Goal: Task Accomplishment & Management: Manage account settings

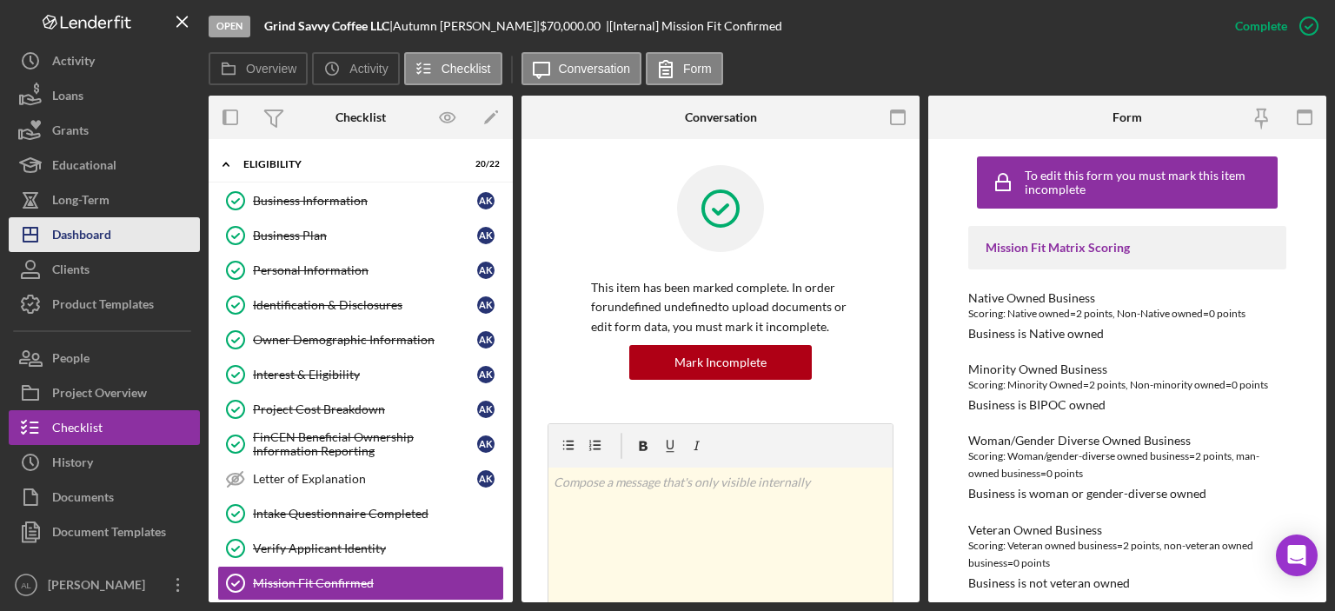
scroll to position [800, 0]
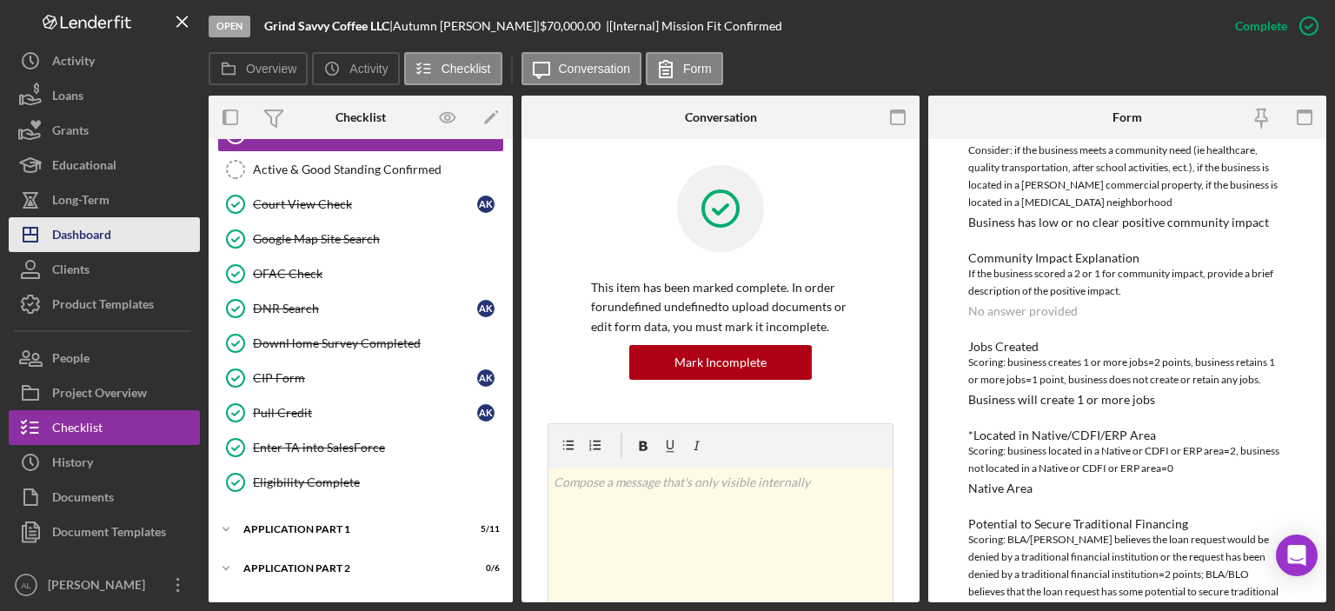
click at [129, 232] on button "Icon/Dashboard Dashboard" at bounding box center [104, 234] width 191 height 35
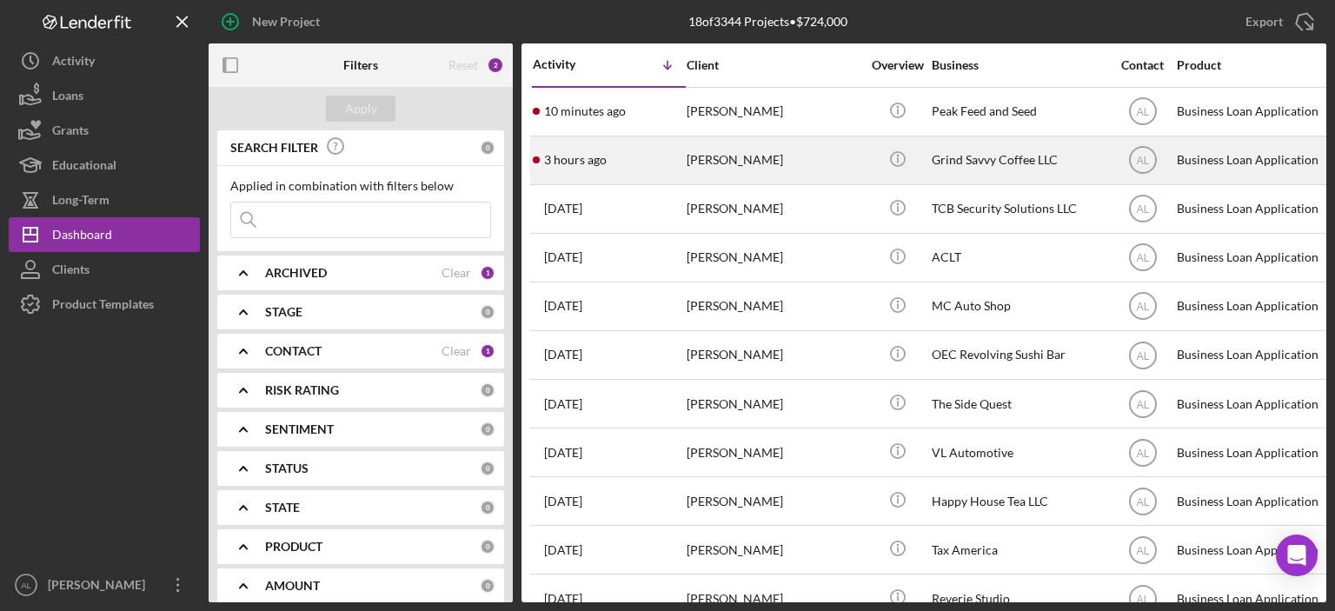
click at [700, 170] on div "[PERSON_NAME]" at bounding box center [774, 160] width 174 height 46
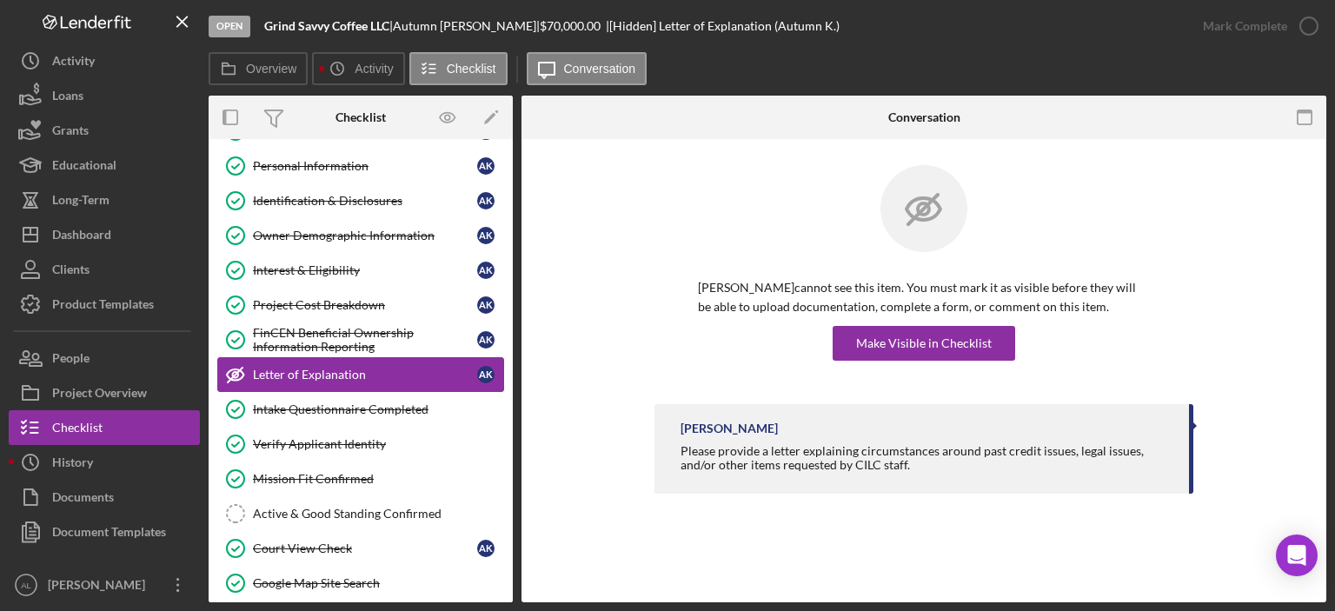
scroll to position [589, 0]
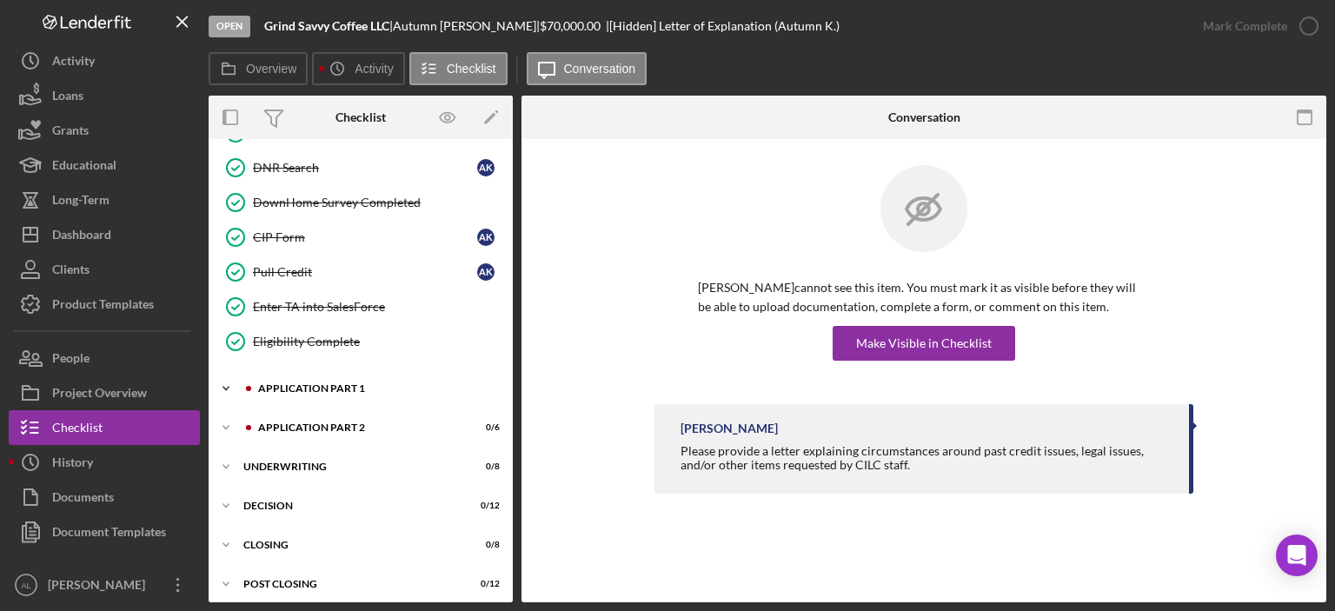
click at [343, 383] on div "Application Part 1" at bounding box center [374, 388] width 233 height 10
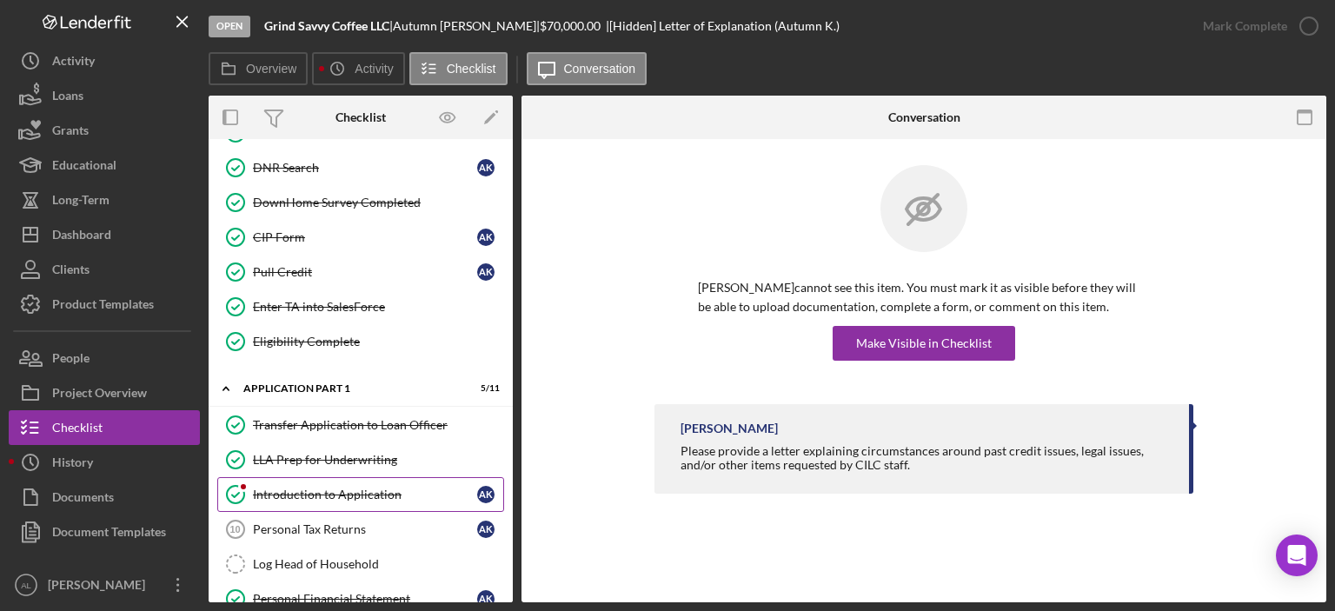
click at [322, 494] on link "Introduction to Application Introduction to Application A K" at bounding box center [360, 494] width 287 height 35
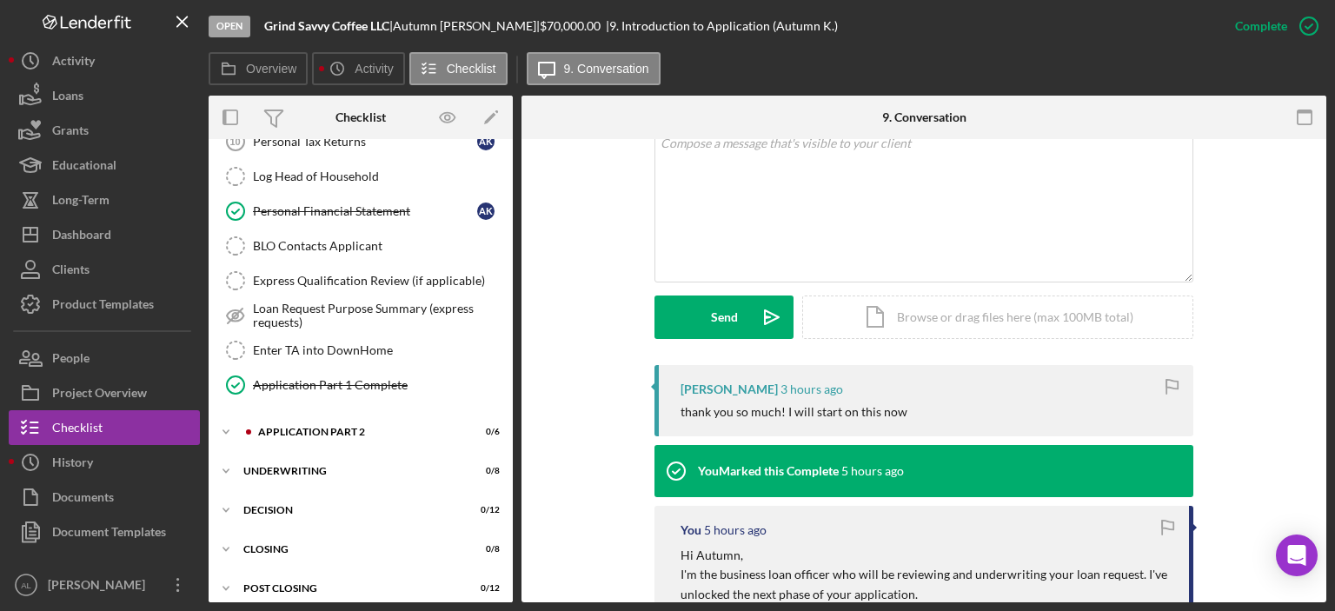
scroll to position [353, 0]
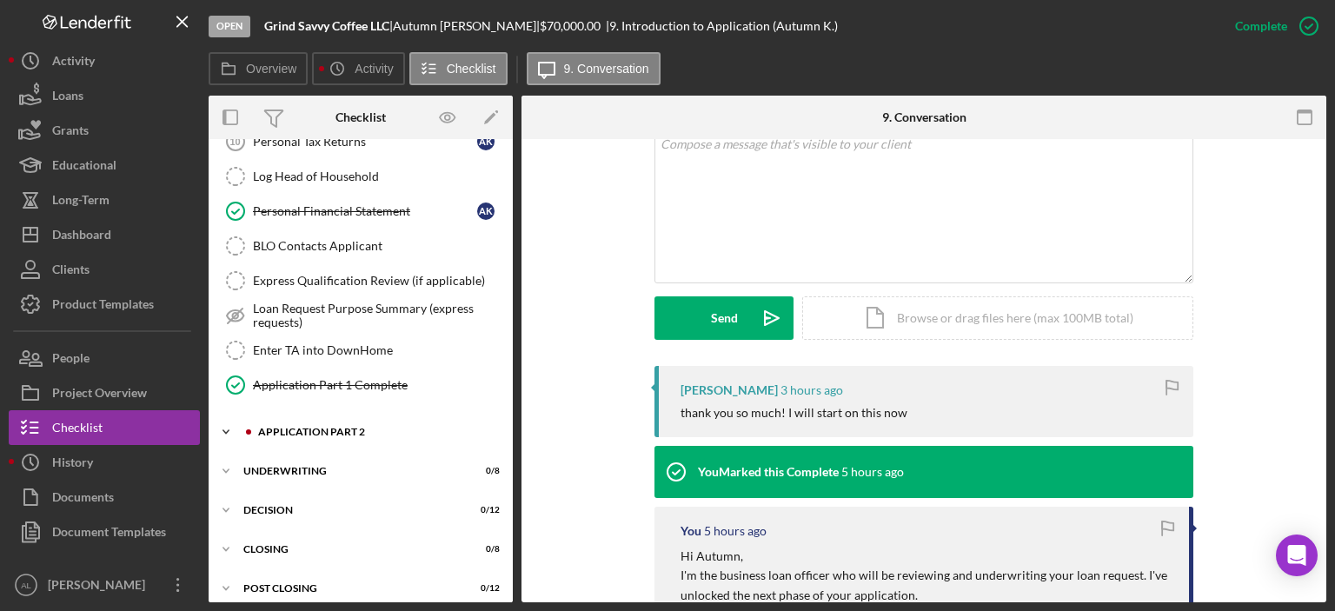
click at [307, 430] on div "Icon/Expander Application Part 2 0 / 6" at bounding box center [361, 432] width 304 height 35
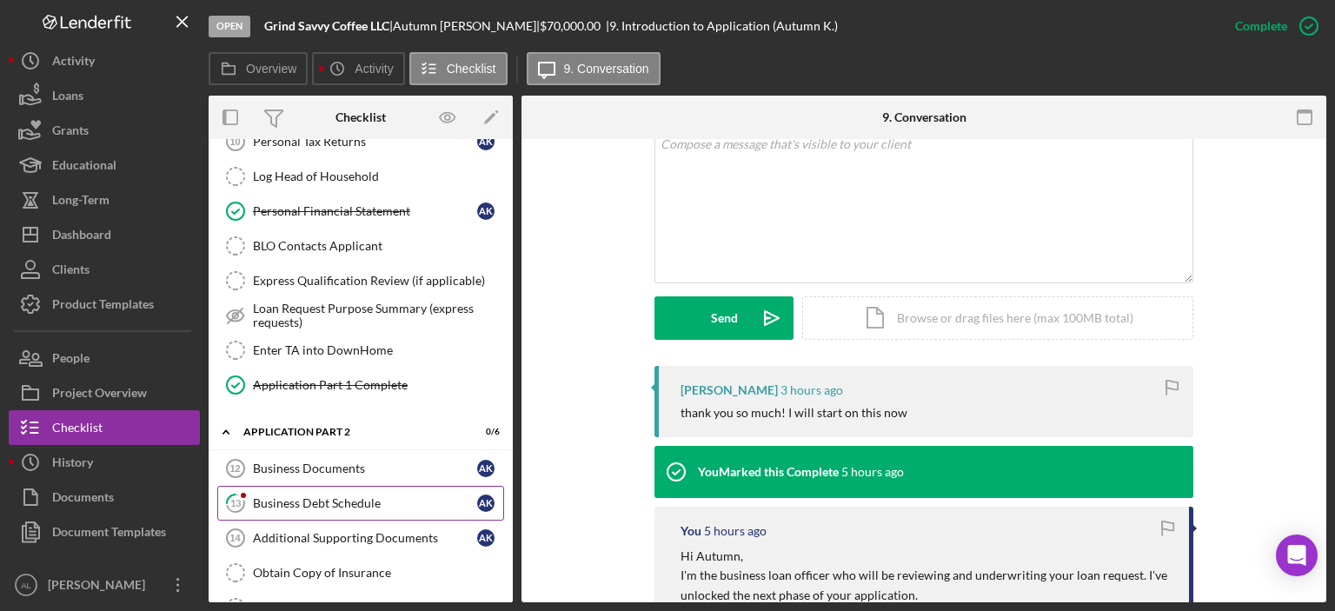
click at [330, 496] on div "Business Debt Schedule" at bounding box center [365, 503] width 224 height 14
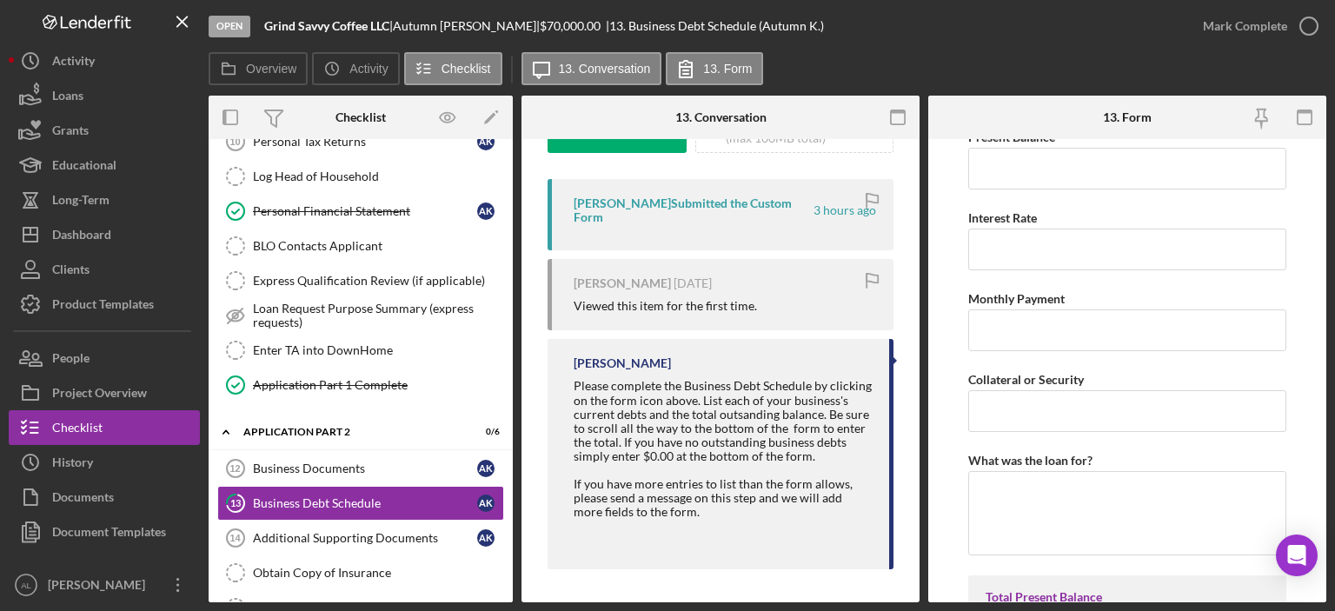
scroll to position [4792, 0]
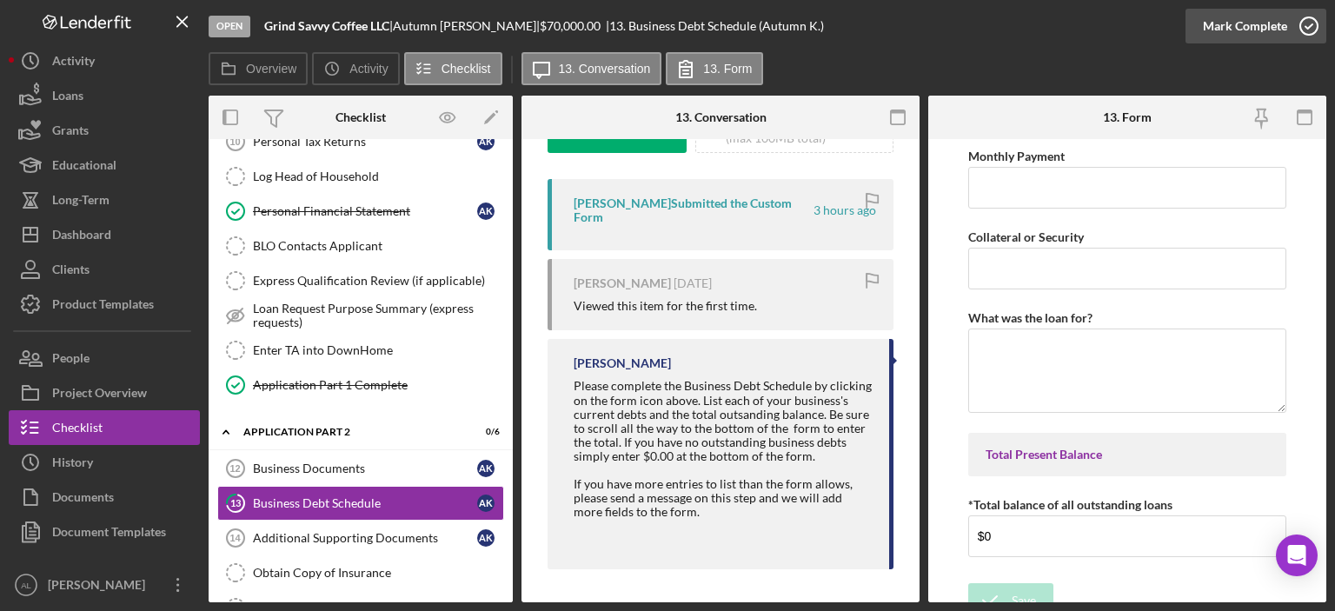
click at [1314, 20] on icon "button" at bounding box center [1309, 25] width 43 height 43
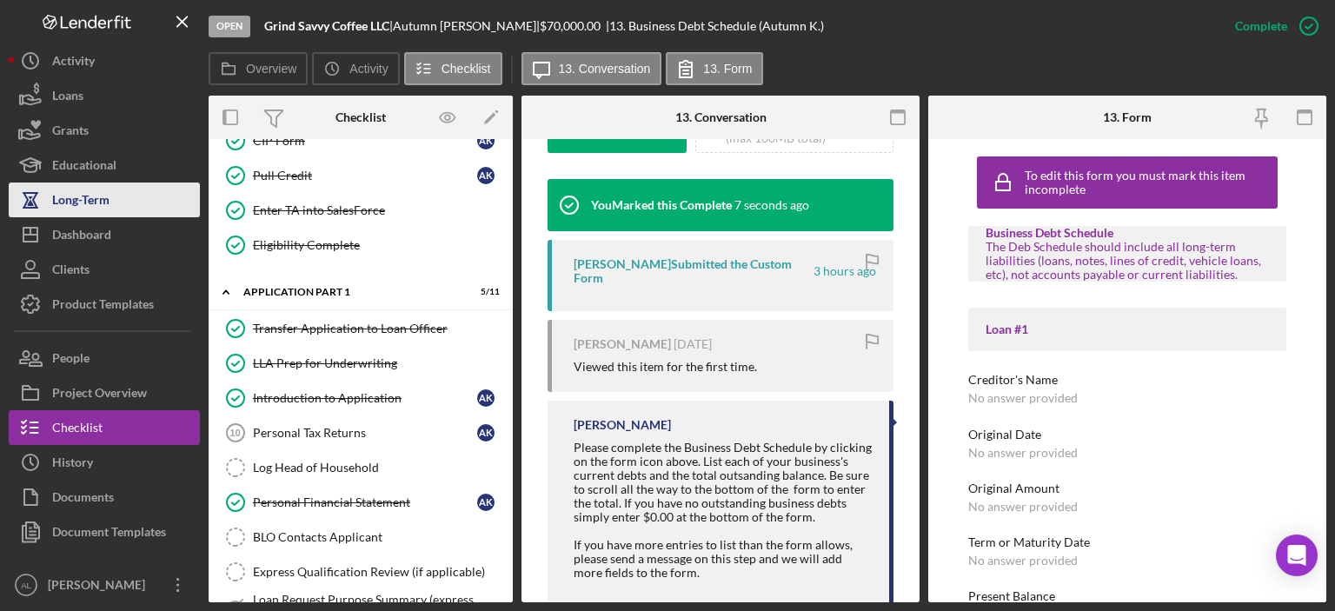
scroll to position [685, 0]
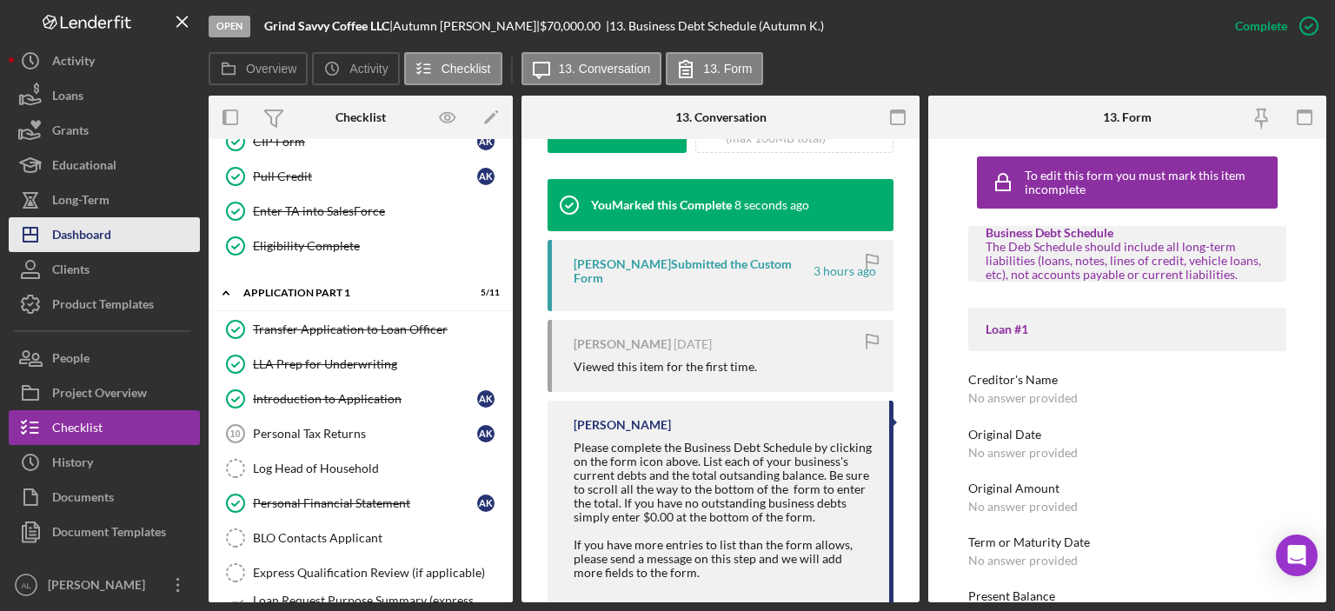
click at [82, 246] on div "Dashboard" at bounding box center [81, 236] width 59 height 39
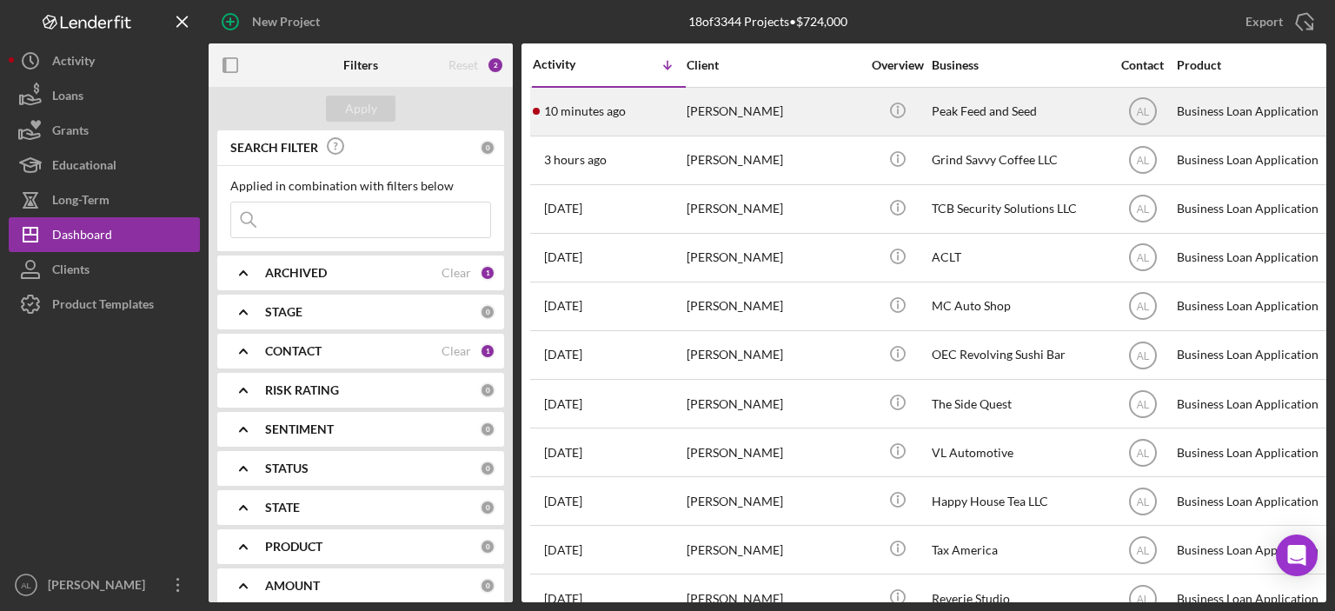
click at [625, 110] on div "10 minutes ago Rachel Schoonover" at bounding box center [609, 112] width 152 height 46
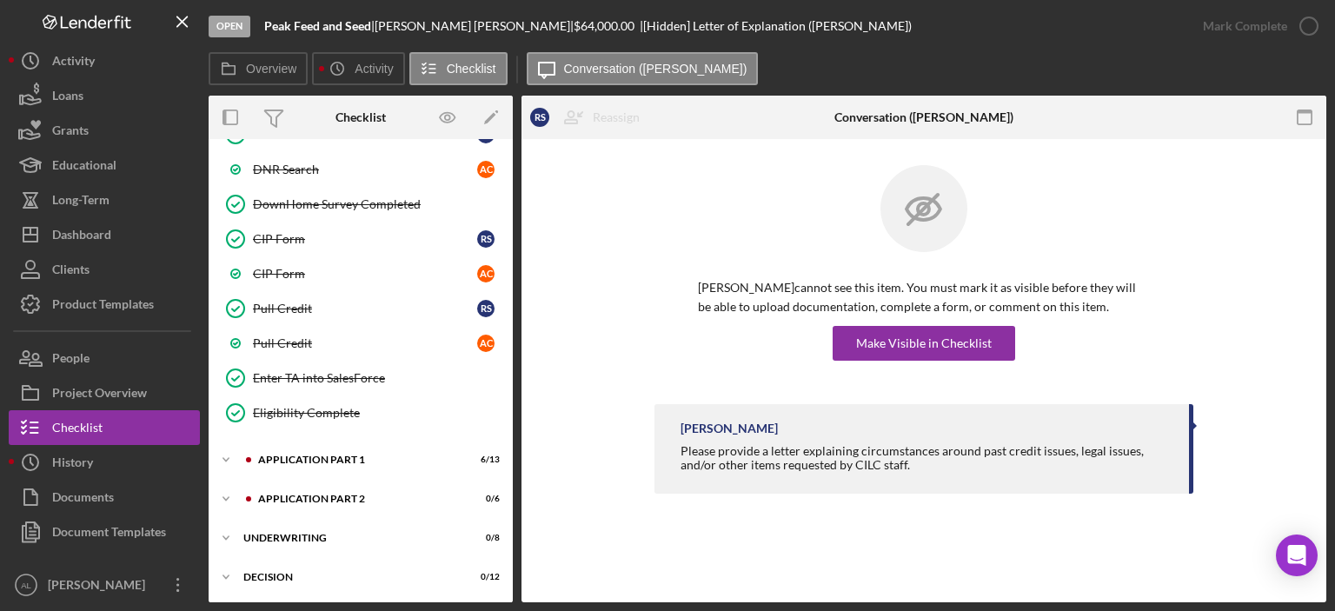
scroll to position [840, 0]
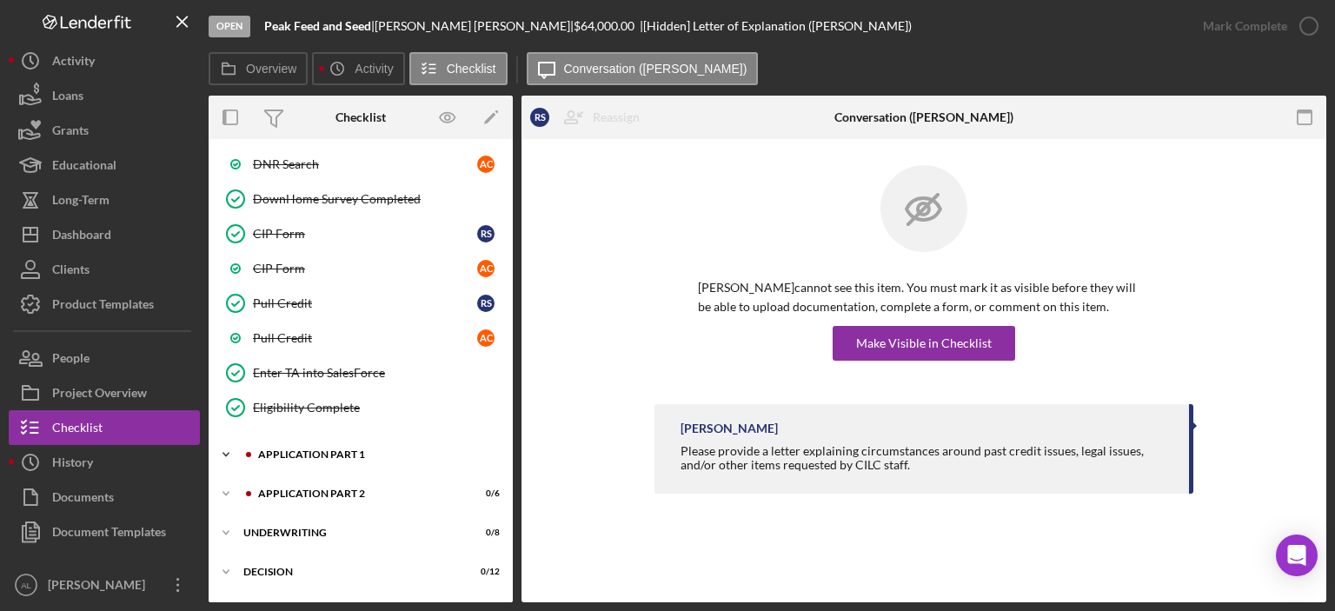
click at [302, 450] on div "Icon/Expander Application Part 1 6 / 13" at bounding box center [361, 454] width 304 height 35
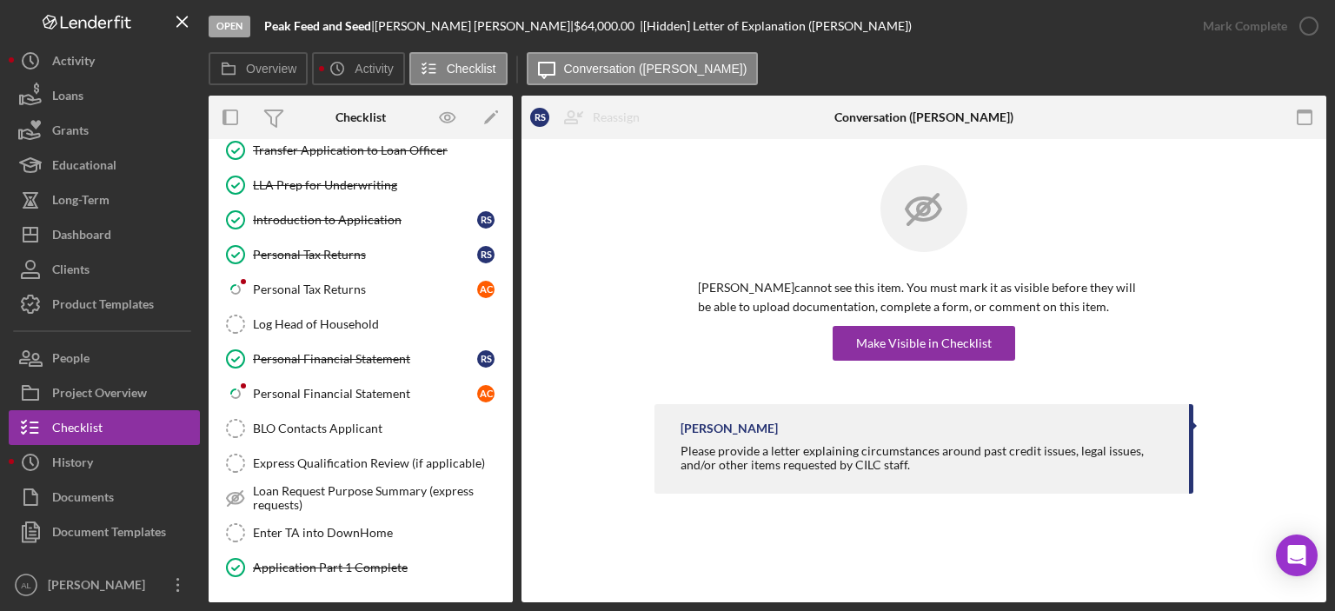
scroll to position [1184, 0]
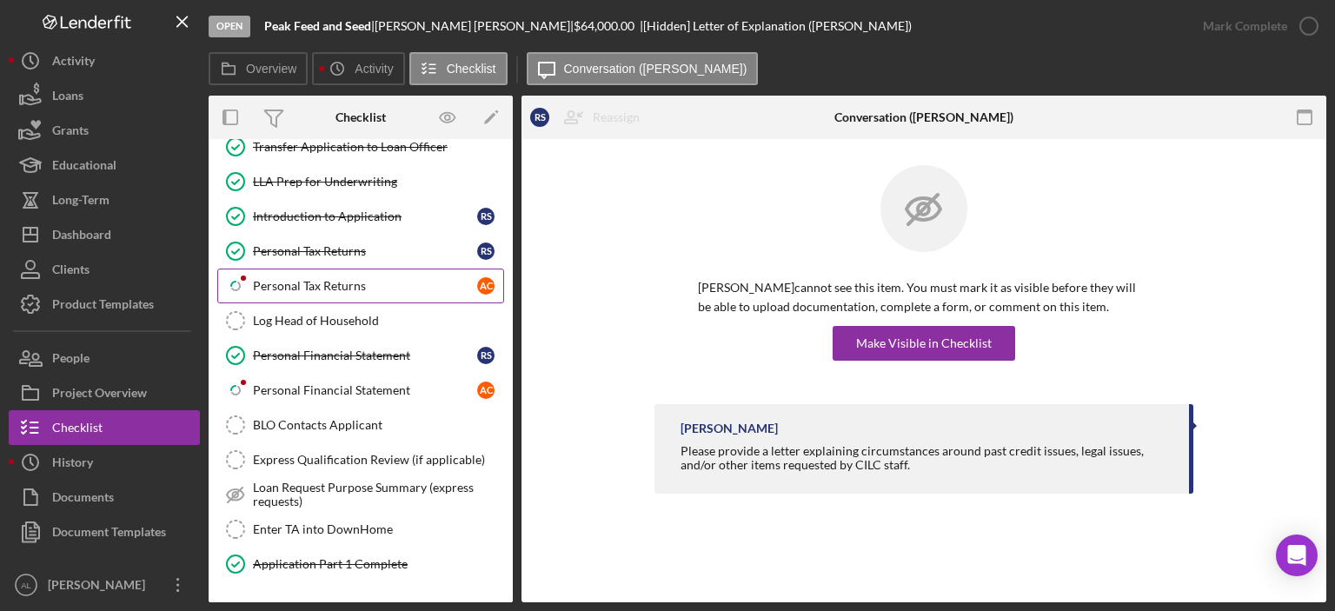
click at [335, 269] on link "Icon/Checklist Item Sub Partial Personal Tax Returns A C" at bounding box center [360, 286] width 287 height 35
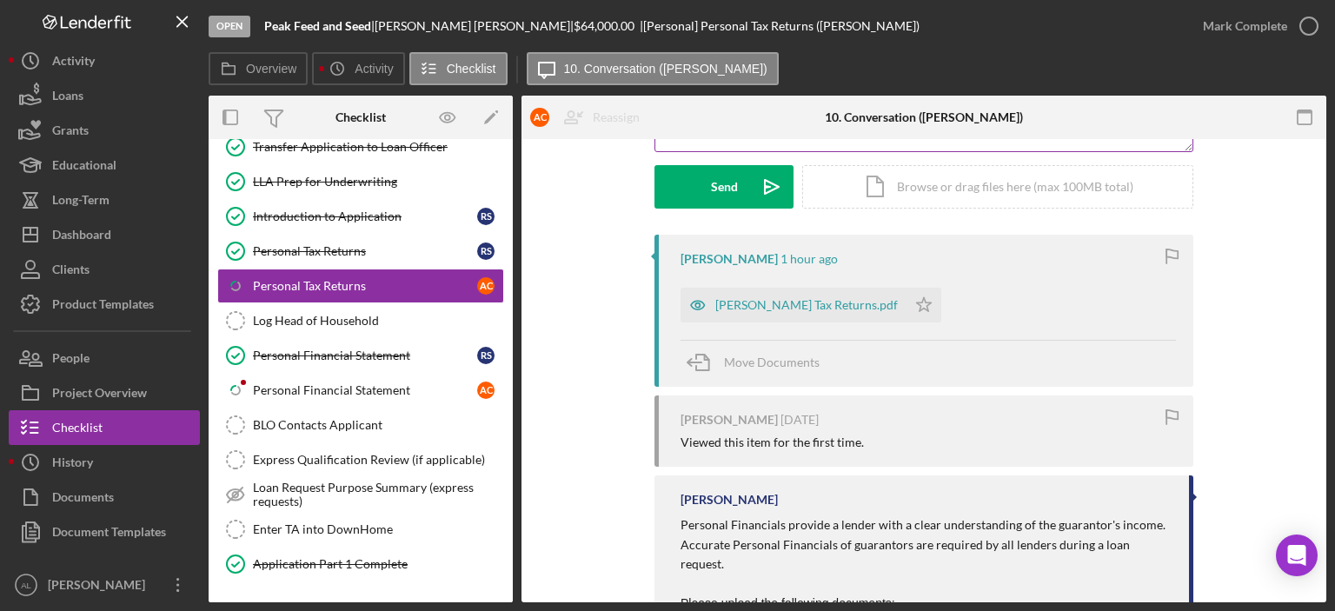
scroll to position [264, 0]
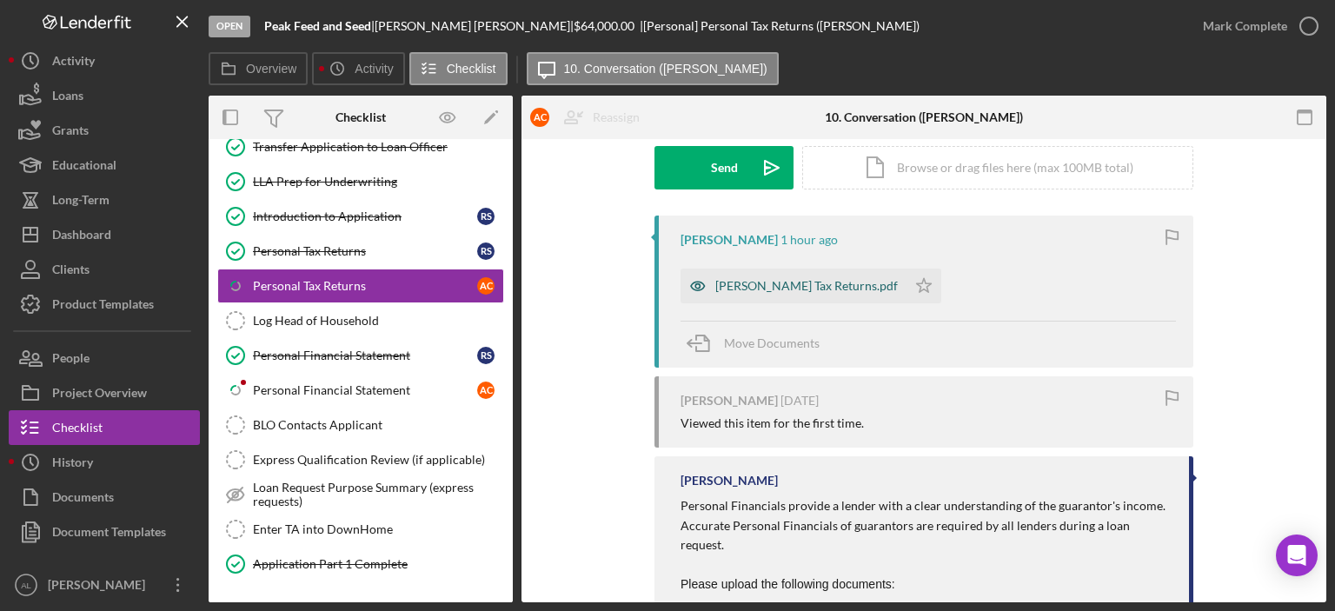
click at [743, 279] on div "Adam Tax Returns.pdf" at bounding box center [807, 286] width 183 height 14
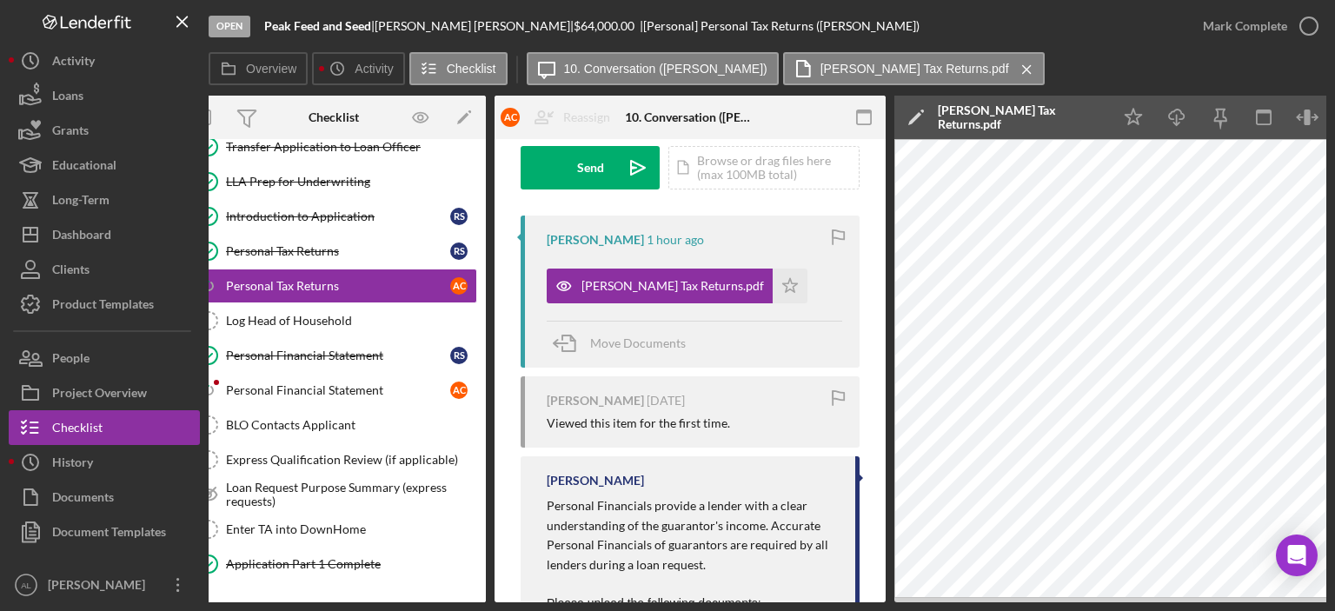
scroll to position [0, 116]
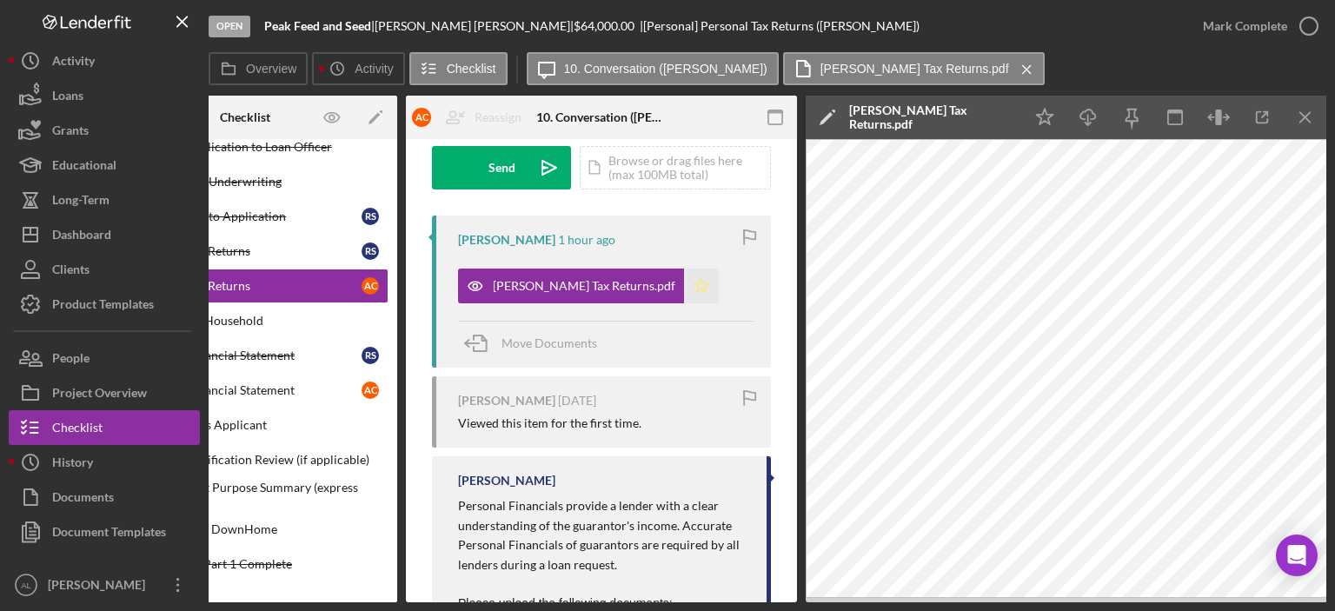
click at [684, 282] on icon "Icon/Star" at bounding box center [701, 286] width 35 height 35
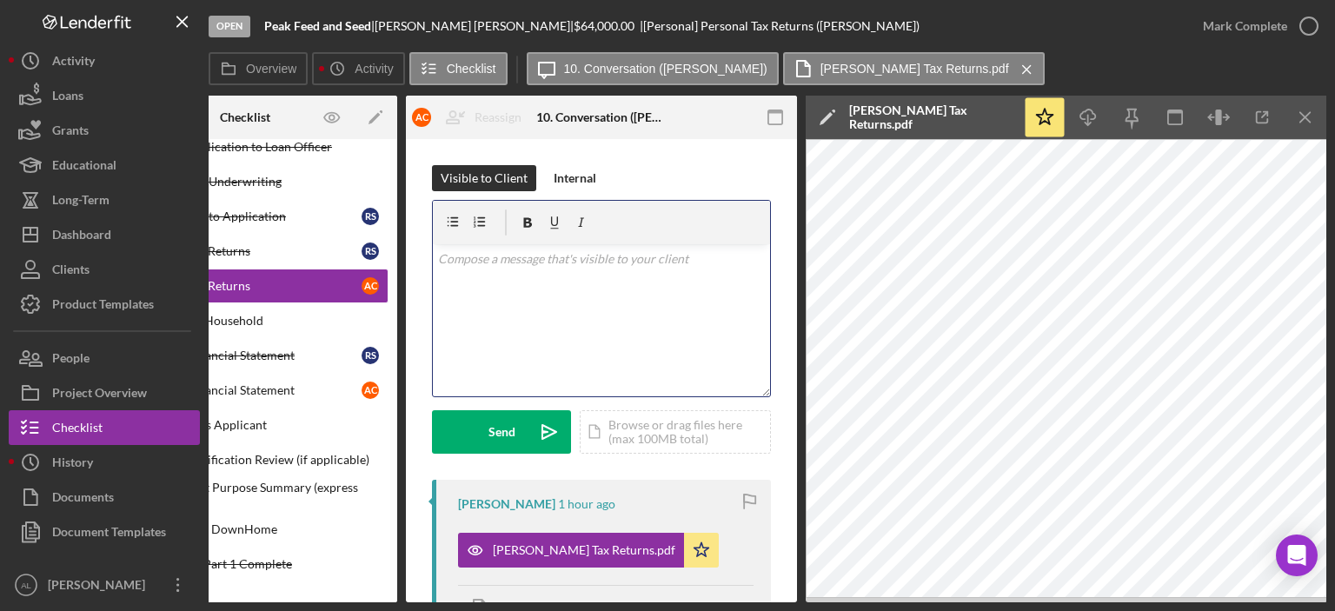
click at [565, 309] on div "v Color teal Color pink Remove color Add row above Add row below Add column bef…" at bounding box center [601, 320] width 337 height 152
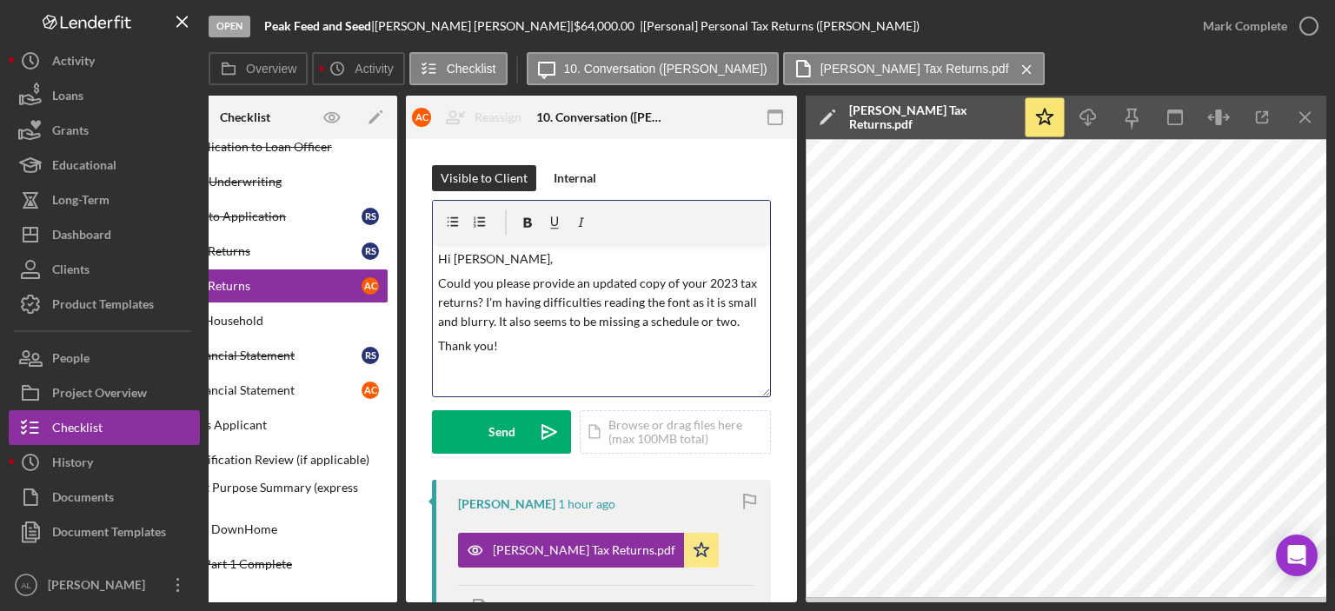
click at [697, 281] on p "Could you please provide an updated copy of your 2023 tax returns? I'm having d…" at bounding box center [602, 303] width 328 height 58
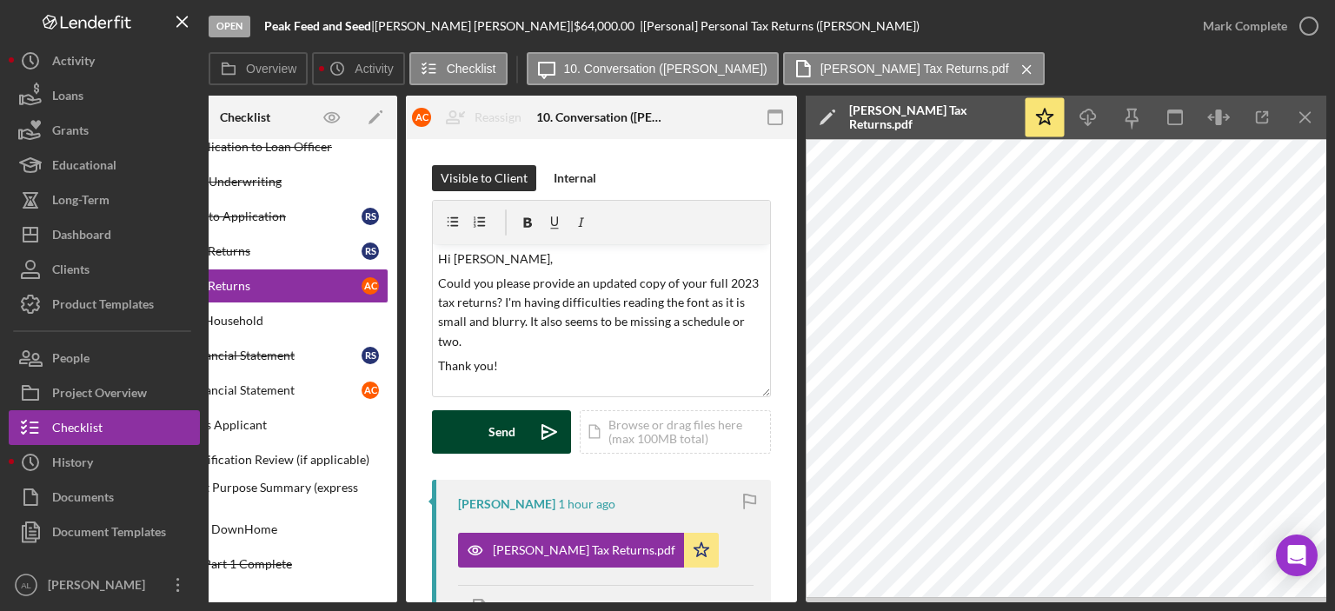
click at [496, 430] on div "Send" at bounding box center [502, 431] width 27 height 43
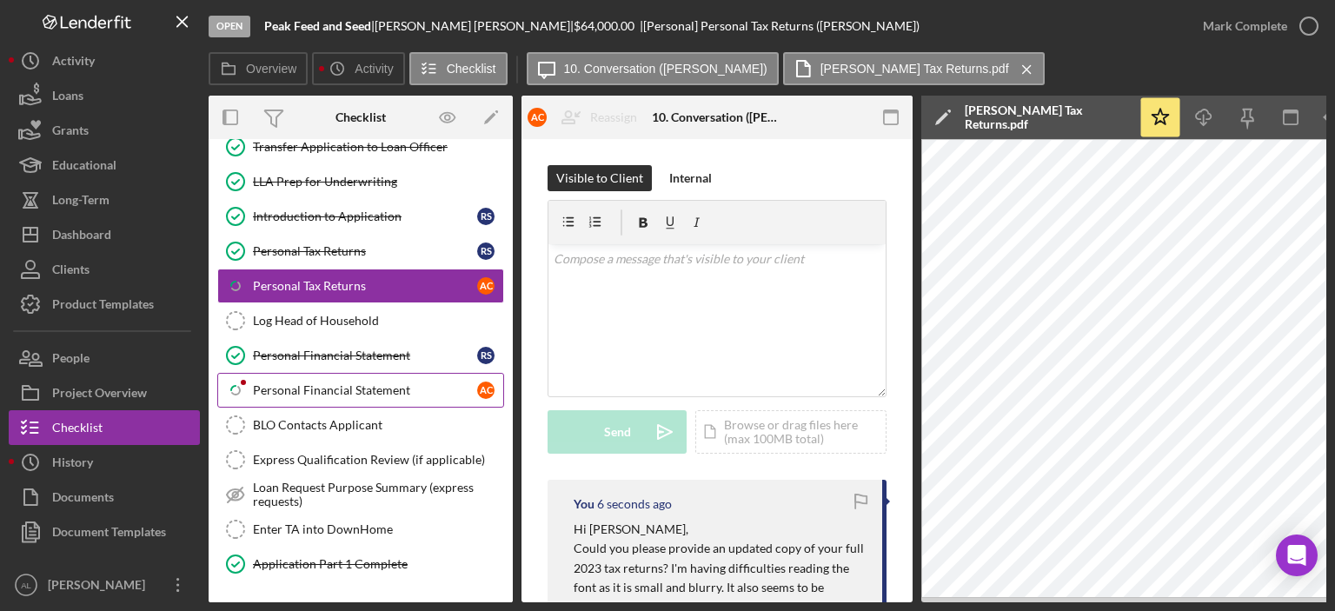
click at [340, 385] on link "Icon/Checklist Item Sub Partial Personal Financial Statement A C" at bounding box center [360, 390] width 287 height 35
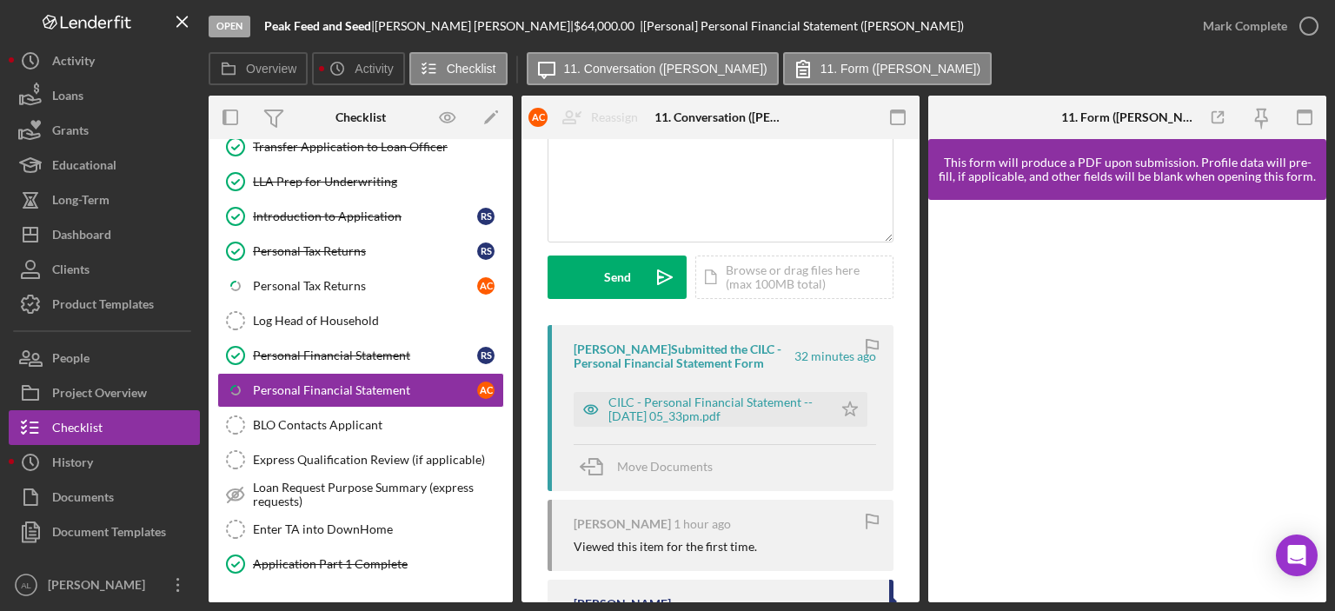
scroll to position [156, 0]
click at [741, 411] on div "CILC - Personal Financial Statement -- 2025-08-11 05_33pm.pdf" at bounding box center [717, 409] width 216 height 28
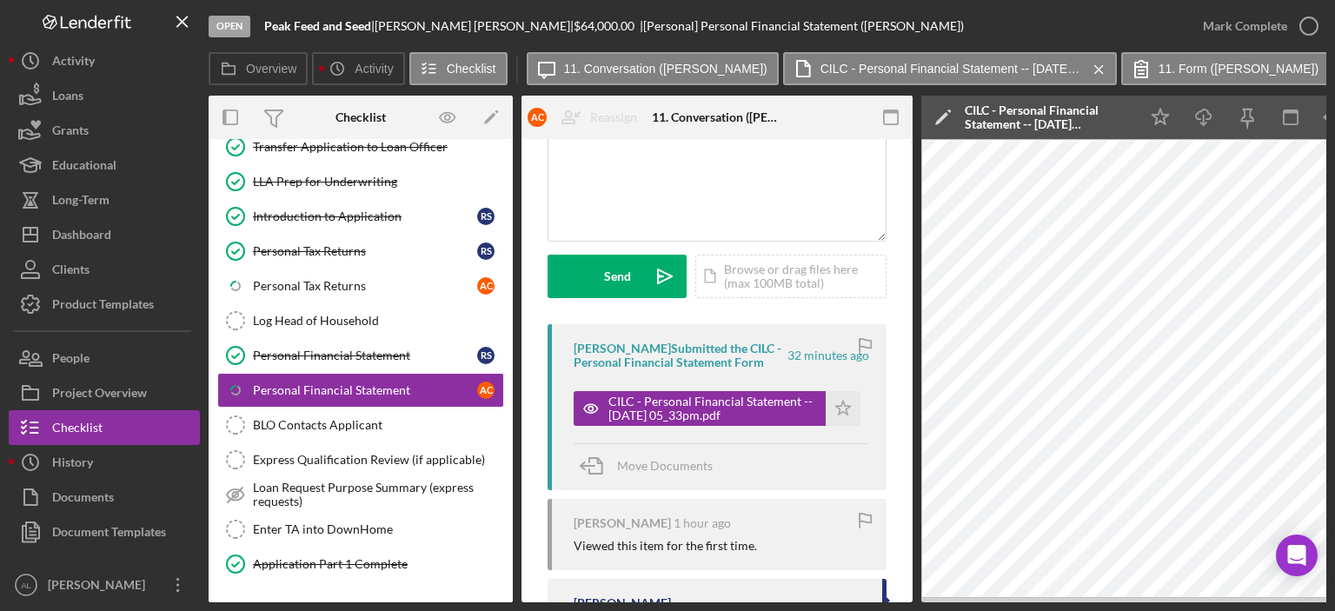
scroll to position [0, 108]
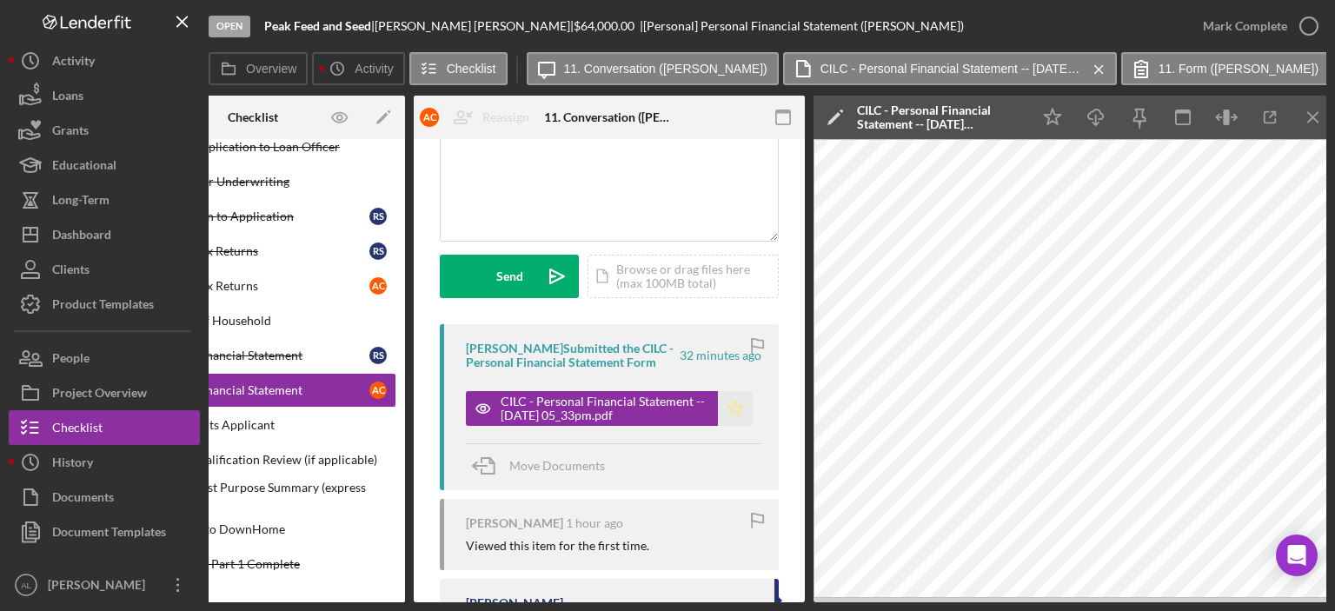
click at [734, 409] on polygon "button" at bounding box center [736, 408] width 15 height 14
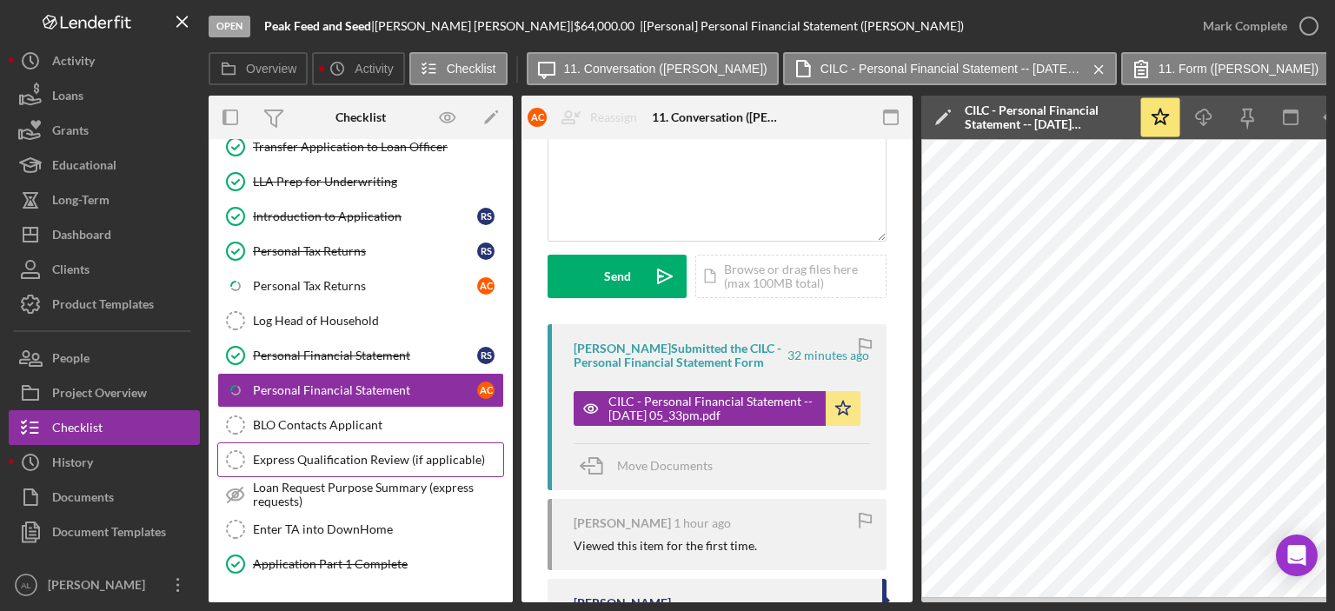
scroll to position [1364, 0]
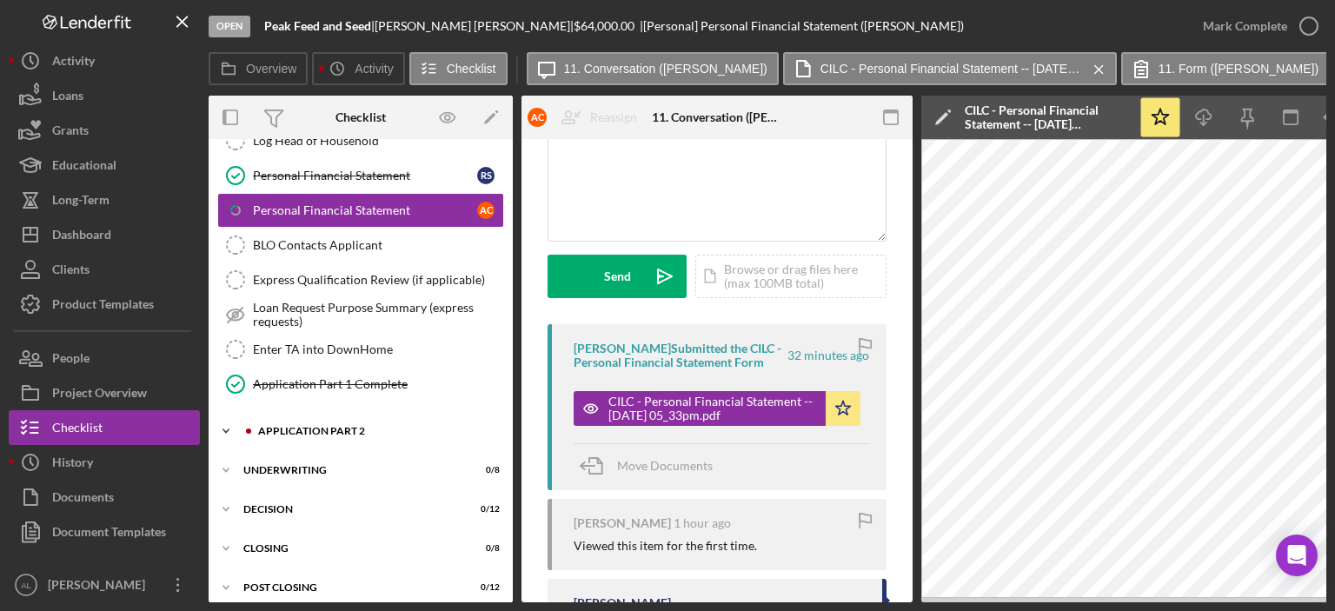
click at [320, 423] on div "Icon/Expander Application Part 2 0 / 6" at bounding box center [361, 431] width 304 height 35
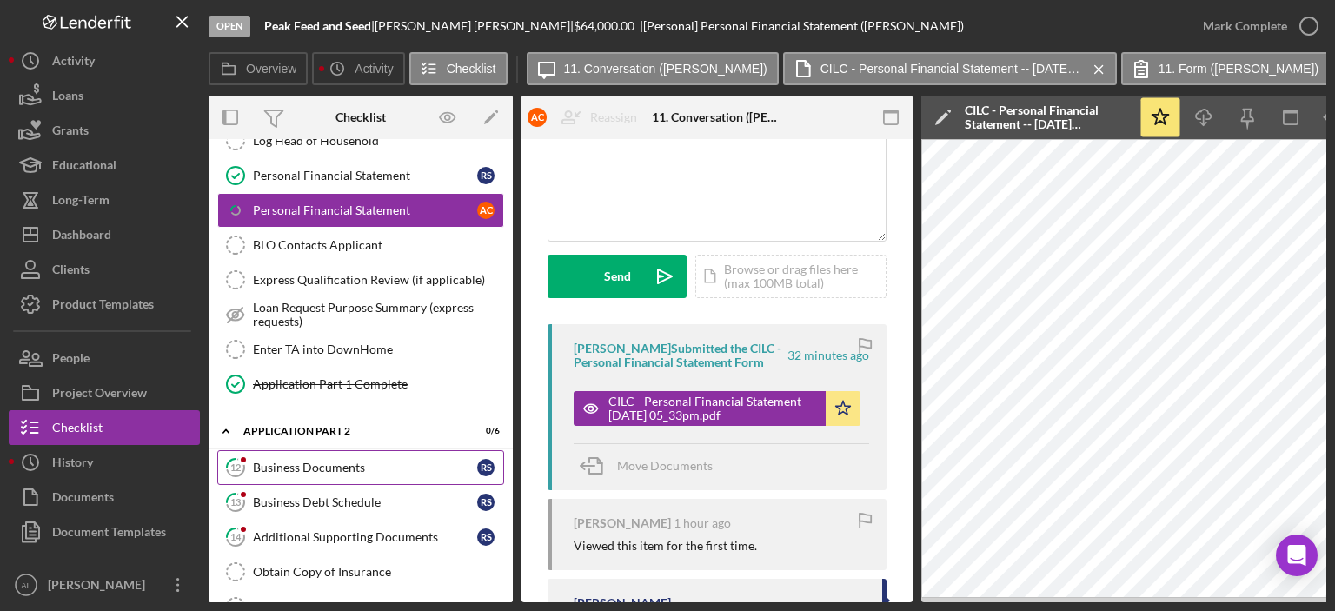
click at [336, 463] on link "12 Business Documents R S" at bounding box center [360, 467] width 287 height 35
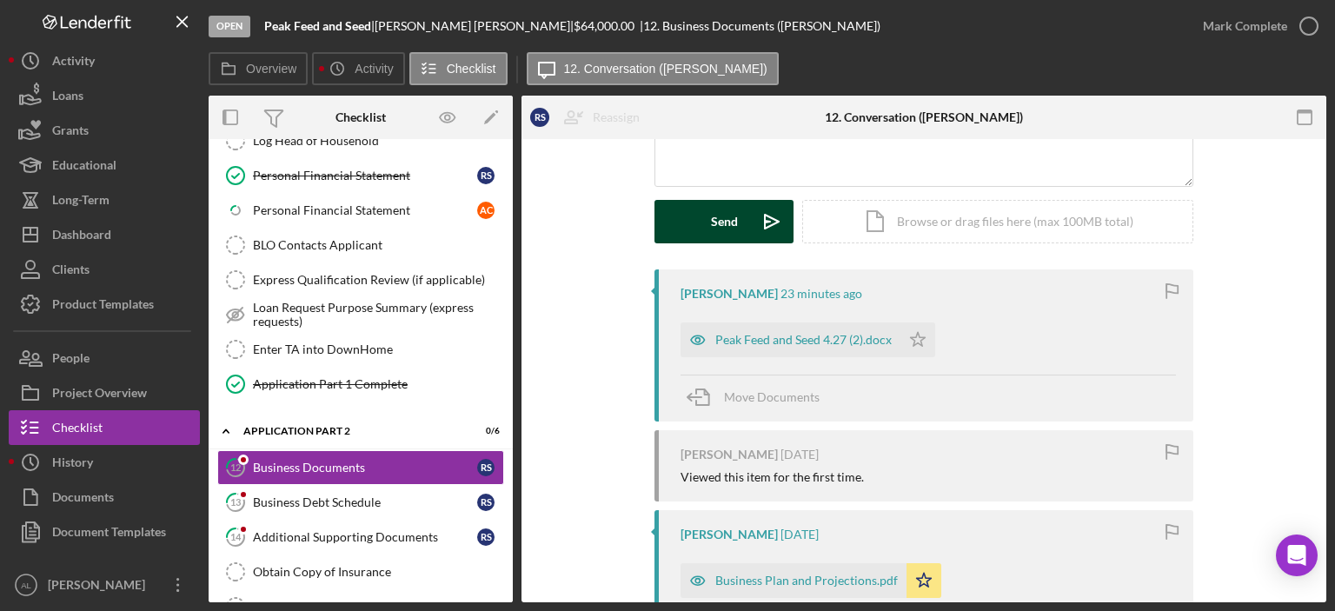
scroll to position [225, 0]
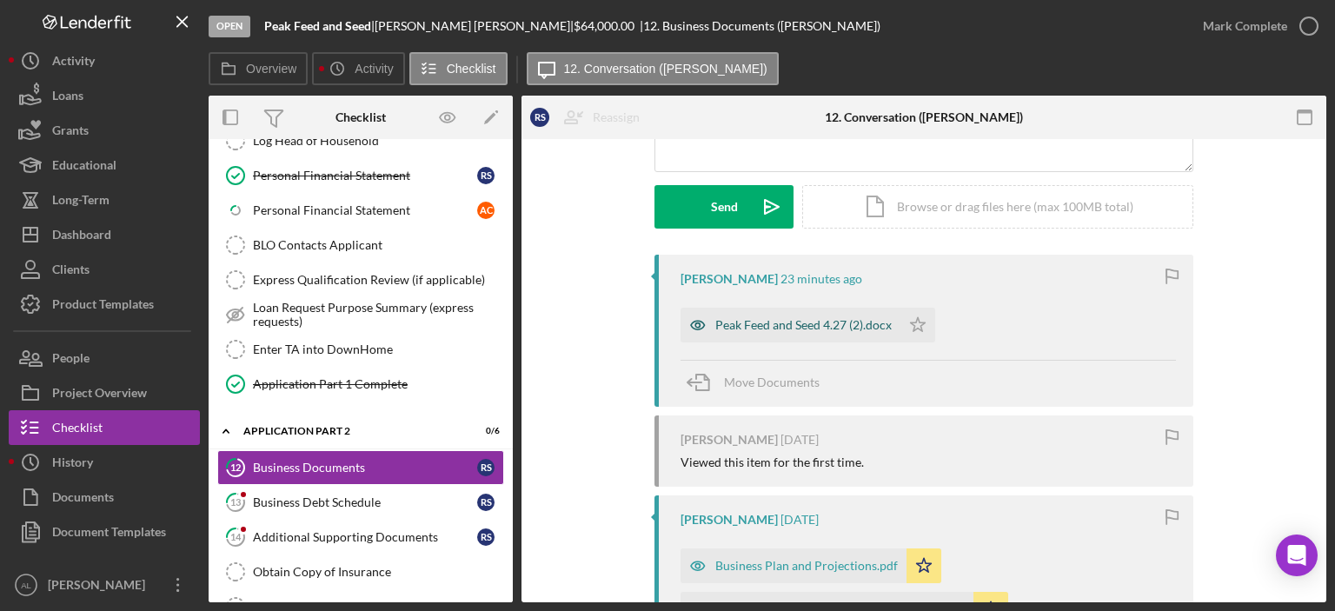
click at [817, 318] on div "Peak Feed and Seed 4.27 (2).docx" at bounding box center [804, 325] width 176 height 14
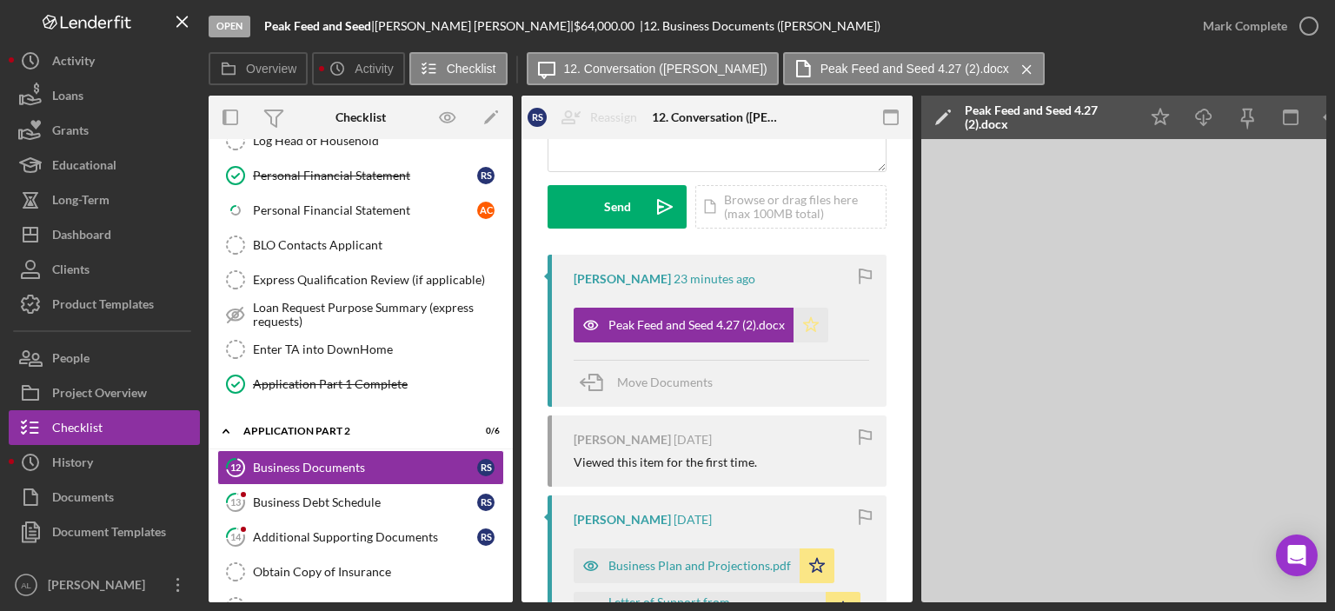
click at [817, 324] on icon "Icon/Star" at bounding box center [811, 325] width 35 height 35
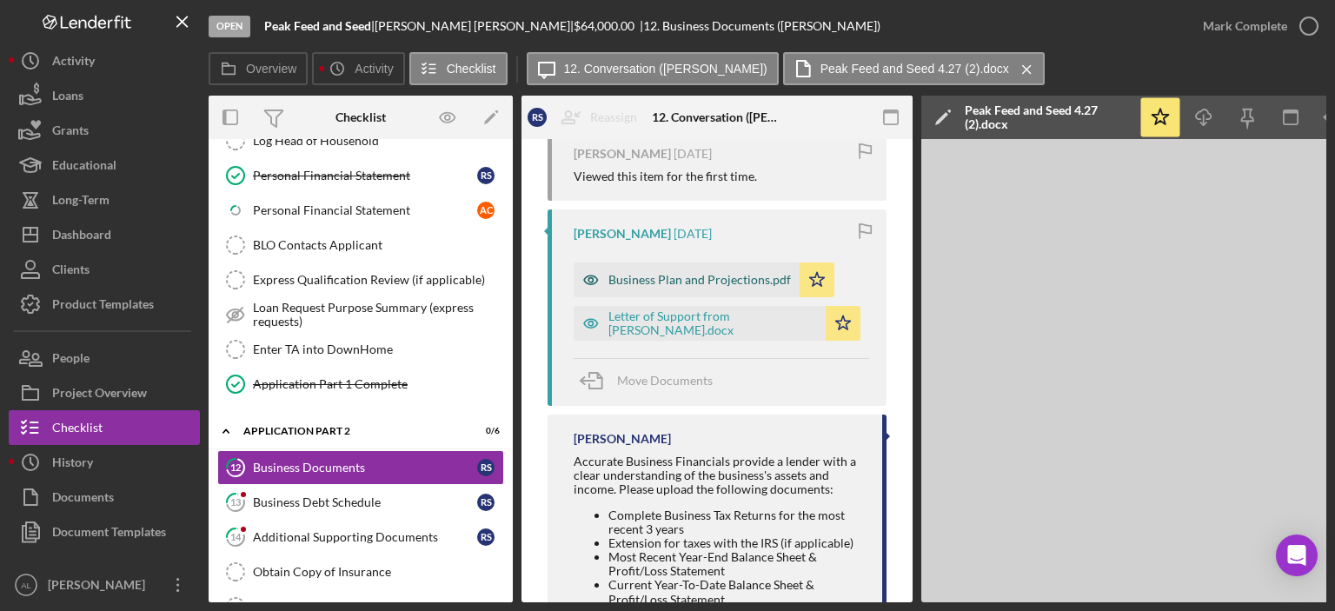
click at [693, 285] on div "Business Plan and Projections.pdf" at bounding box center [700, 280] width 183 height 14
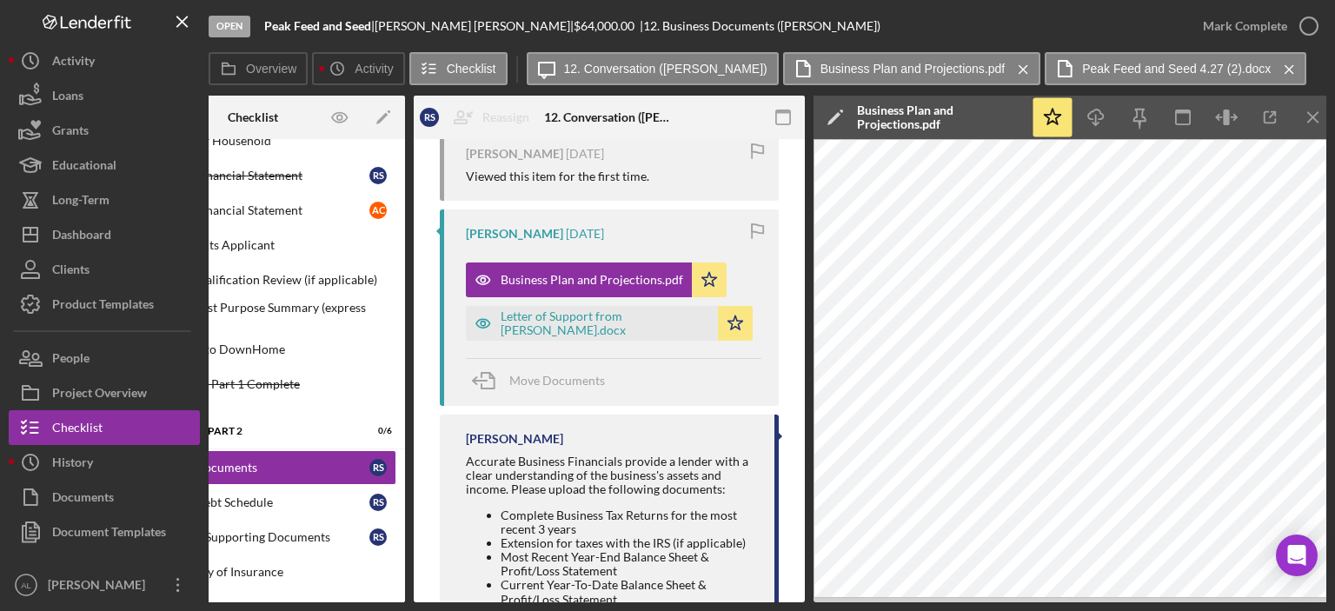
scroll to position [0, 110]
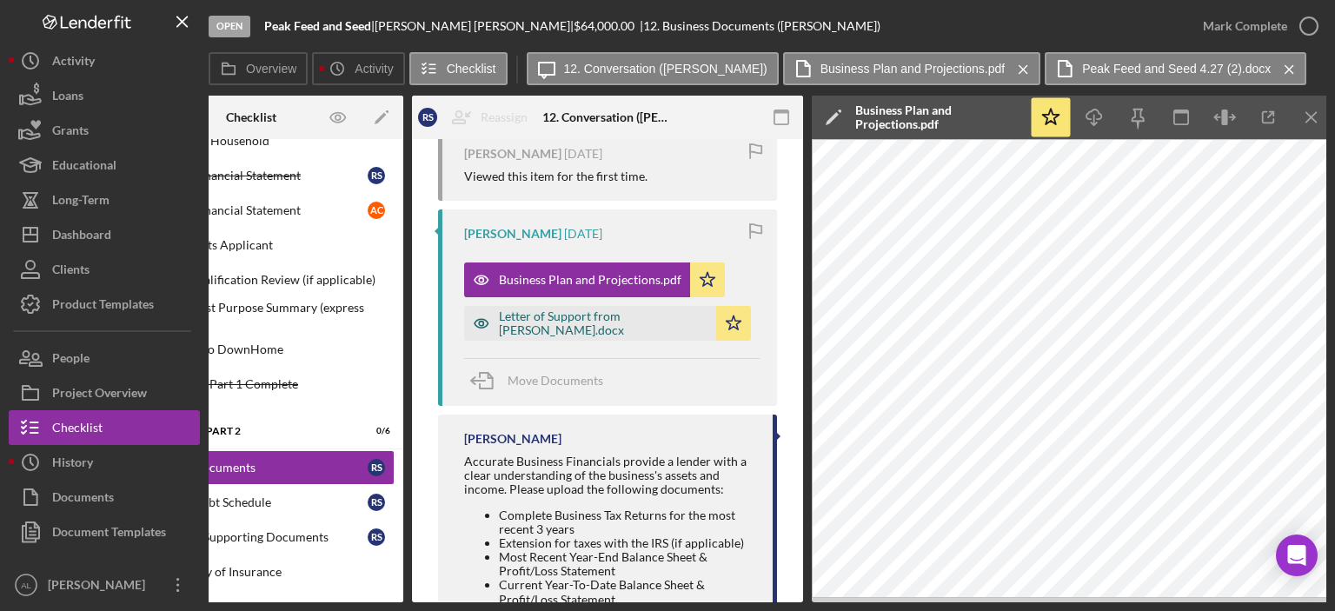
click at [607, 327] on div "Letter of Support from LaMarr Anderson.docx" at bounding box center [603, 324] width 209 height 28
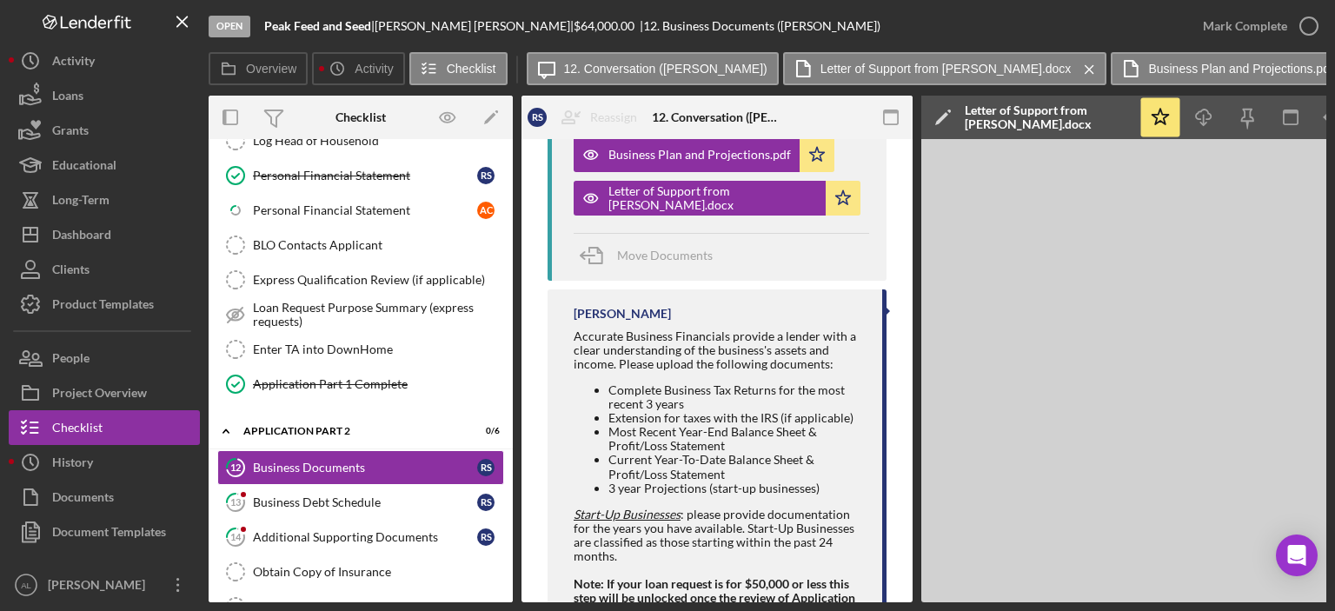
scroll to position [0, 0]
click at [382, 494] on link "13 Business Debt Schedule R S" at bounding box center [360, 502] width 287 height 35
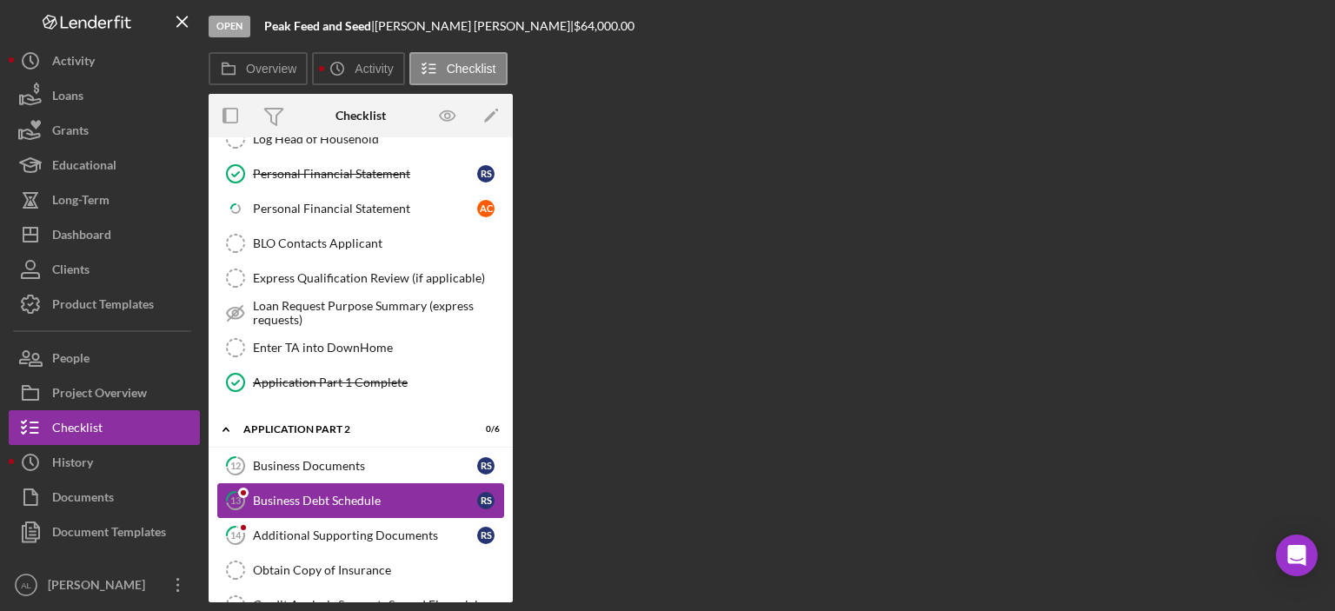
click at [382, 494] on link "13 Business Debt Schedule R S" at bounding box center [360, 500] width 287 height 35
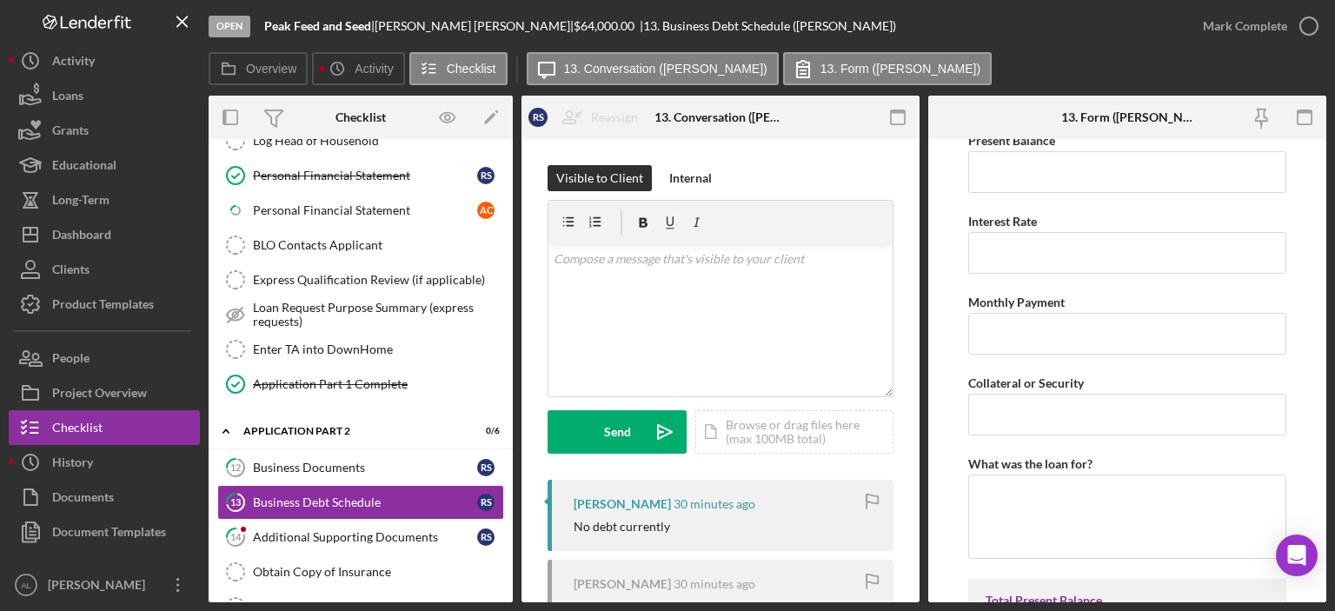
scroll to position [4792, 0]
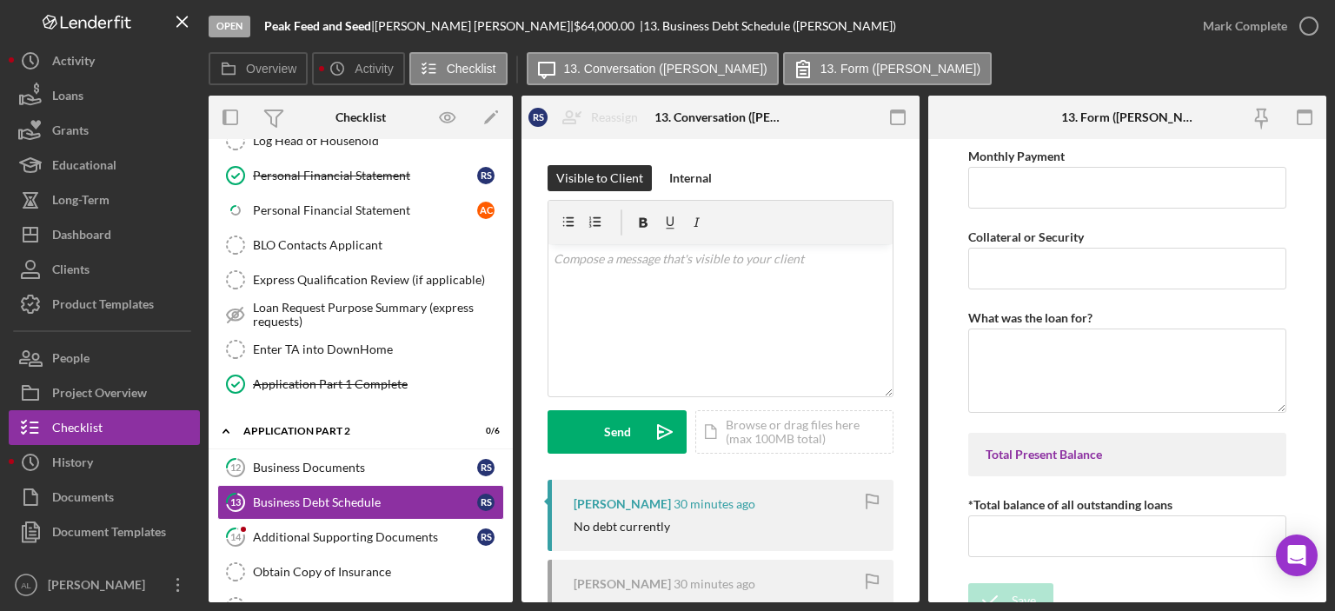
drag, startPoint x: 677, startPoint y: 473, endPoint x: 947, endPoint y: 516, distance: 273.0
click at [947, 516] on form "Business Debt Schedule The Deb Schedule should include all long-term liabilitie…" at bounding box center [1128, 370] width 398 height 463
click at [400, 530] on div "Additional Supporting Documents" at bounding box center [365, 537] width 224 height 14
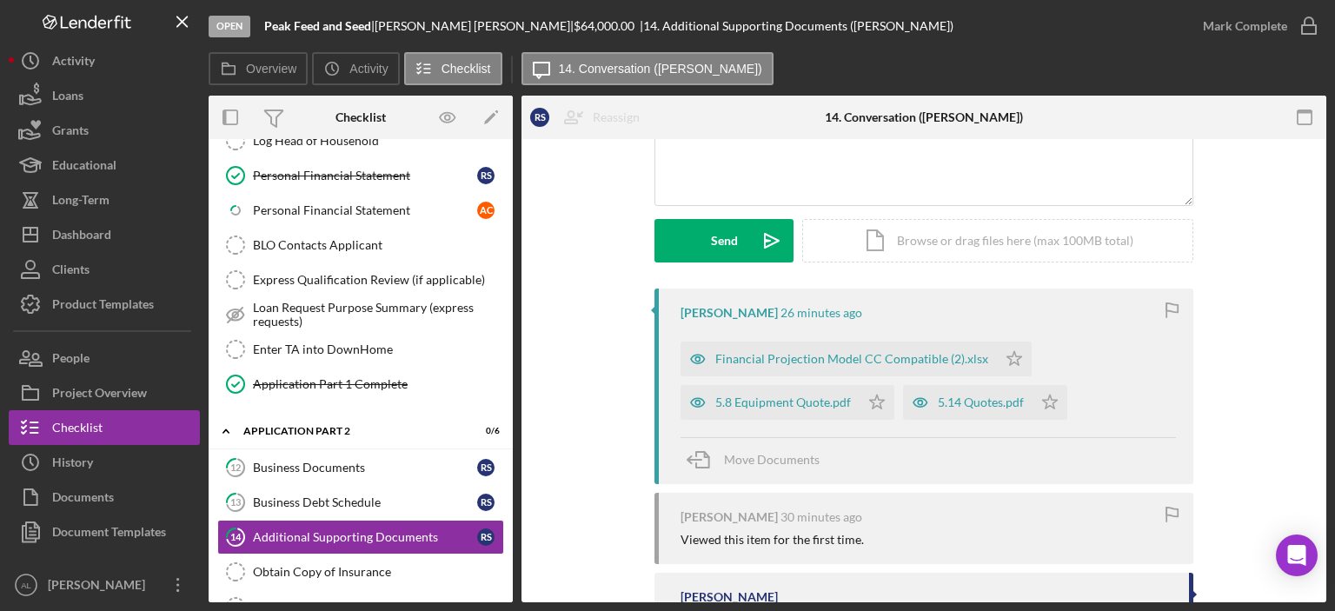
scroll to position [193, 0]
click at [807, 354] on div "Financial Projection Model CC Compatible (2).xlsx" at bounding box center [852, 357] width 273 height 14
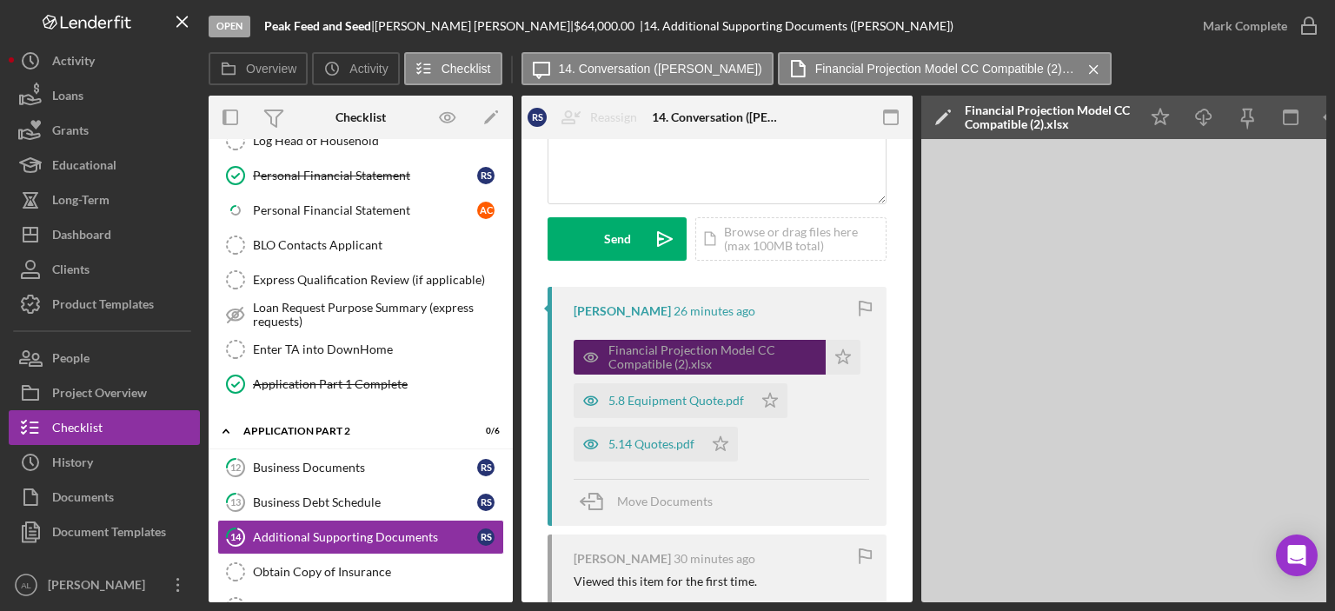
scroll to position [0, 116]
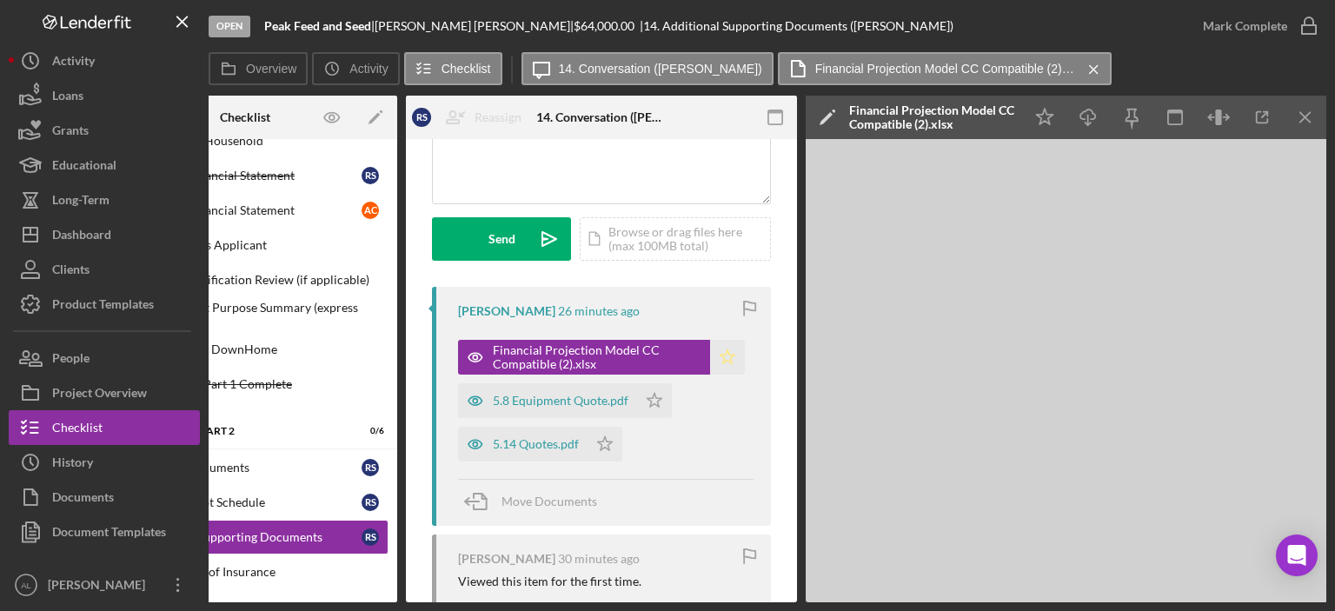
click at [716, 358] on icon "Icon/Star" at bounding box center [727, 357] width 35 height 35
click at [588, 386] on div "5.8 Equipment Quote.pdf" at bounding box center [547, 400] width 179 height 35
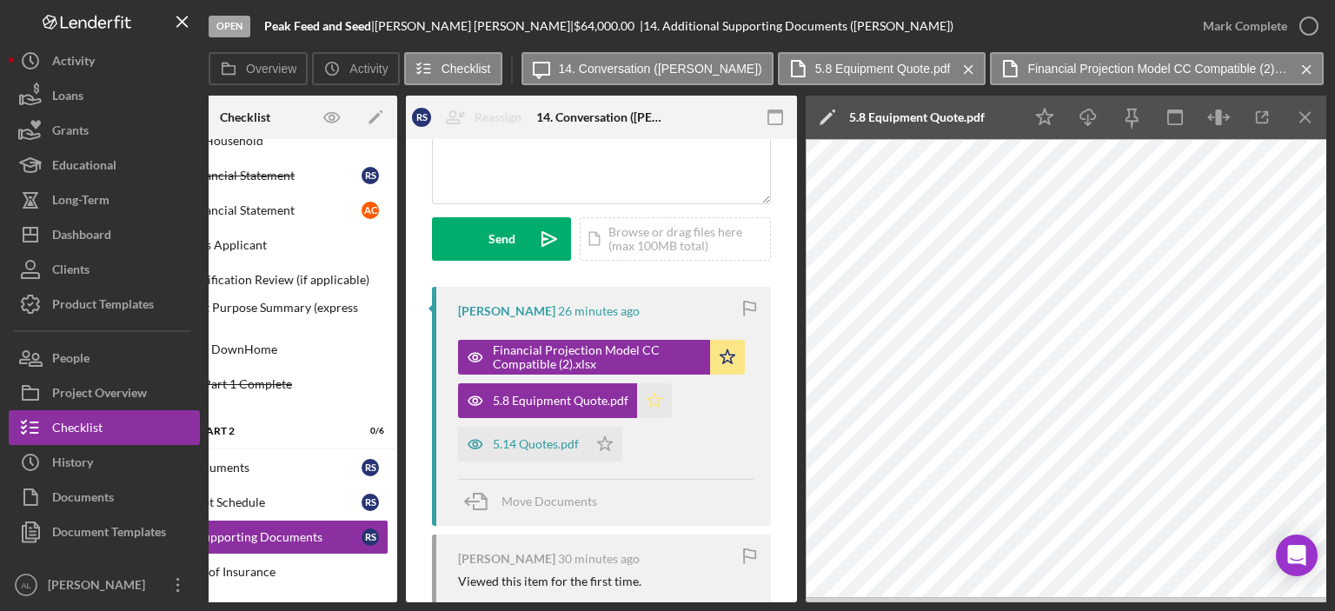
click at [650, 397] on polygon "button" at bounding box center [655, 400] width 15 height 14
click at [558, 449] on div "5.14 Quotes.pdf" at bounding box center [536, 444] width 86 height 14
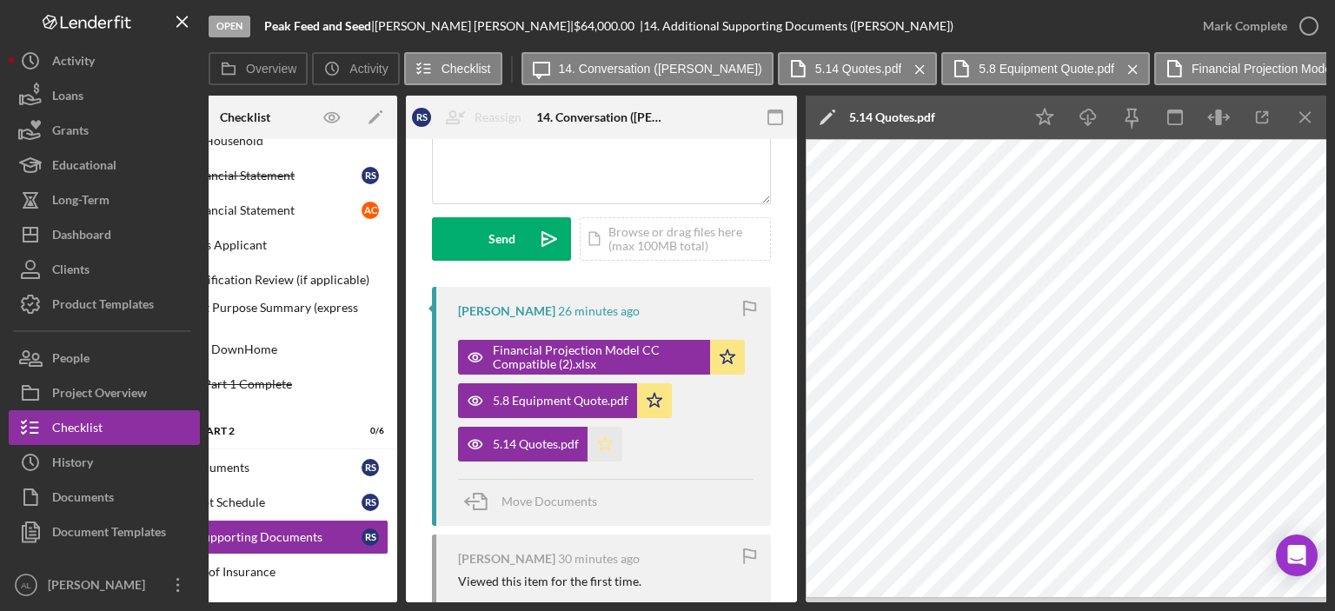
click at [602, 444] on polygon "button" at bounding box center [605, 443] width 15 height 14
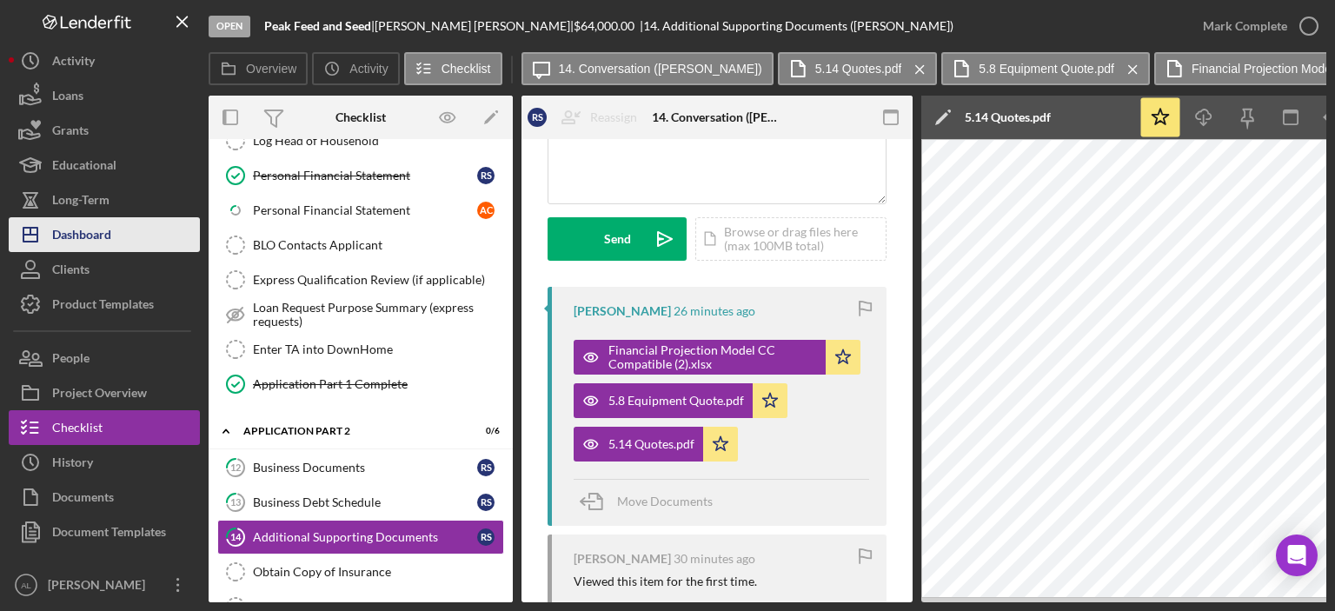
click at [135, 243] on button "Icon/Dashboard Dashboard" at bounding box center [104, 234] width 191 height 35
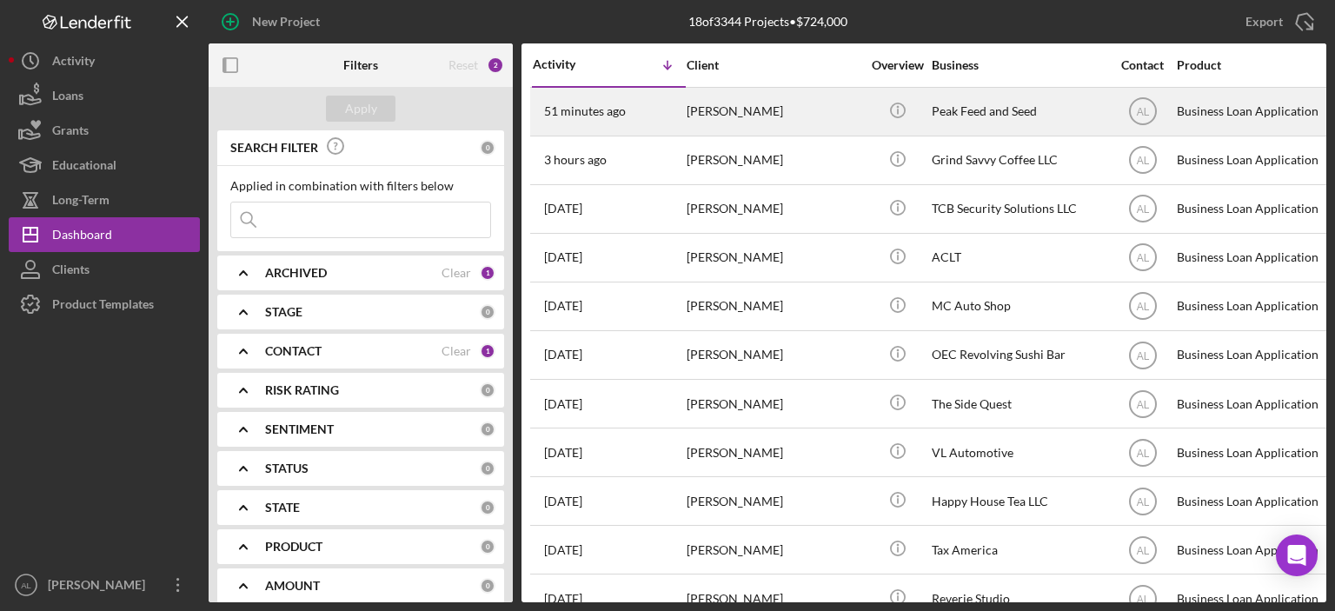
click at [703, 121] on div "[PERSON_NAME]" at bounding box center [774, 112] width 174 height 46
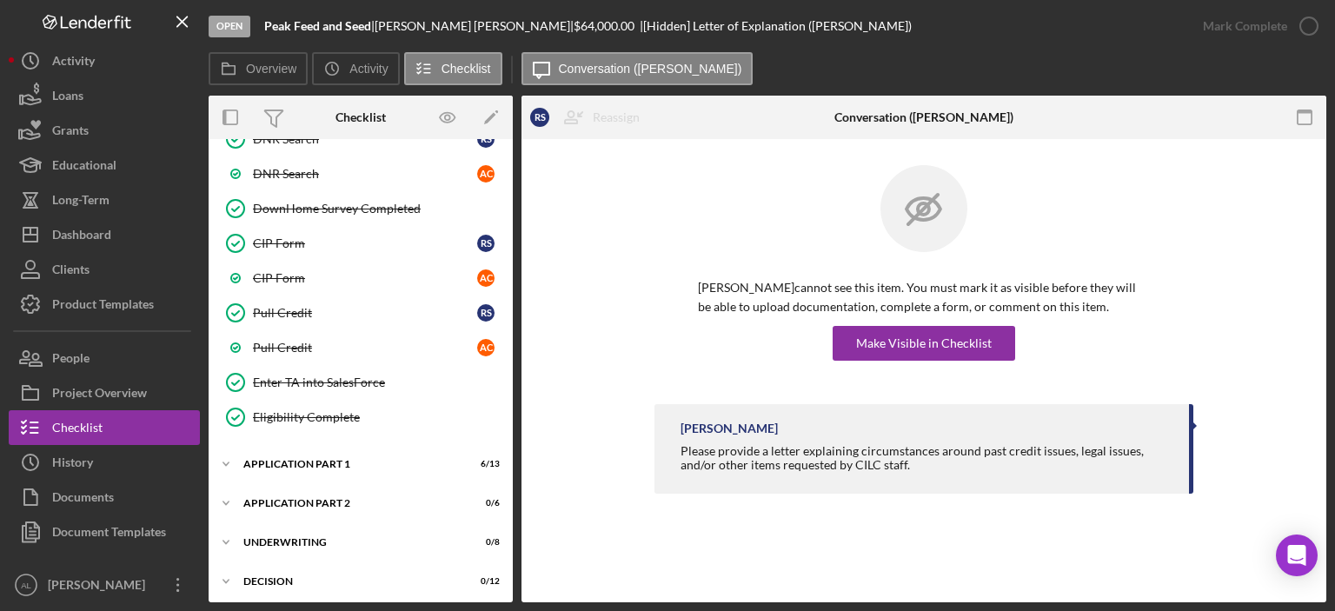
scroll to position [829, 0]
click at [316, 499] on div "Icon/Expander Application Part 2 0 / 6" at bounding box center [361, 504] width 304 height 35
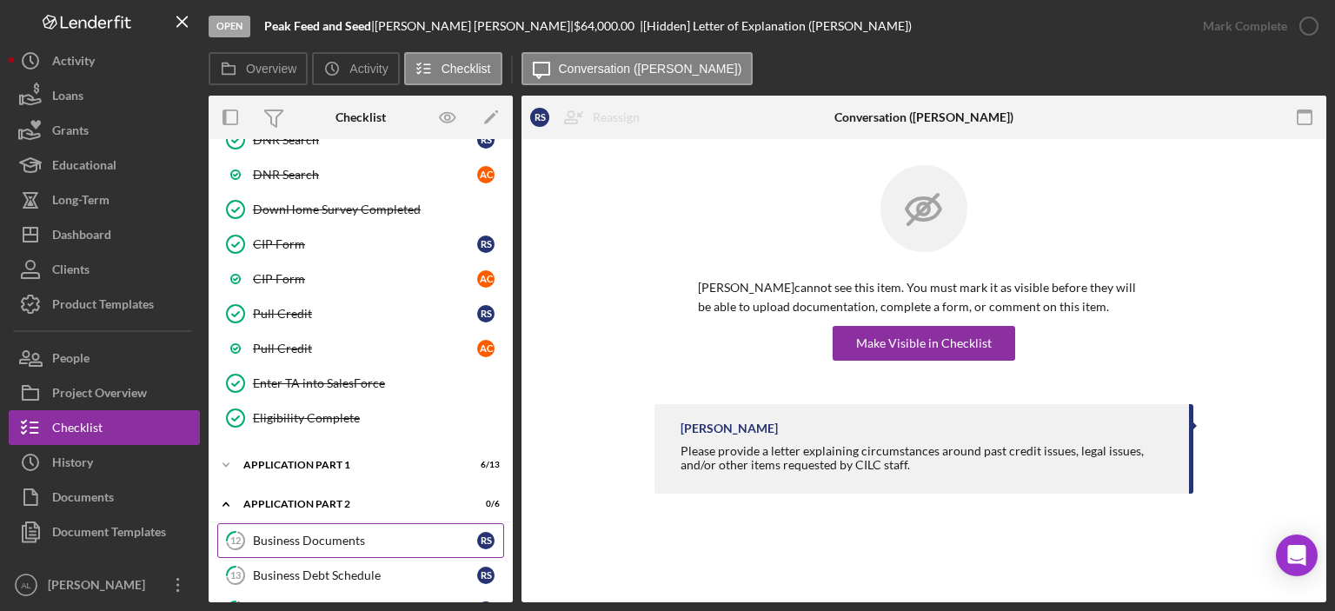
click at [324, 523] on link "12 Business Documents R S" at bounding box center [360, 540] width 287 height 35
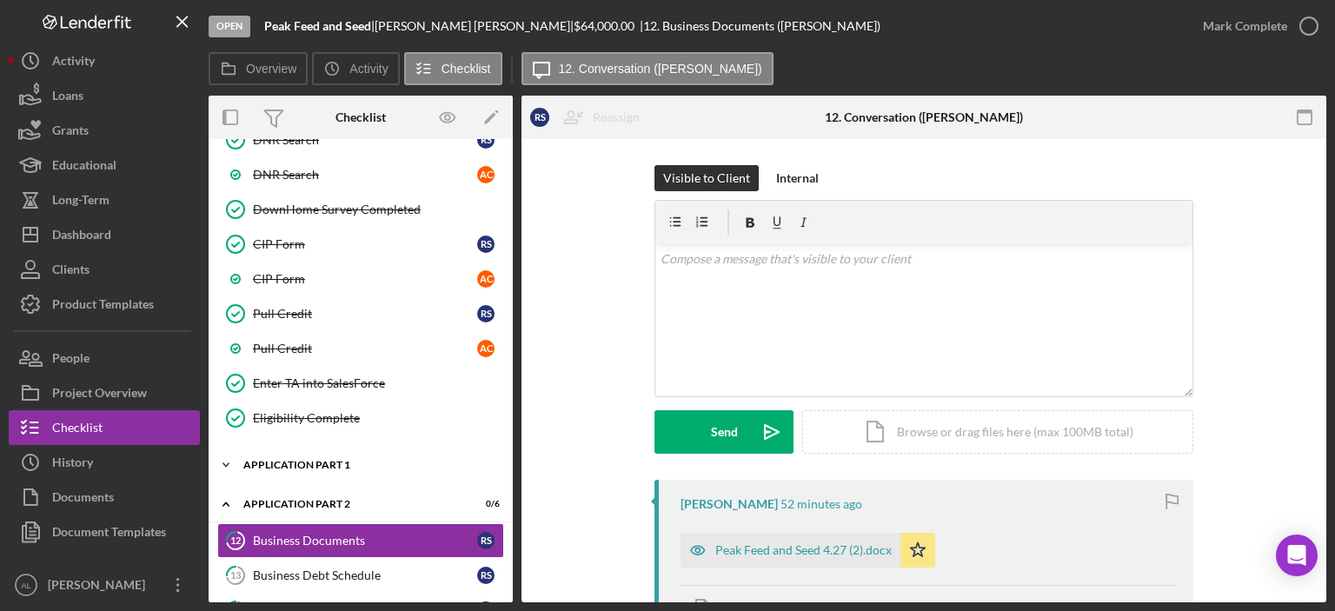
click at [390, 460] on div "Icon/Expander Application Part 1 6 / 13" at bounding box center [361, 465] width 304 height 35
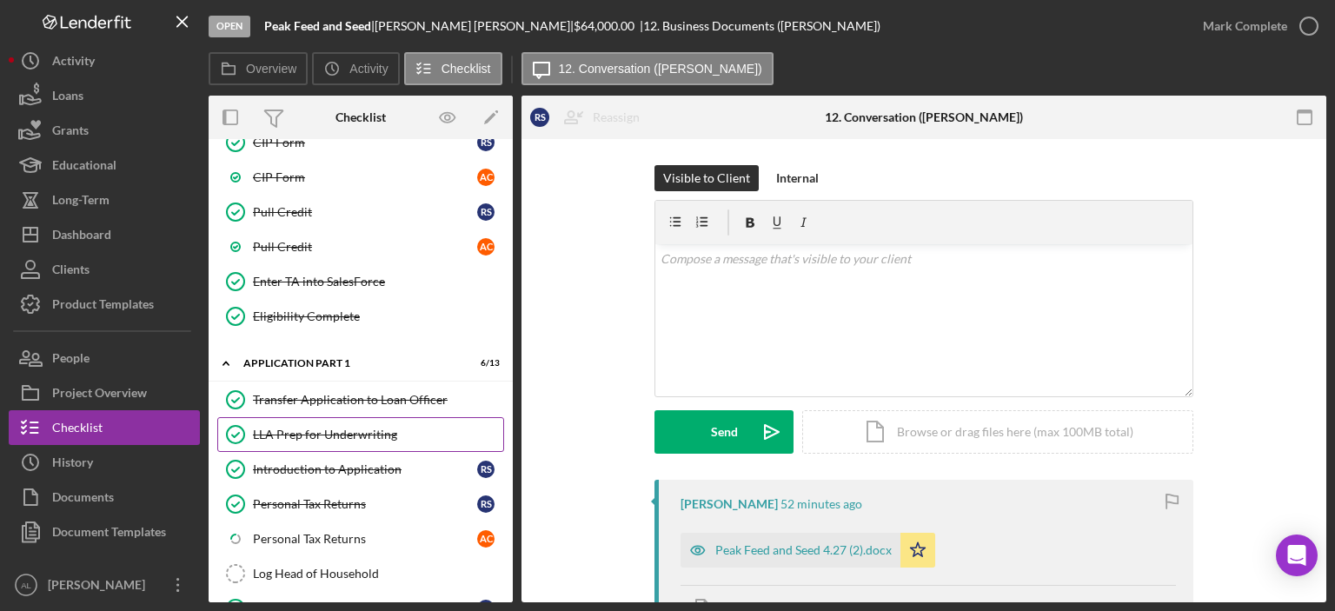
scroll to position [952, 0]
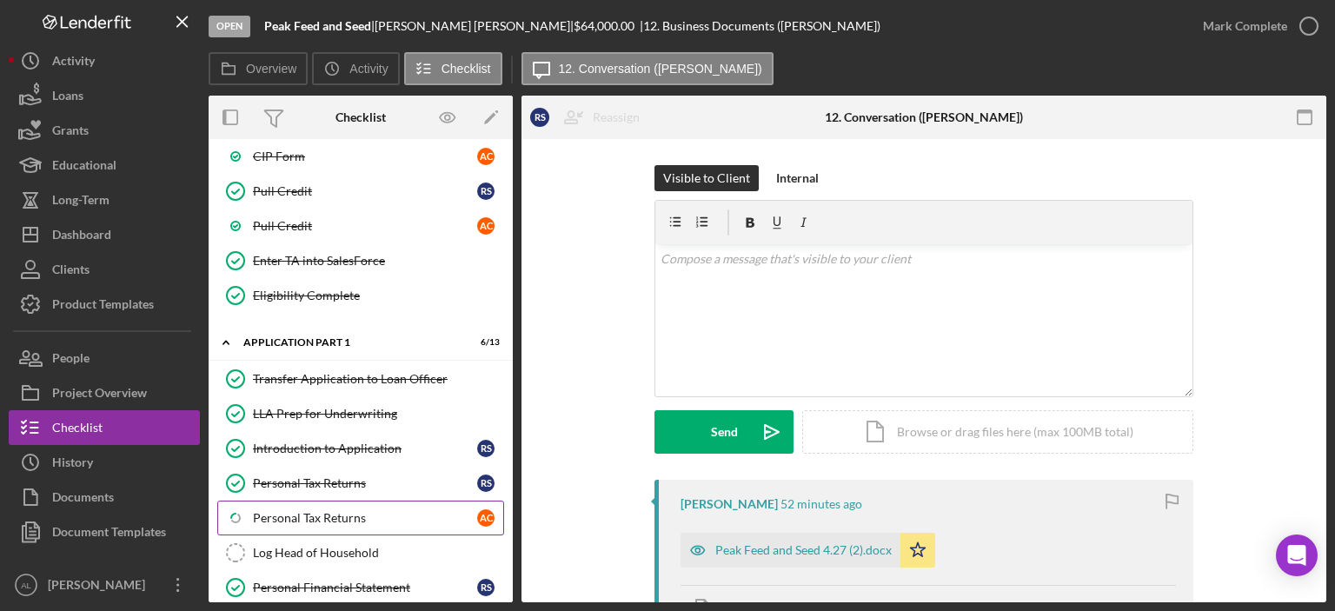
click at [345, 511] on div "Personal Tax Returns" at bounding box center [365, 518] width 224 height 14
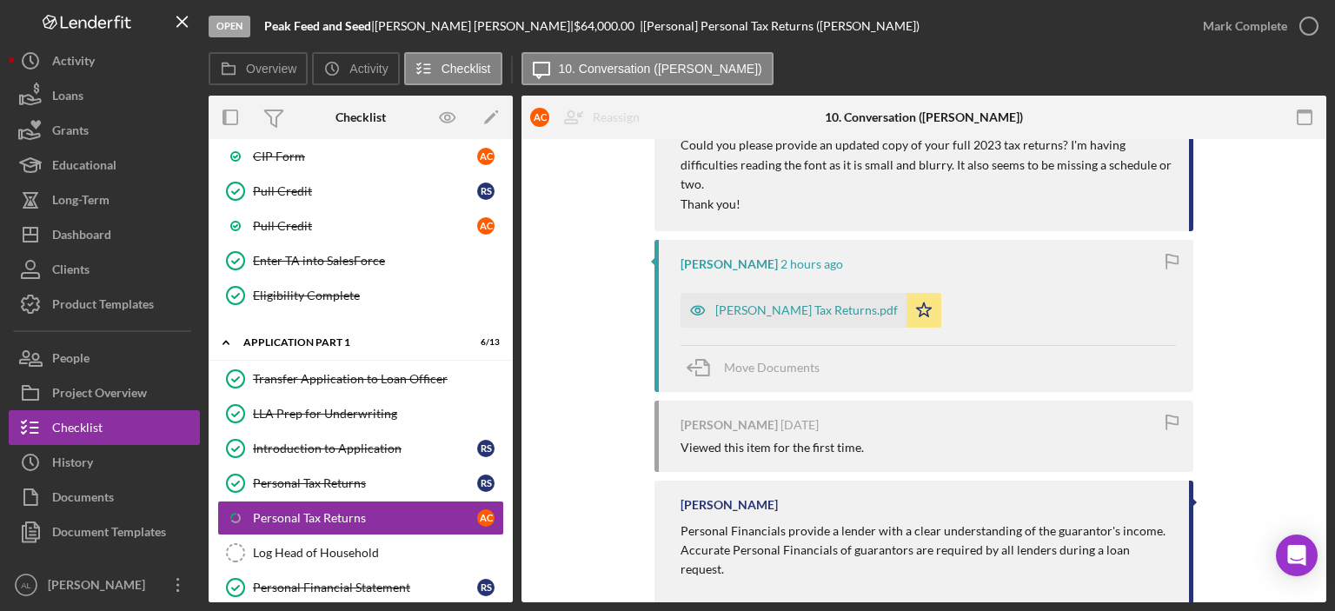
scroll to position [405, 0]
click at [775, 316] on div "Adam Tax Returns.pdf" at bounding box center [794, 308] width 226 height 35
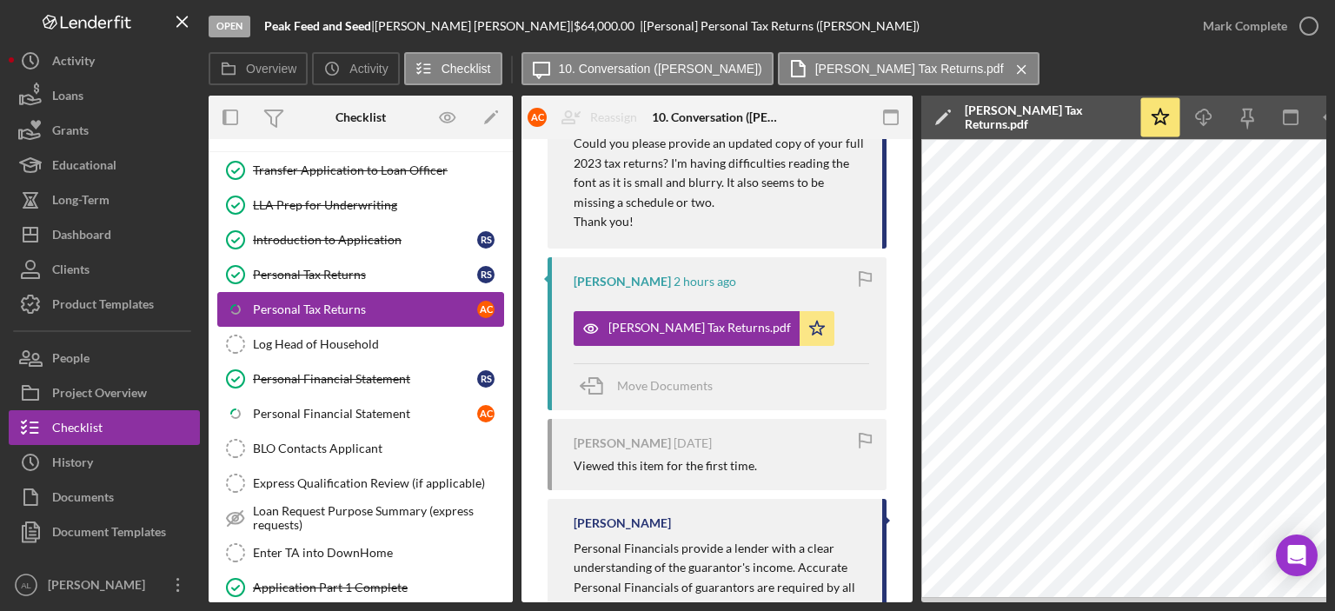
scroll to position [1161, 0]
click at [351, 257] on link "Personal Tax Returns Personal Tax Returns R S" at bounding box center [360, 274] width 287 height 35
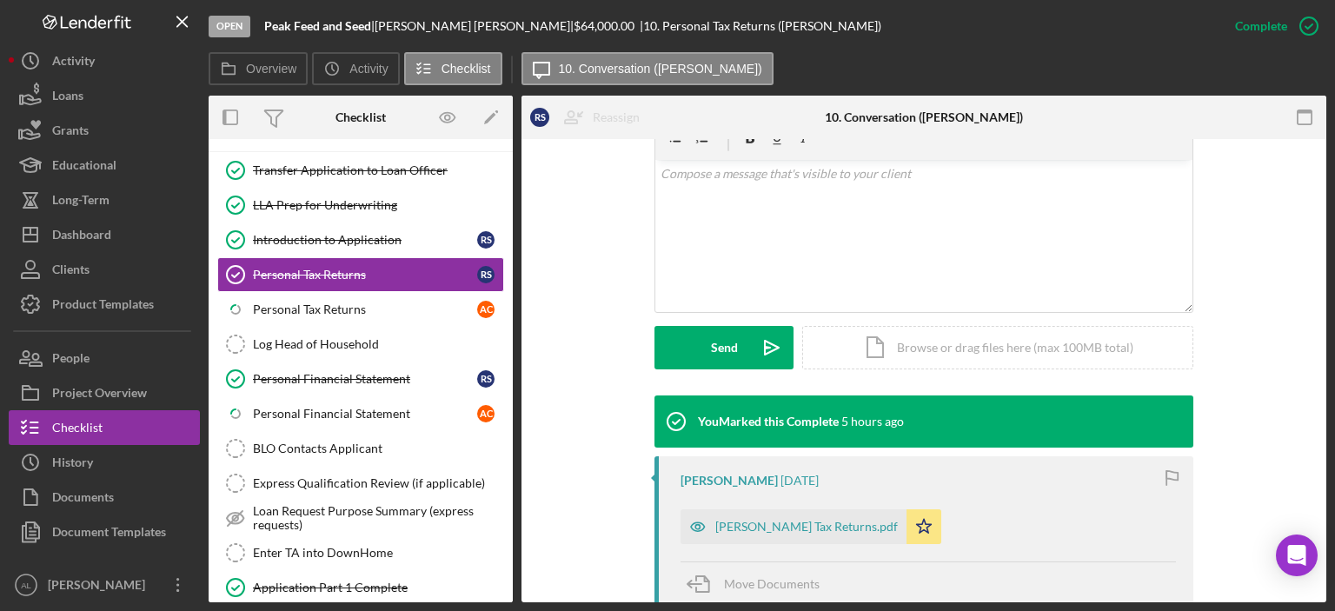
scroll to position [282, 0]
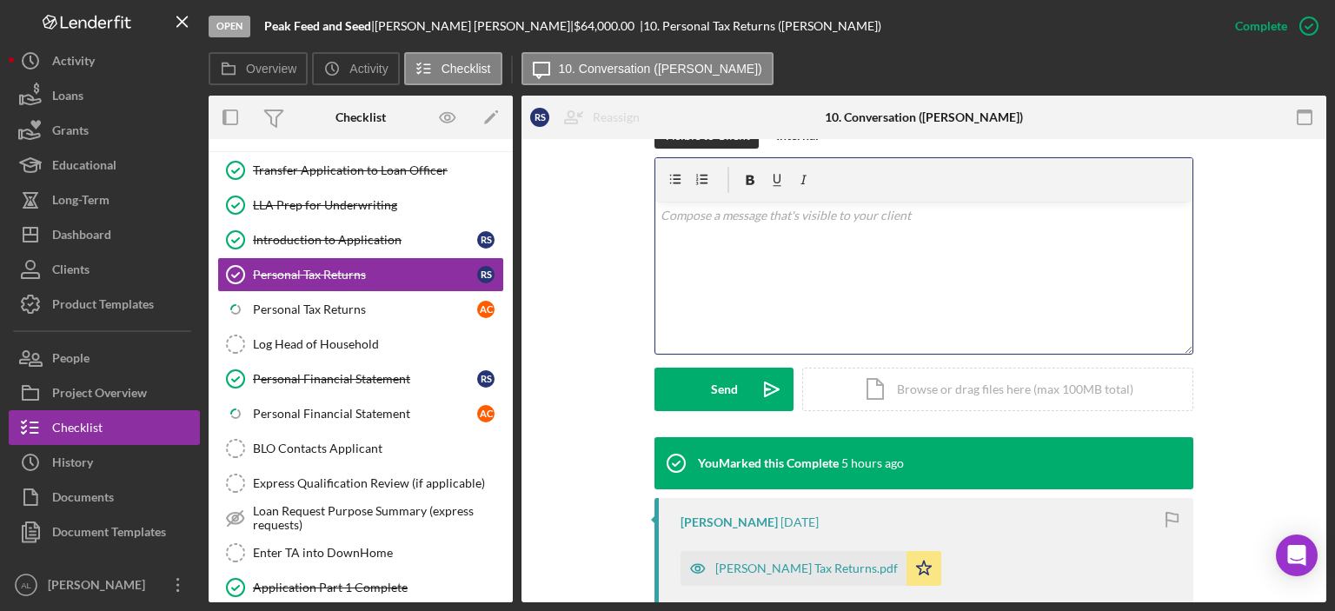
click at [751, 323] on div "v Color teal Color pink Remove color Add row above Add row below Add column bef…" at bounding box center [924, 278] width 537 height 152
drag, startPoint x: 257, startPoint y: 377, endPoint x: 516, endPoint y: 470, distance: 274.5
click at [516, 470] on div "Overview Internal Workflow Stage Open Icon/Dropdown Arrow Archive (can unarchiv…" at bounding box center [768, 349] width 1118 height 507
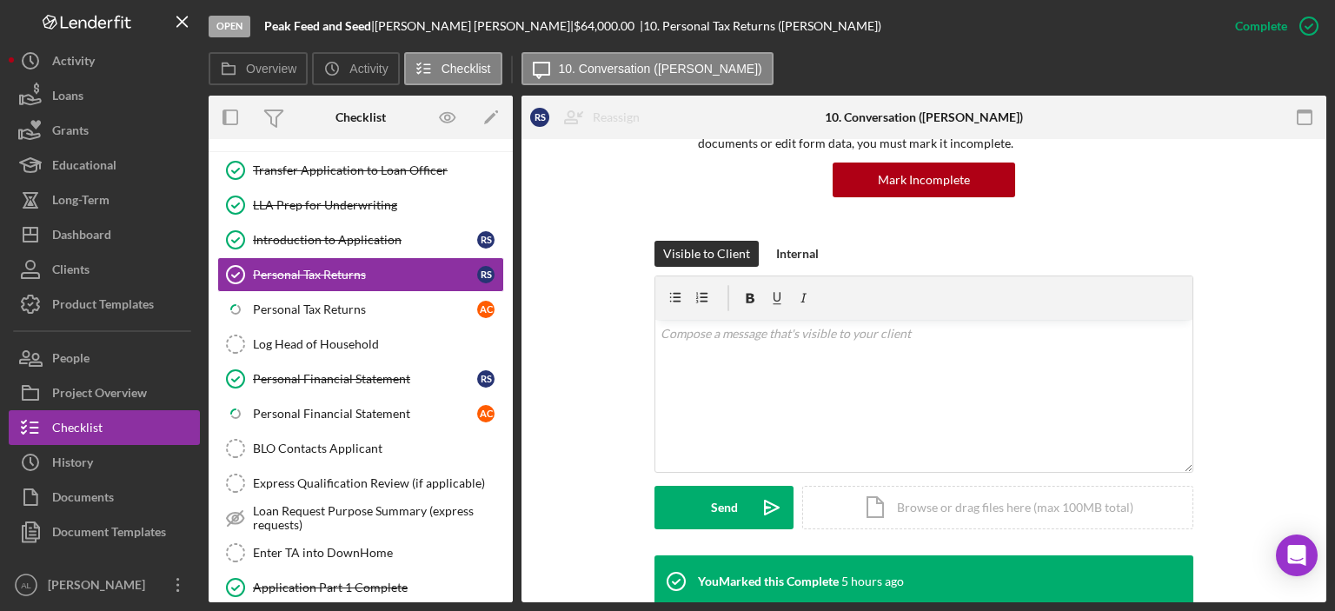
scroll to position [163, 0]
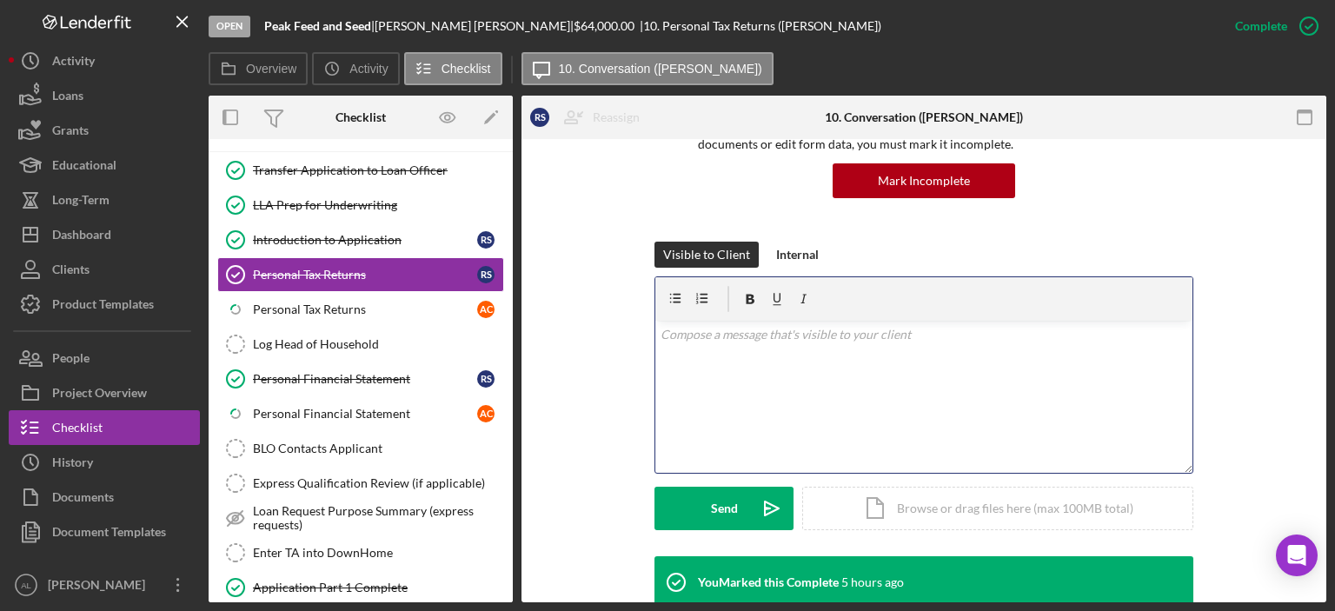
click at [729, 377] on div "v Color teal Color pink Remove color Add row above Add row below Add column bef…" at bounding box center [924, 397] width 537 height 152
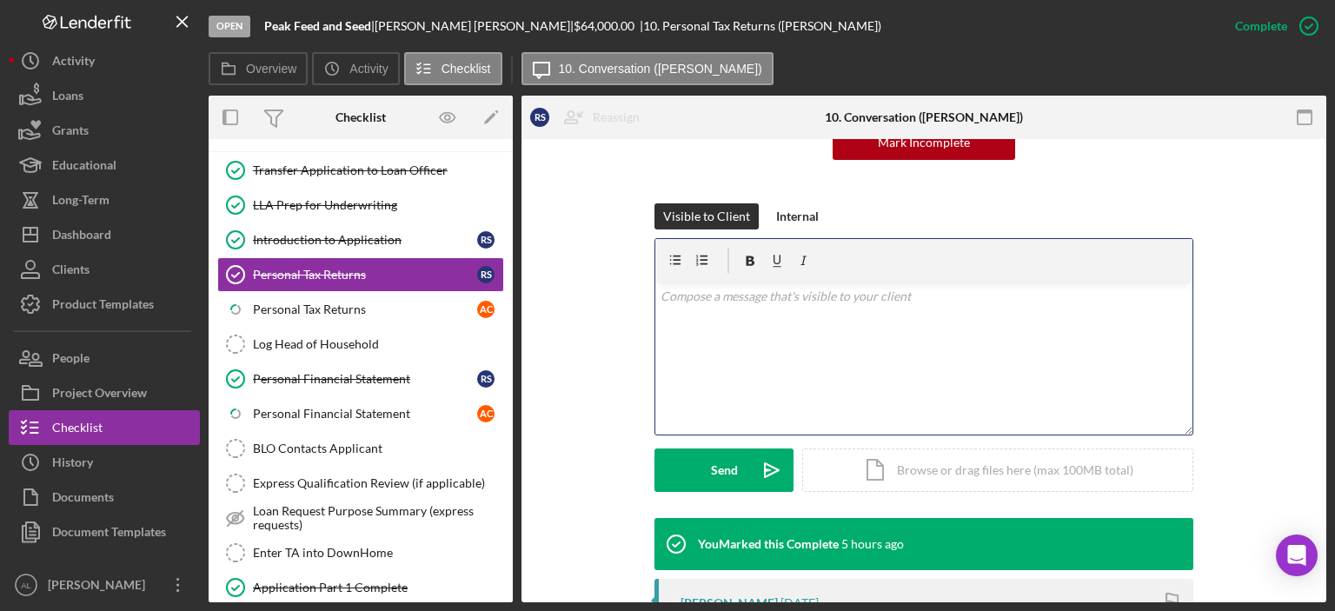
scroll to position [197, 0]
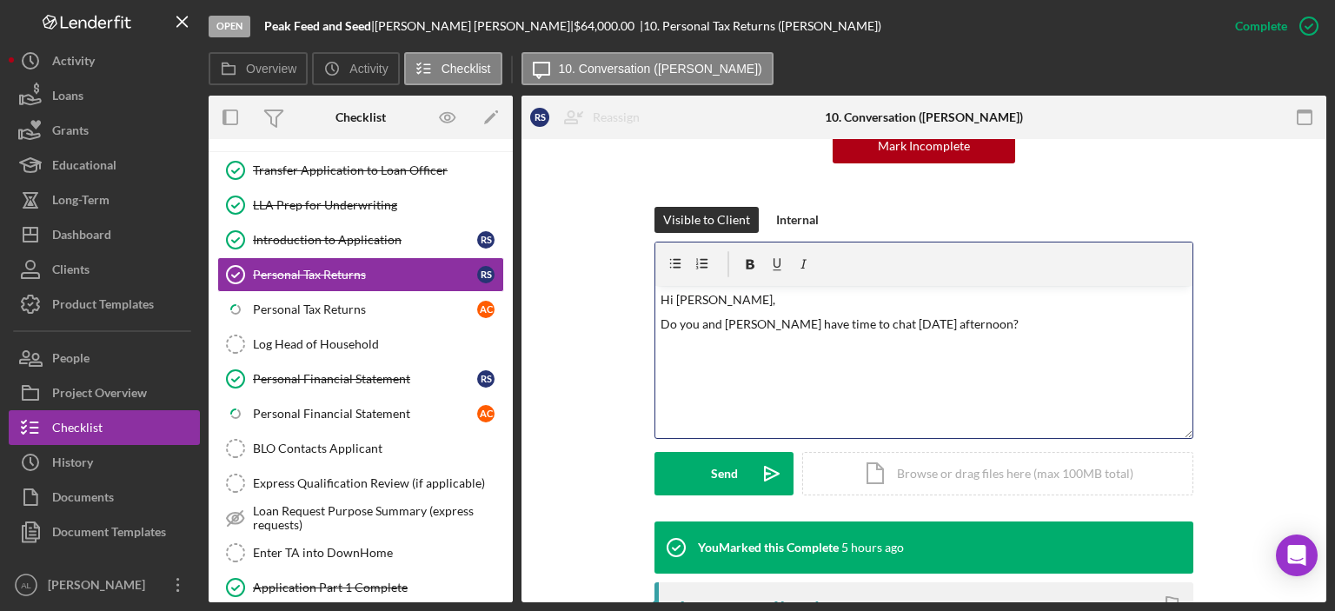
click at [842, 323] on p "Do you and Adam have time to chat tomorrow afternoon?" at bounding box center [925, 324] width 528 height 19
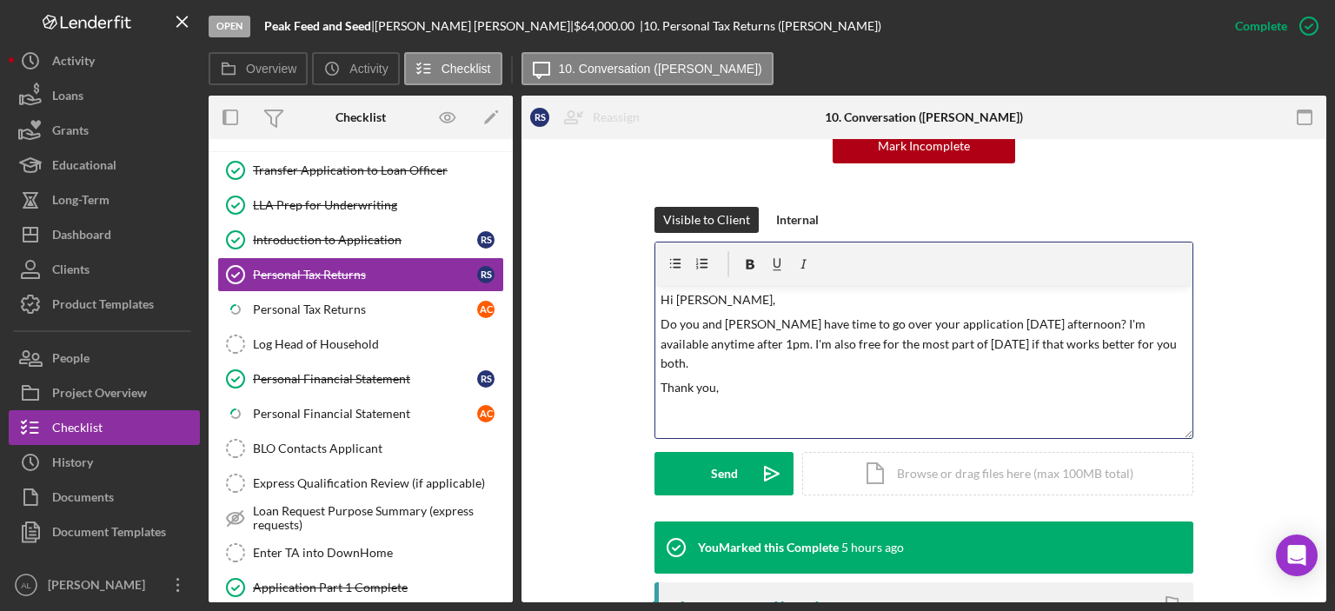
click at [1173, 344] on p "Do you and Adam have time to go over your application tomorrow afternoon? I'm a…" at bounding box center [925, 344] width 528 height 58
click at [1016, 385] on p "Thank you," at bounding box center [925, 387] width 528 height 19
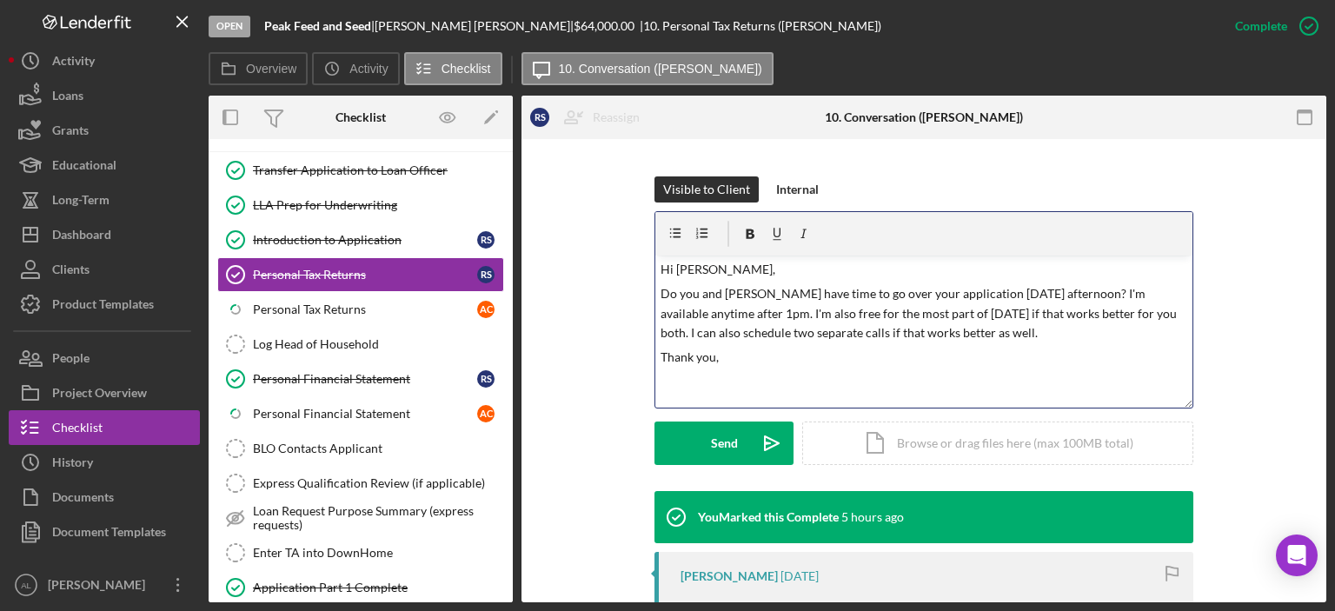
scroll to position [238, 0]
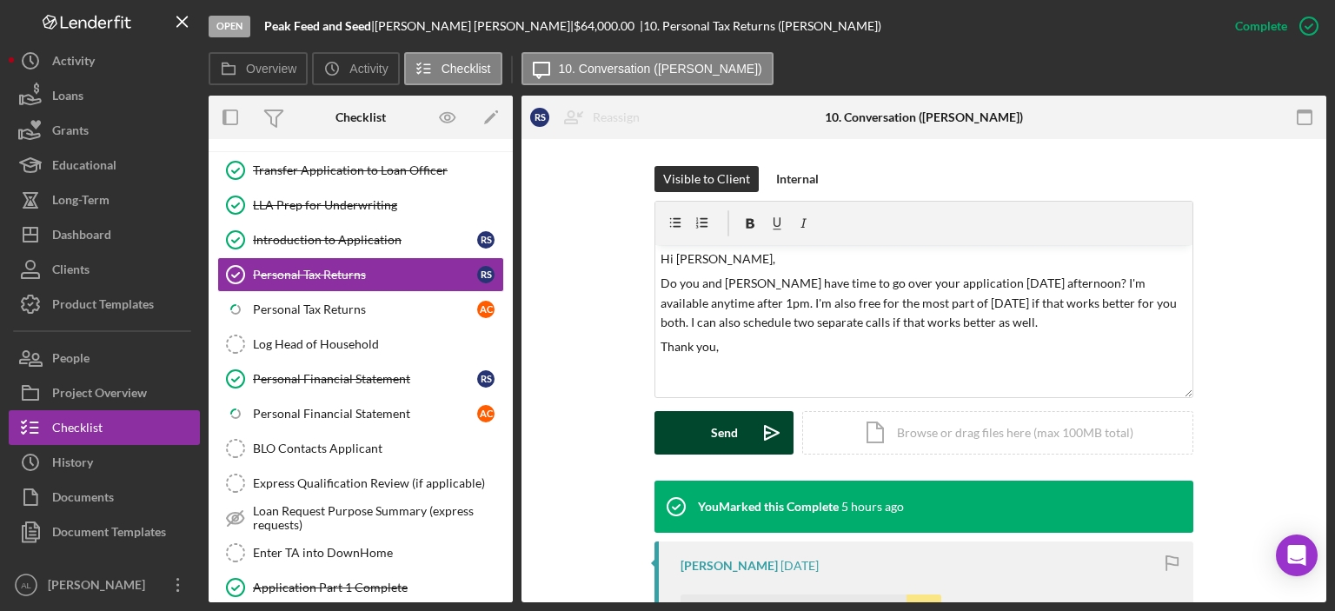
click at [742, 432] on button "Send Icon/icon-invite-send" at bounding box center [724, 432] width 139 height 43
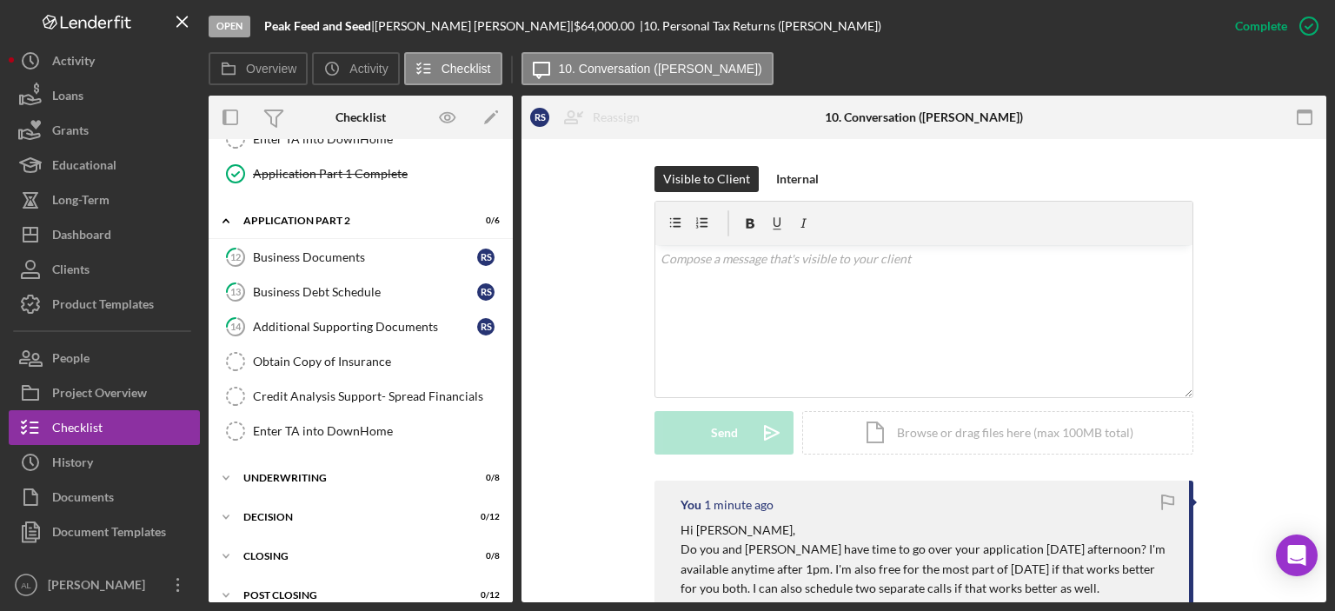
scroll to position [1575, 0]
click at [362, 319] on div "Additional Supporting Documents" at bounding box center [365, 326] width 224 height 14
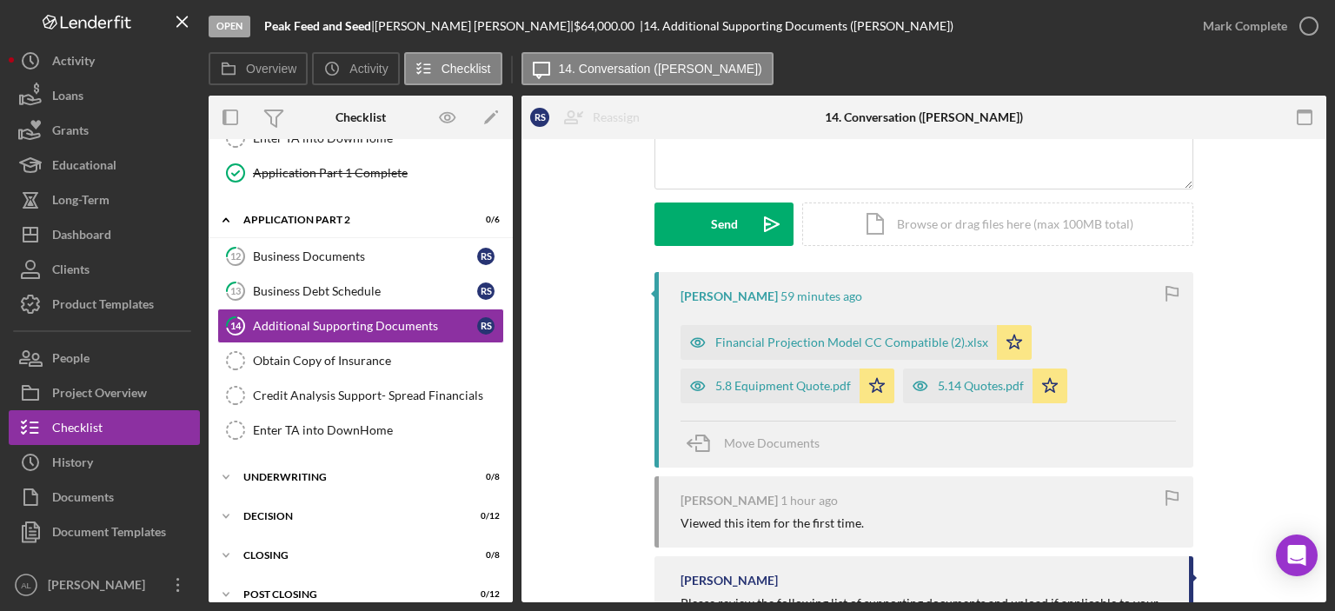
scroll to position [209, 0]
click at [779, 333] on div "Financial Projection Model CC Compatible (2).xlsx" at bounding box center [839, 341] width 316 height 35
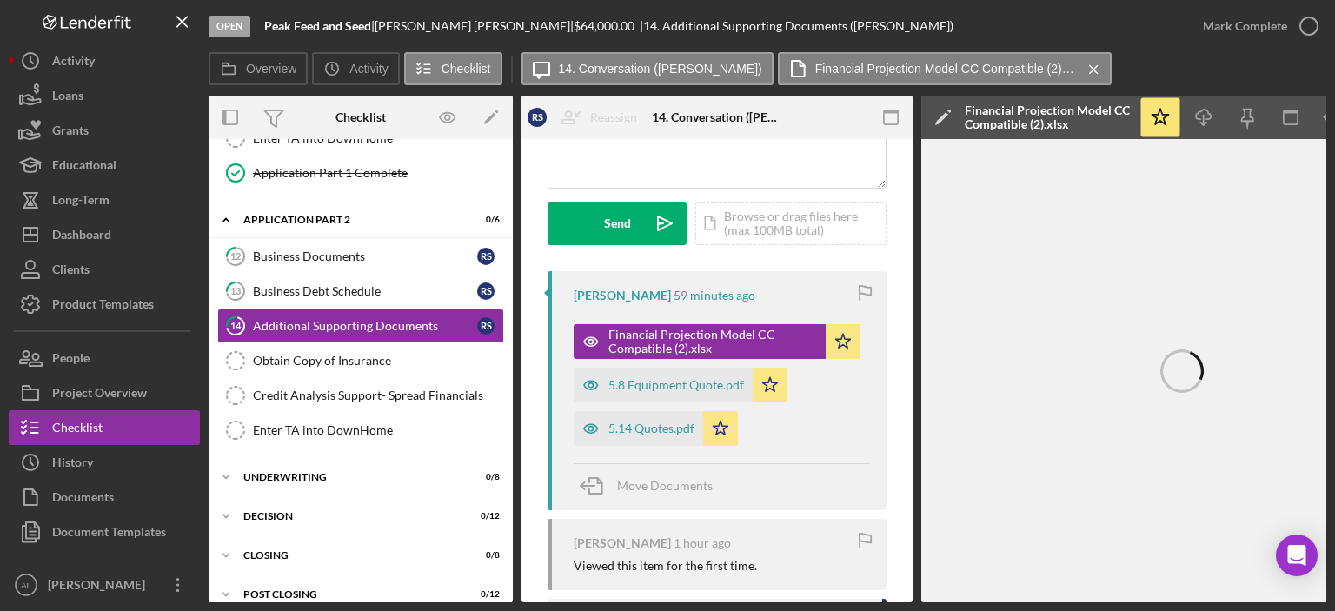
scroll to position [0, 116]
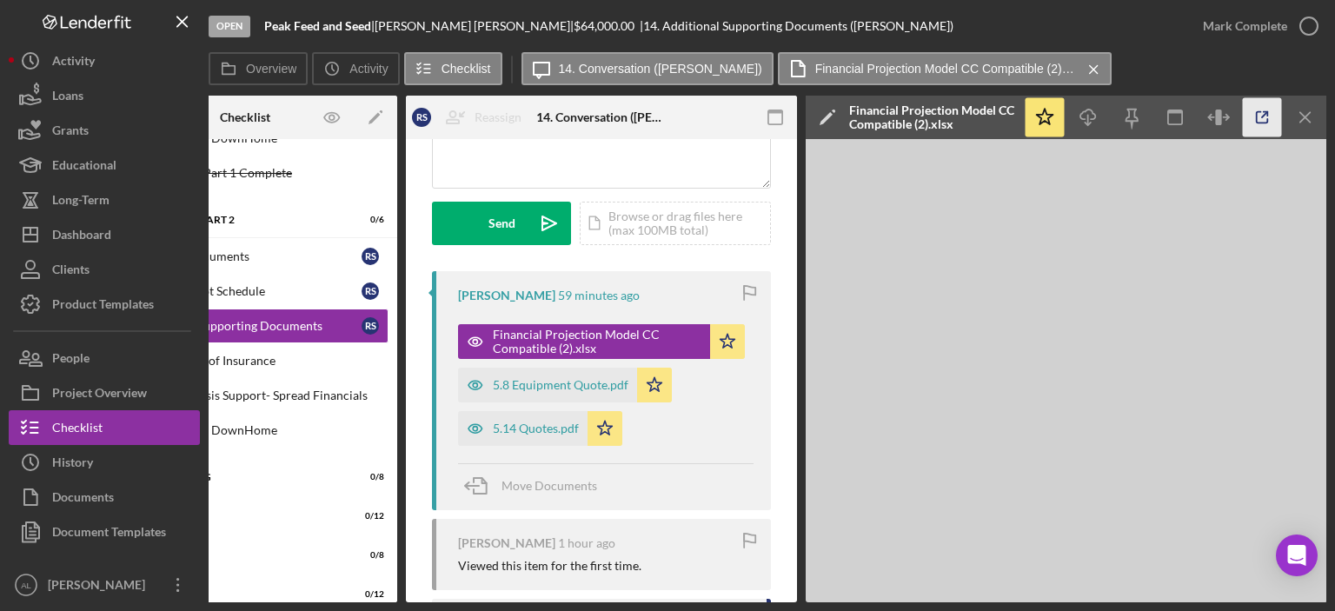
click at [1265, 124] on icon "button" at bounding box center [1262, 117] width 39 height 39
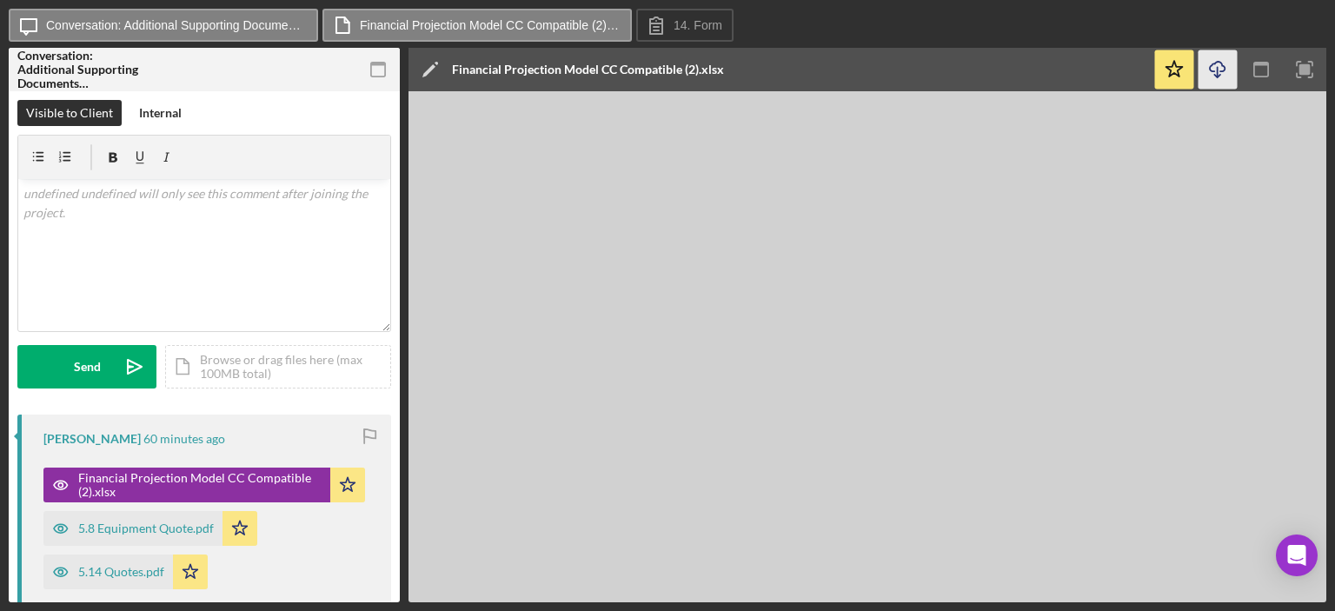
click at [1210, 73] on icon "Icon/Download" at bounding box center [1218, 69] width 39 height 39
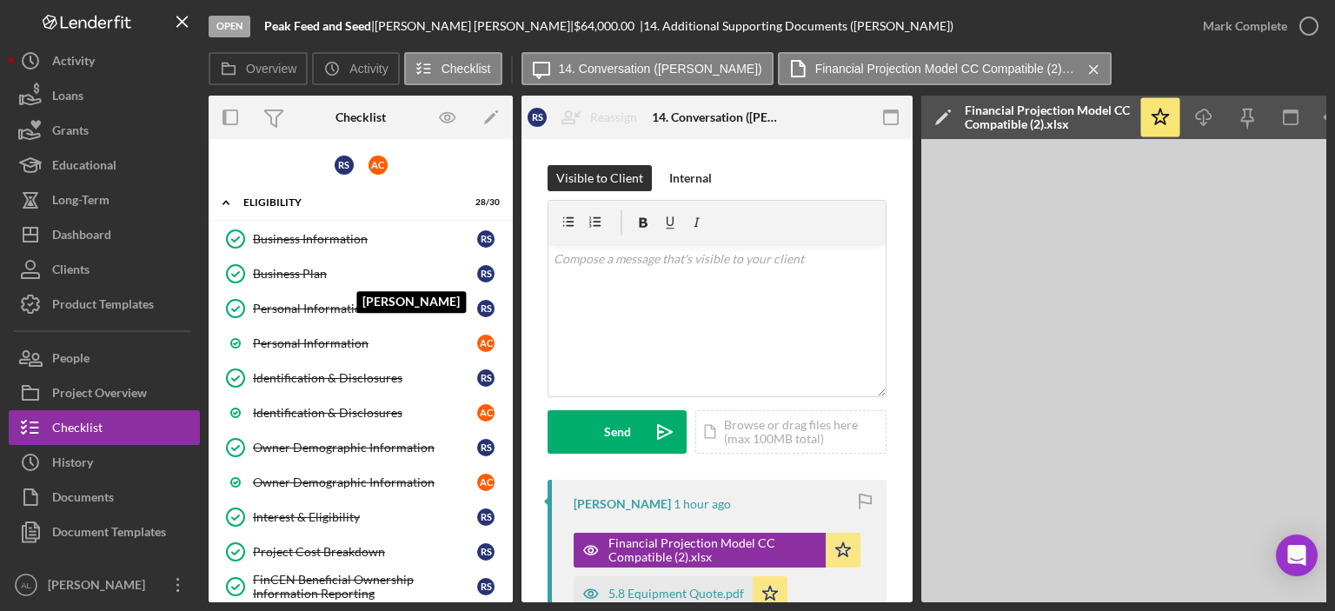
scroll to position [209, 0]
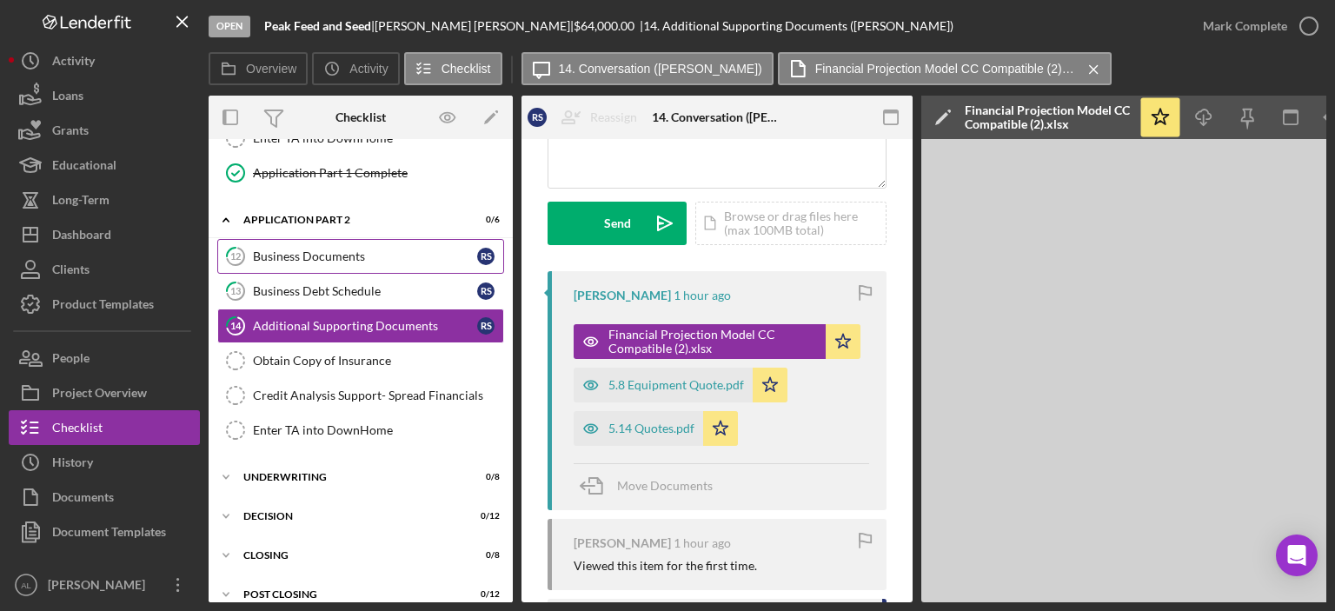
click at [327, 250] on div "Business Documents" at bounding box center [365, 257] width 224 height 14
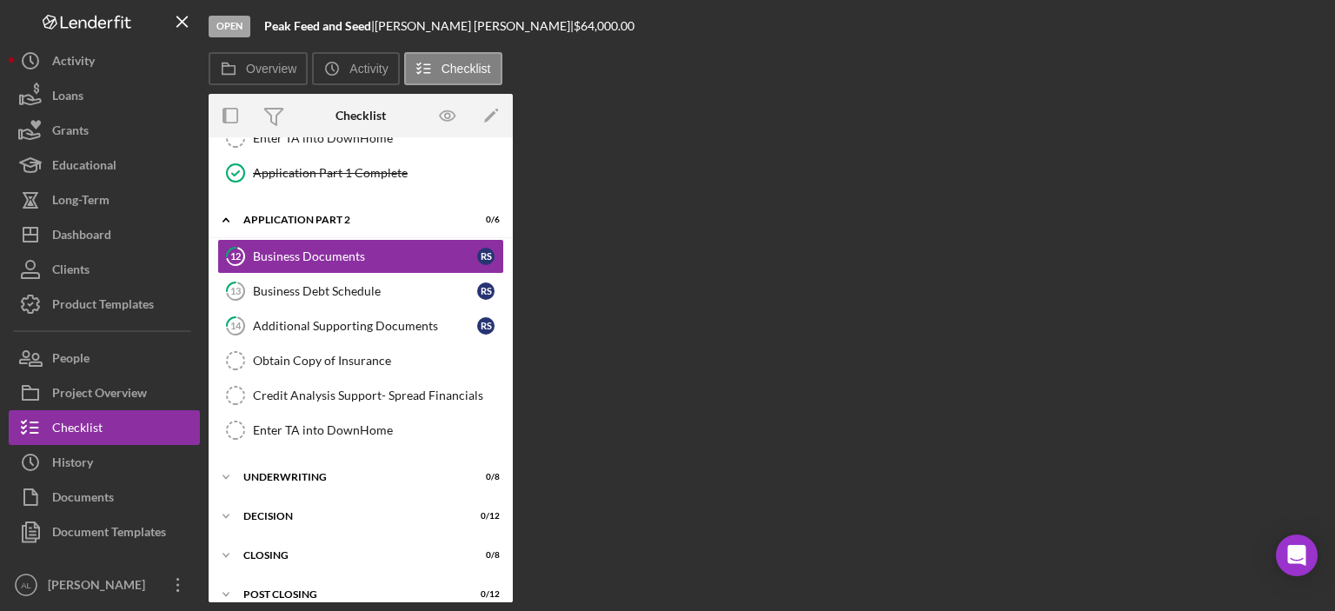
scroll to position [1575, 0]
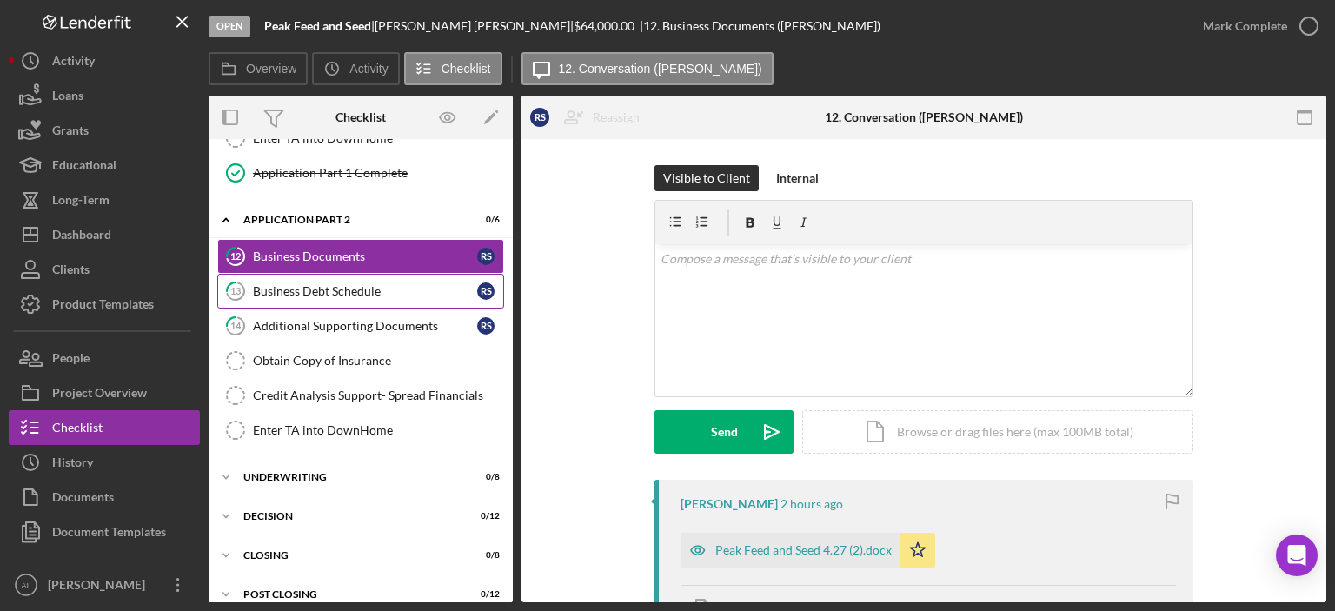
click at [337, 284] on div "Business Debt Schedule" at bounding box center [365, 291] width 224 height 14
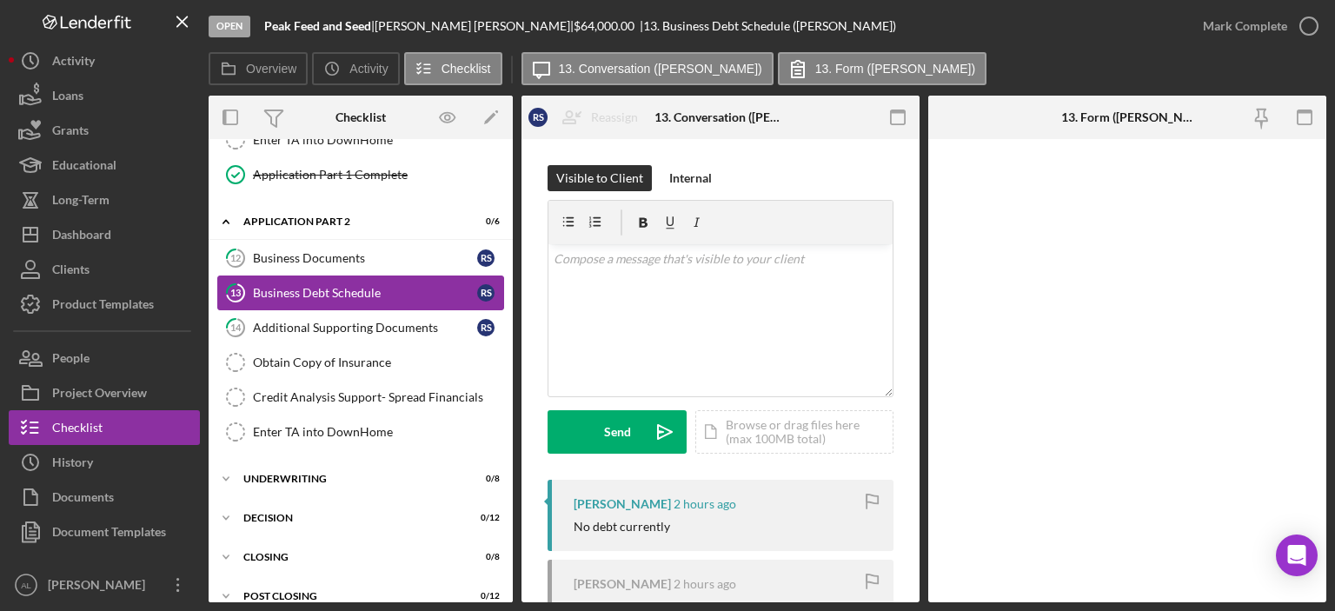
scroll to position [1575, 0]
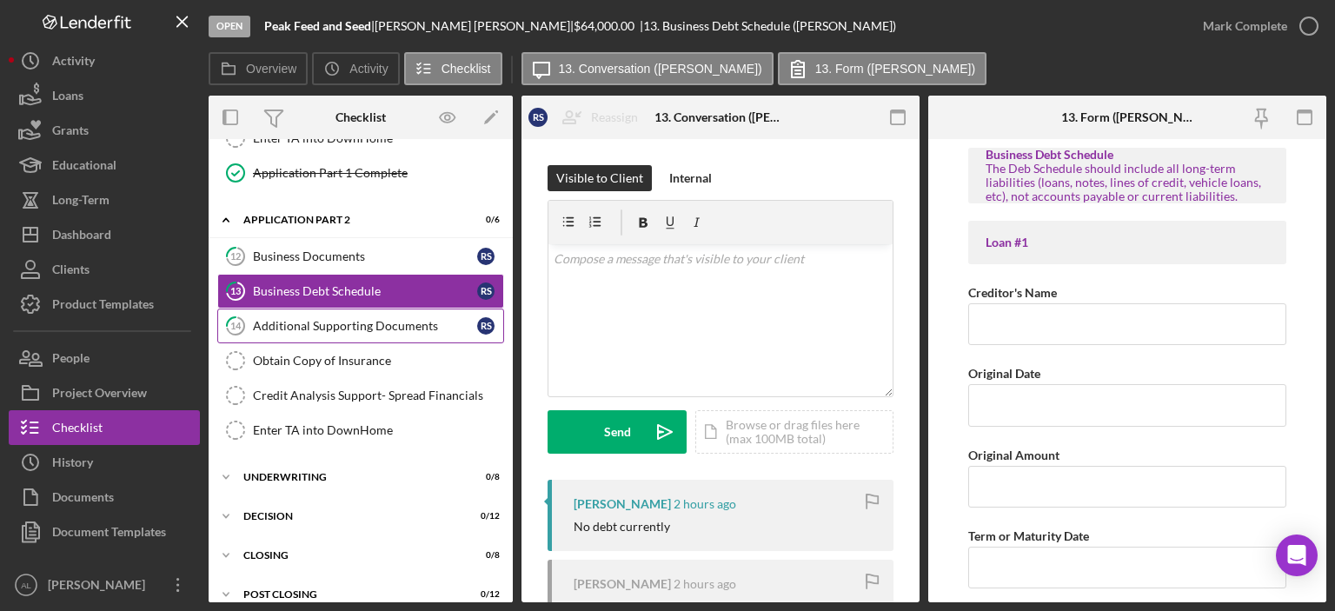
click at [338, 322] on link "14 Additional Supporting Documents R S" at bounding box center [360, 326] width 287 height 35
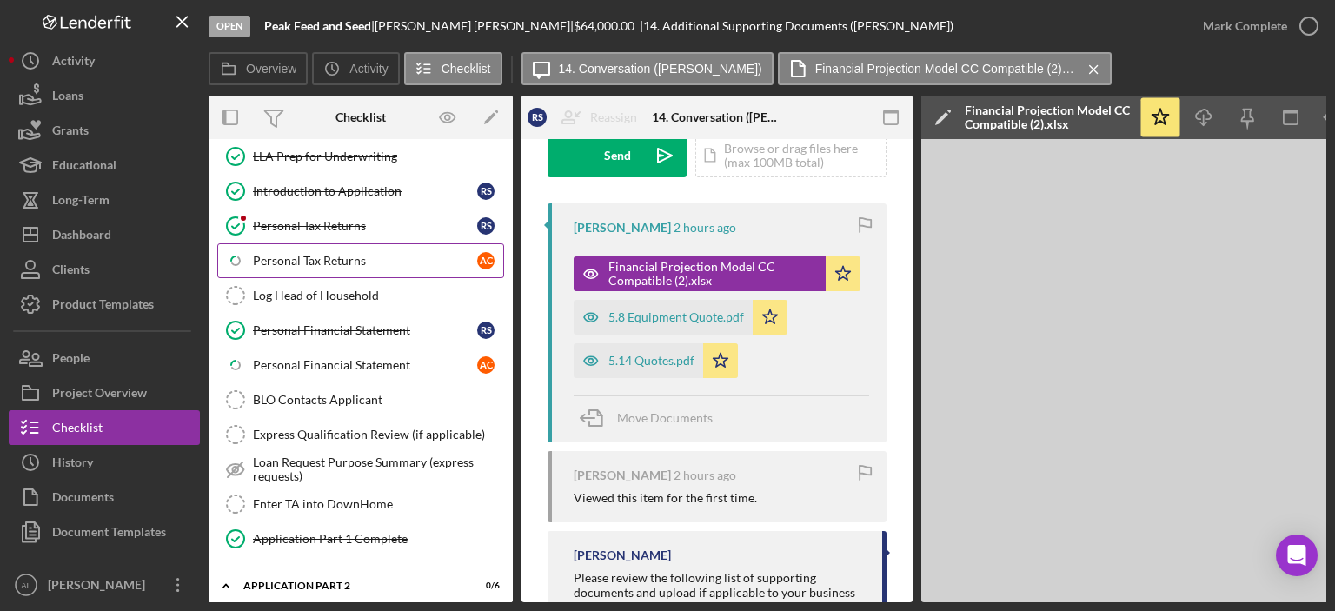
scroll to position [1209, 0]
click at [379, 220] on div "Personal Tax Returns" at bounding box center [365, 227] width 224 height 14
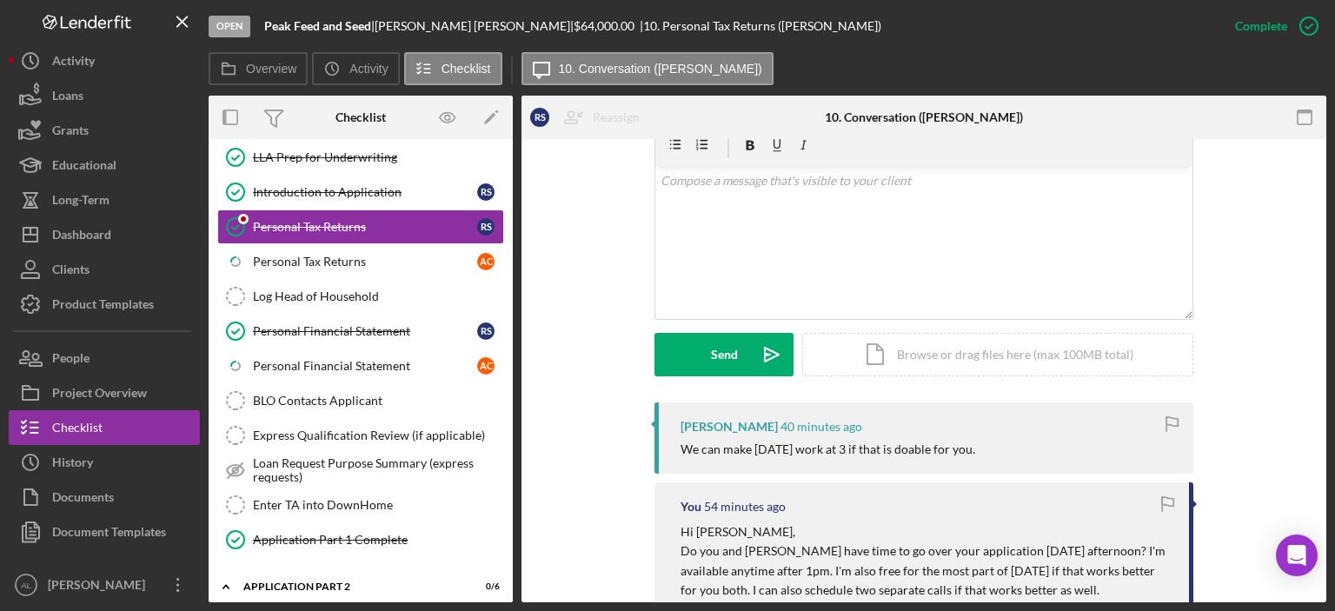
scroll to position [318, 0]
click at [744, 276] on div "v Color teal Color pink Remove color Add row above Add row below Add column bef…" at bounding box center [924, 241] width 537 height 152
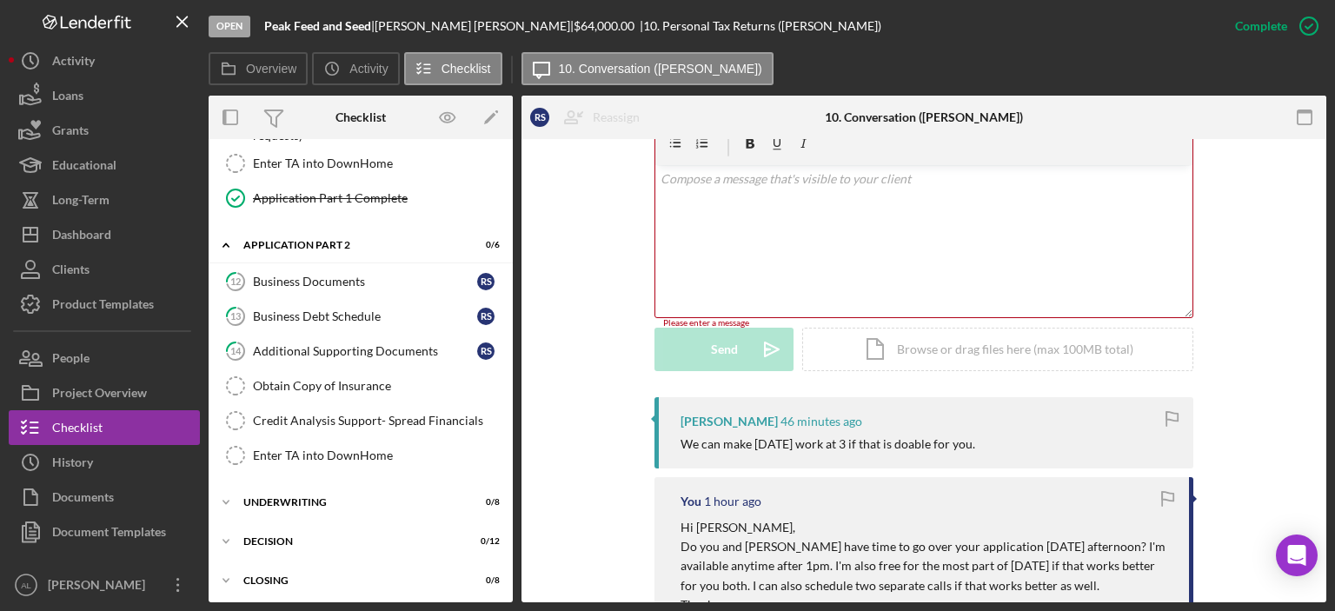
scroll to position [1549, 0]
click at [354, 345] on div "Additional Supporting Documents" at bounding box center [365, 352] width 224 height 14
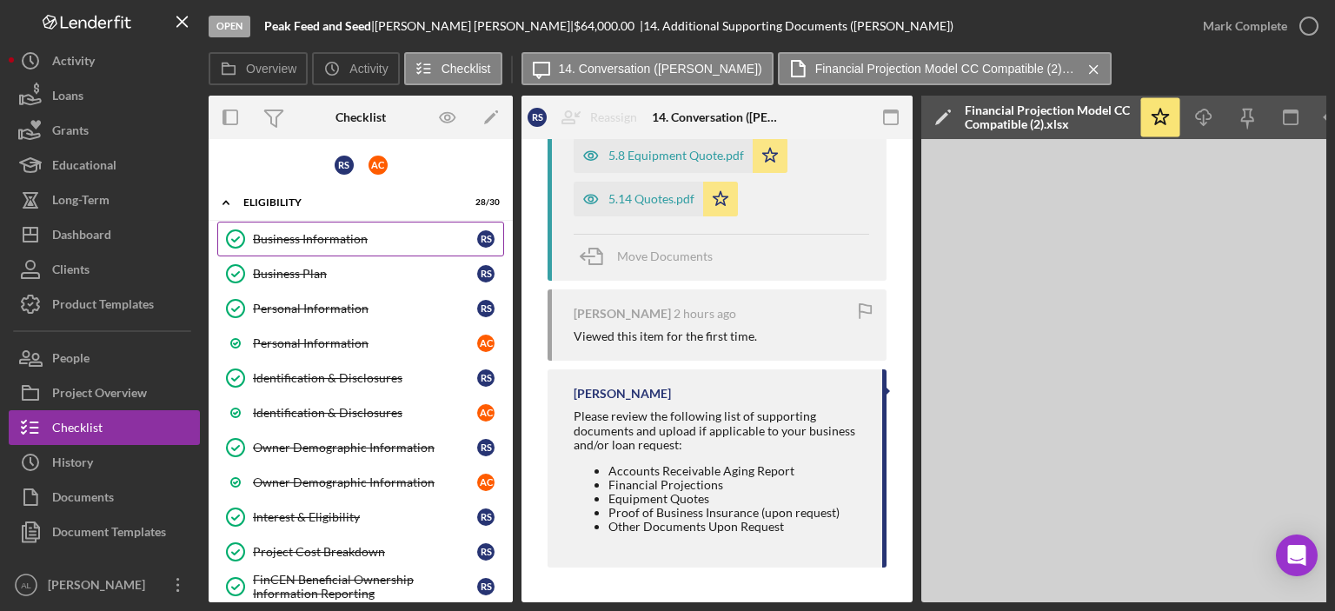
click at [351, 232] on div "Business Information" at bounding box center [365, 239] width 224 height 14
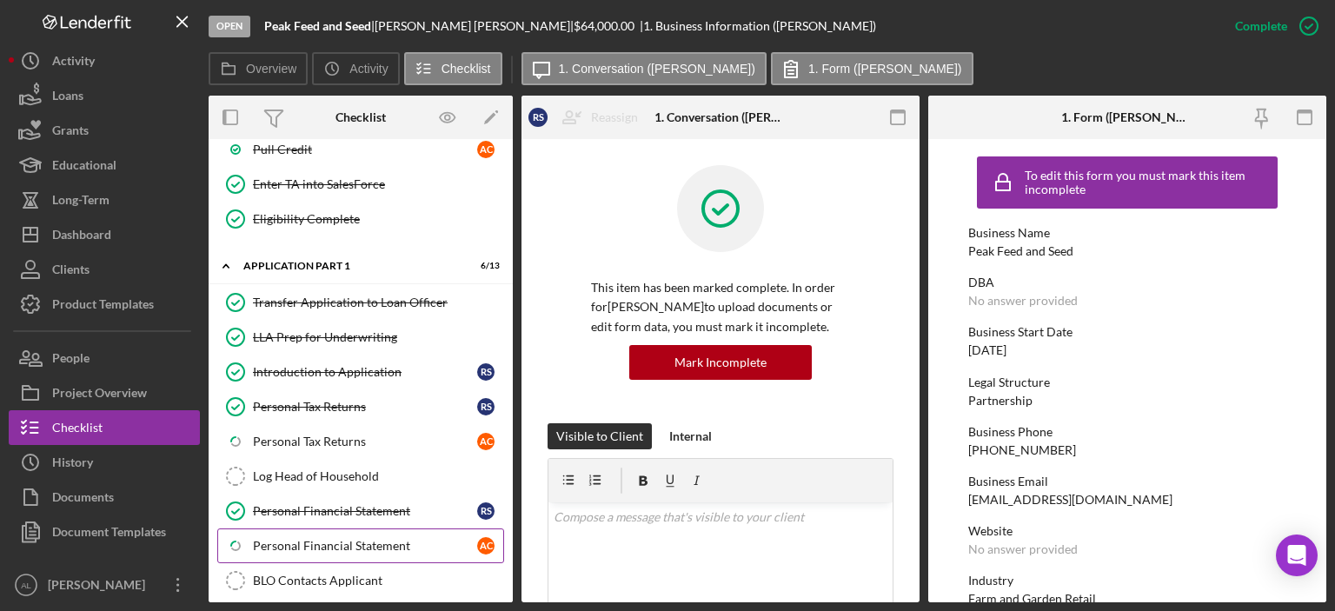
scroll to position [1325, 0]
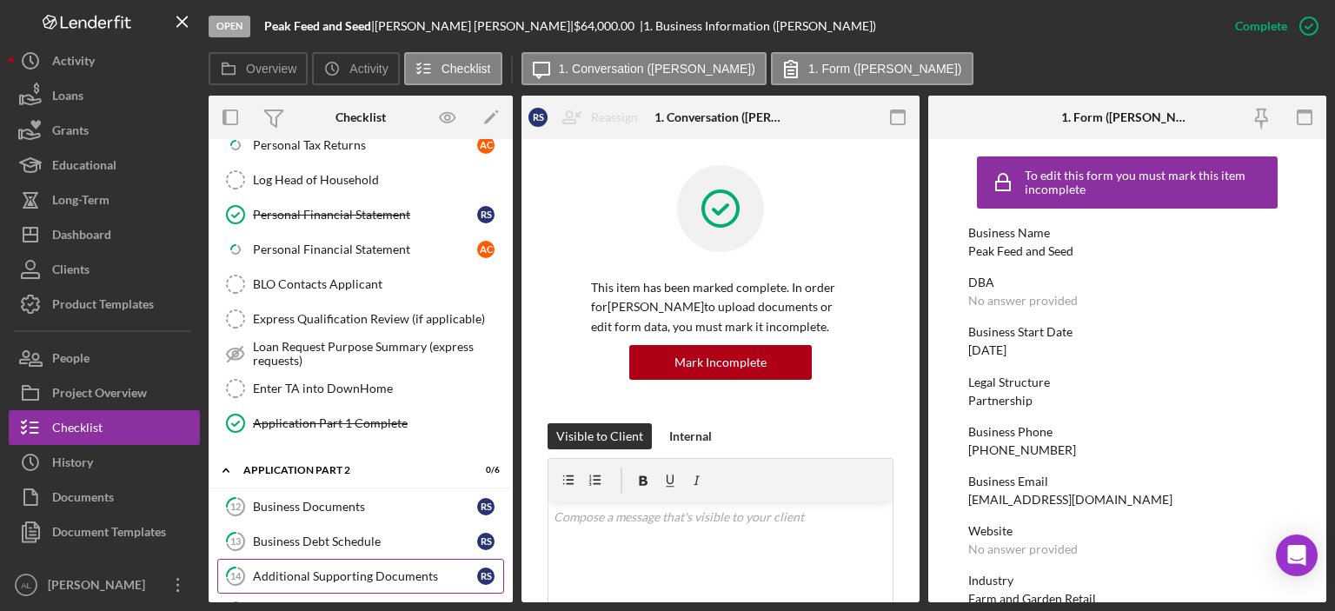
click at [328, 569] on div "Additional Supporting Documents" at bounding box center [365, 576] width 224 height 14
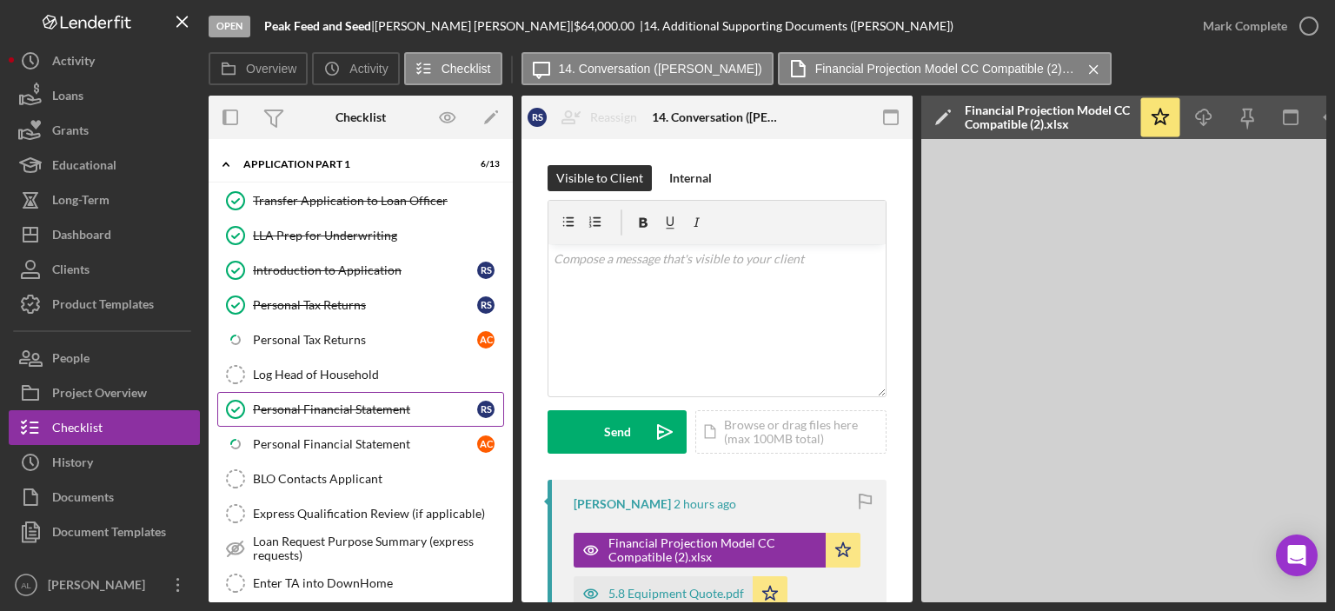
scroll to position [1130, 0]
click at [363, 298] on div "Personal Tax Returns" at bounding box center [365, 305] width 224 height 14
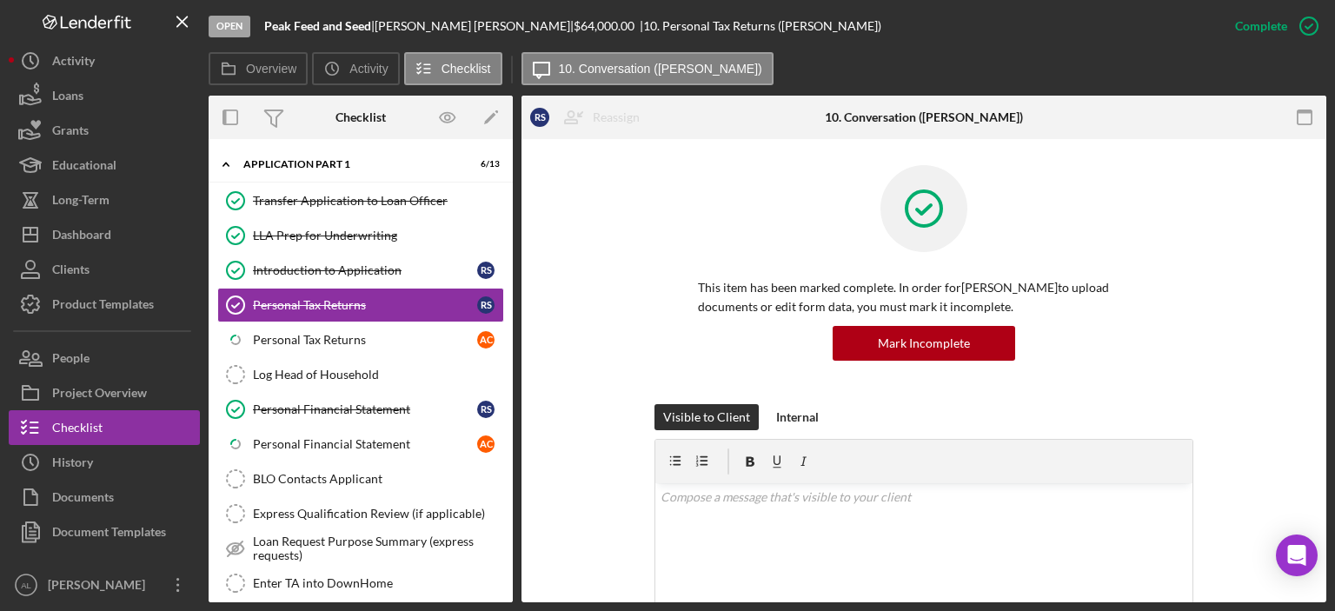
scroll to position [354, 0]
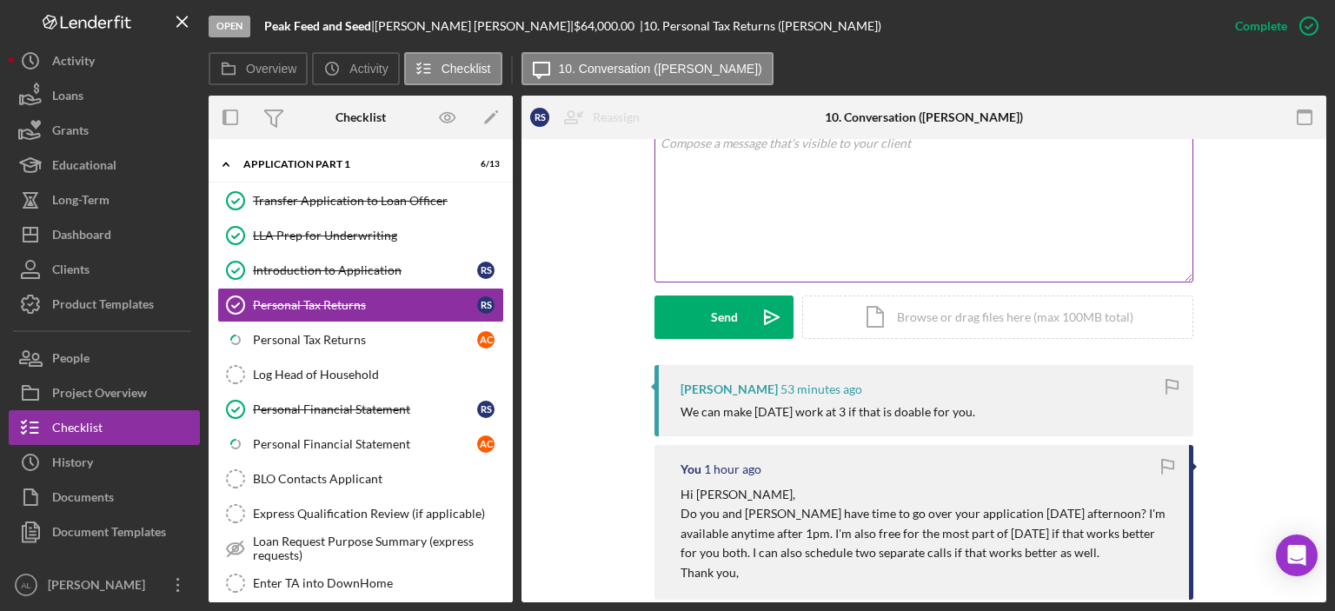
click at [713, 267] on div "v Color teal Color pink Remove color Add row above Add row below Add column bef…" at bounding box center [924, 206] width 537 height 152
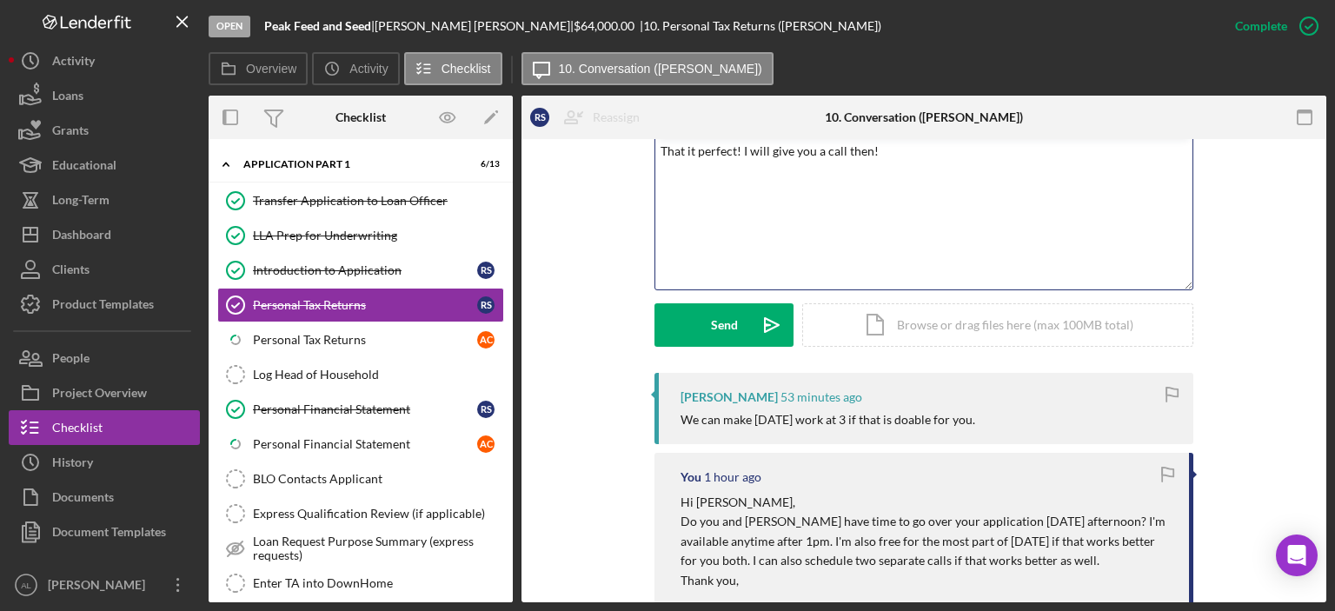
click at [695, 151] on p "That it perfect! I will give you a call then!" at bounding box center [925, 151] width 528 height 19
click at [747, 303] on div "Send Icon/icon-invite-send Icon/Document Browse or drag files here (max 100MB t…" at bounding box center [924, 324] width 539 height 43
click at [711, 324] on div "Send" at bounding box center [724, 324] width 27 height 43
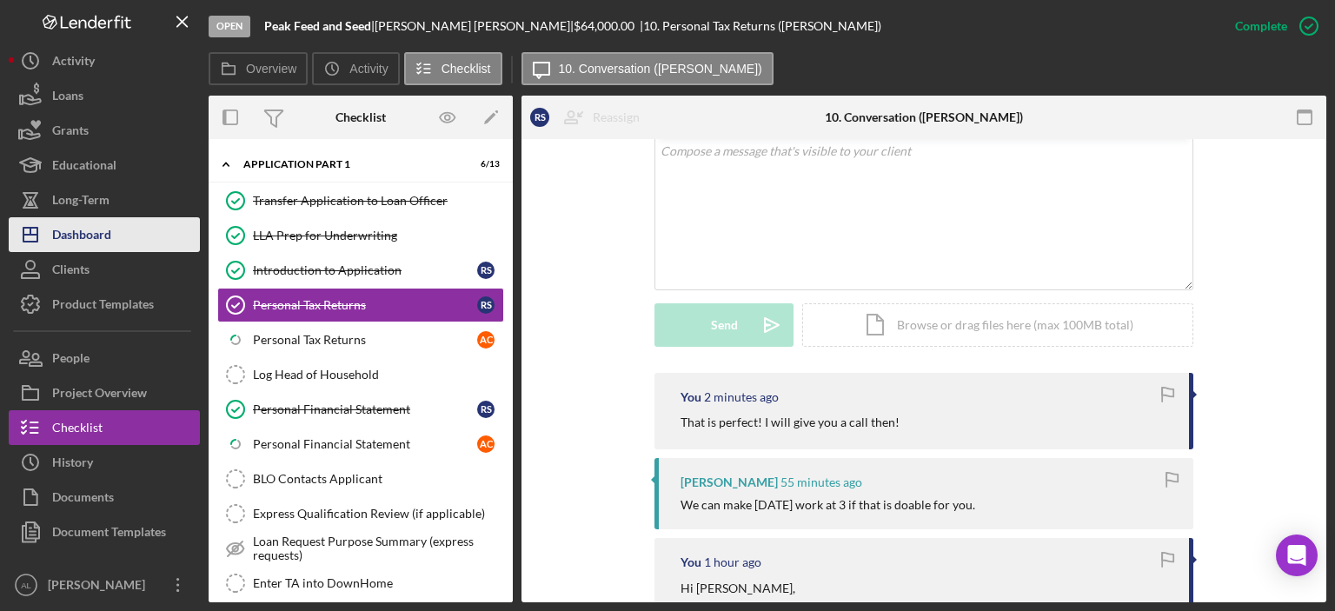
click at [134, 225] on button "Icon/Dashboard Dashboard" at bounding box center [104, 234] width 191 height 35
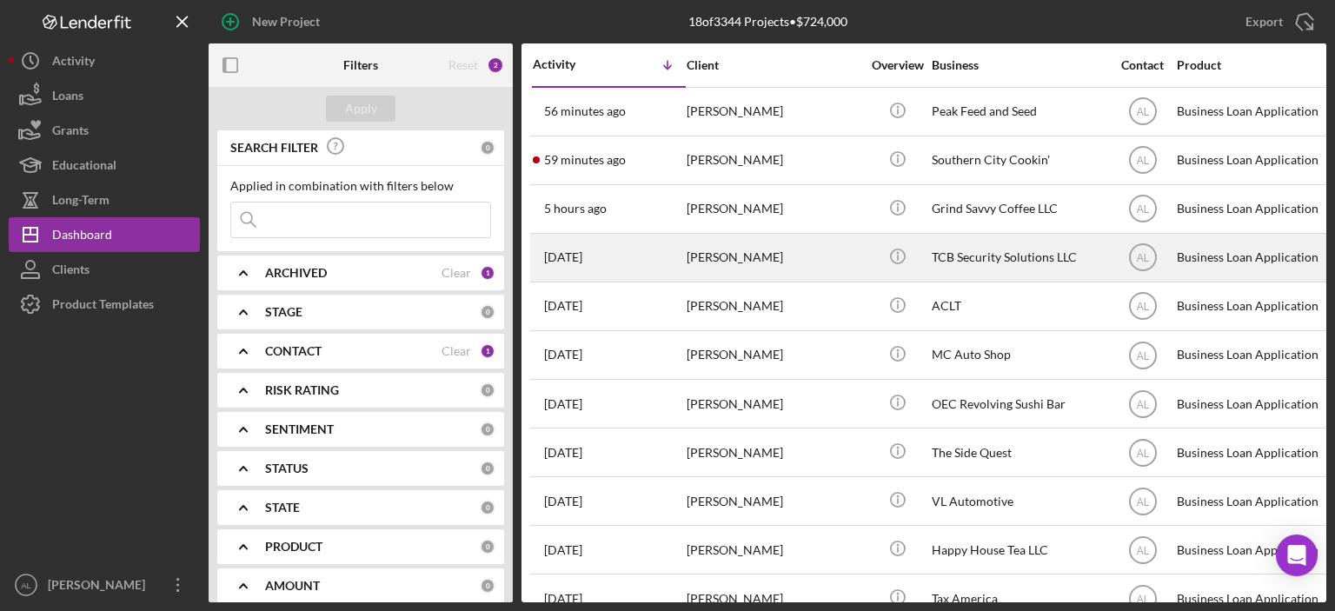
click at [623, 256] on div "1 week ago Tanner Combs" at bounding box center [609, 258] width 152 height 46
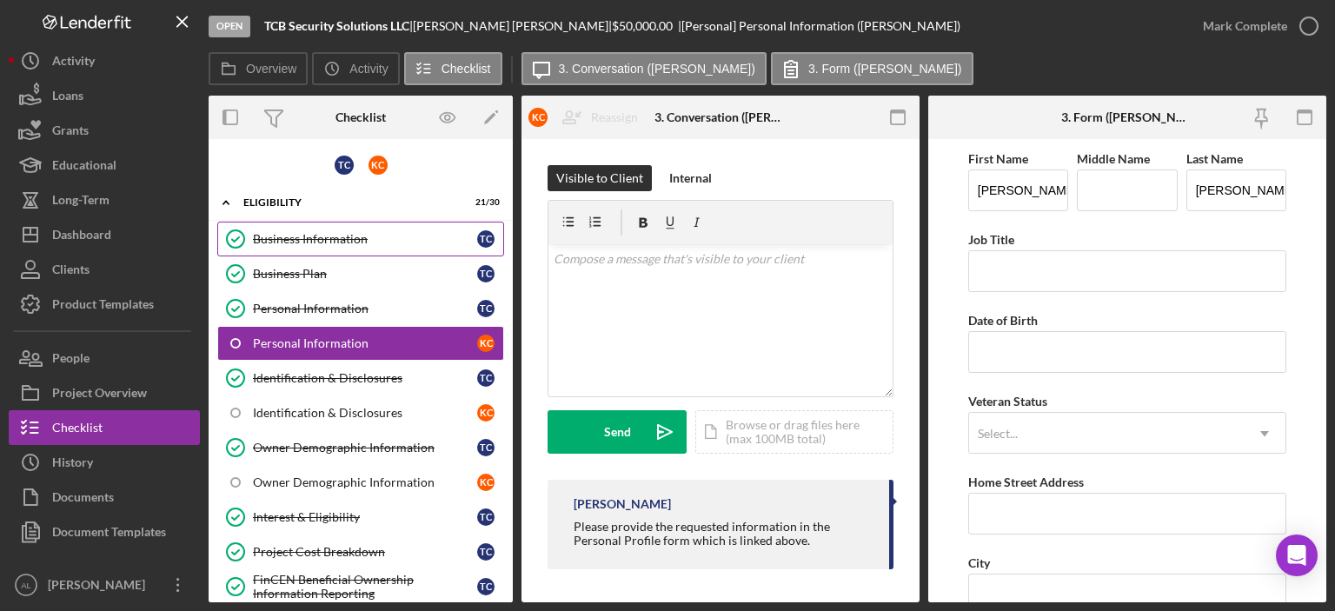
click at [341, 234] on div "Business Information" at bounding box center [365, 239] width 224 height 14
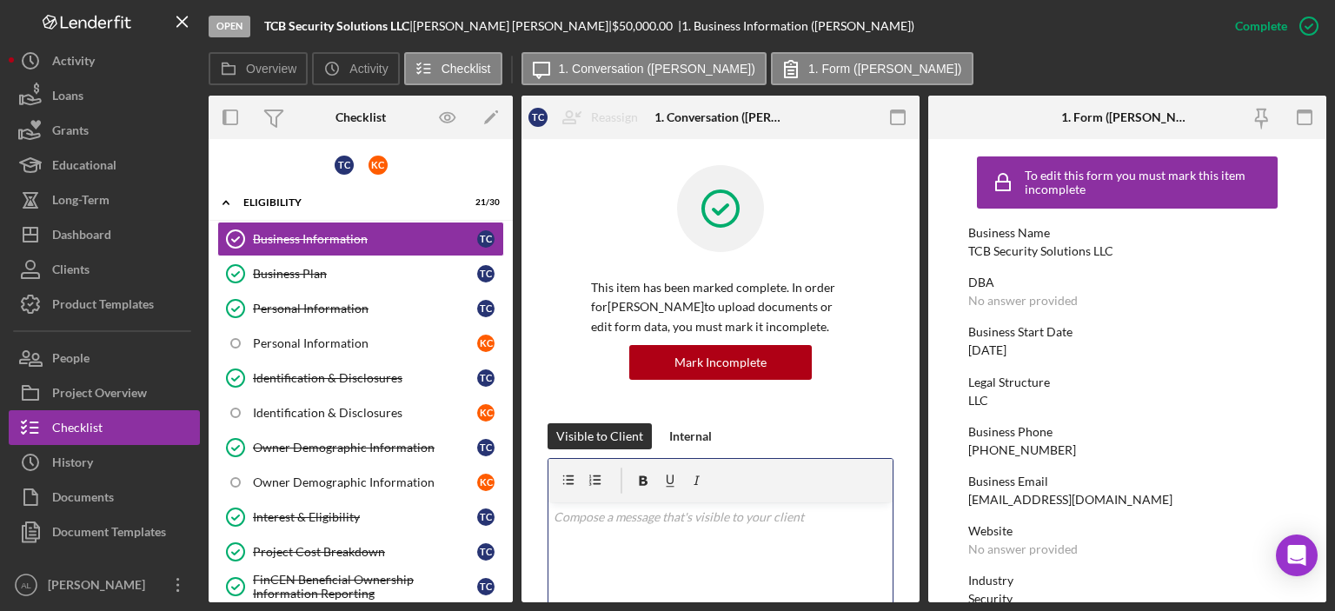
click at [615, 558] on div "v Color teal Color pink Remove color Add row above Add row below Add column bef…" at bounding box center [721, 579] width 344 height 152
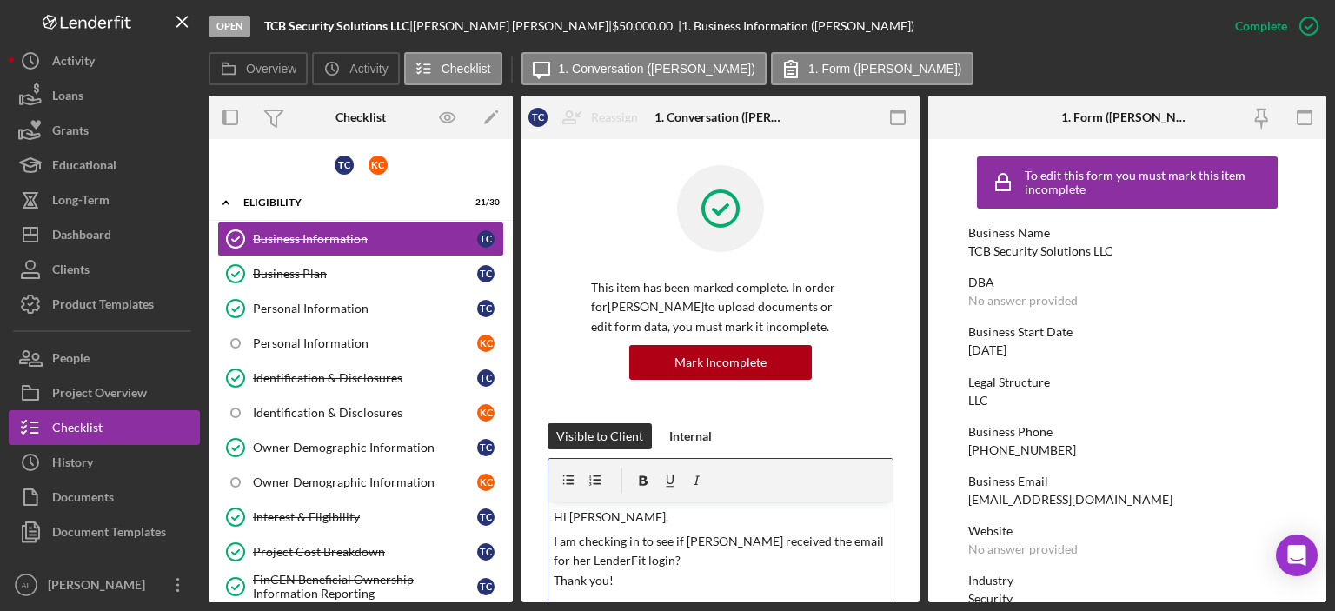
click at [637, 563] on p "I am checking in to see if Krystal received the email for her LenderFit login? …" at bounding box center [721, 561] width 335 height 58
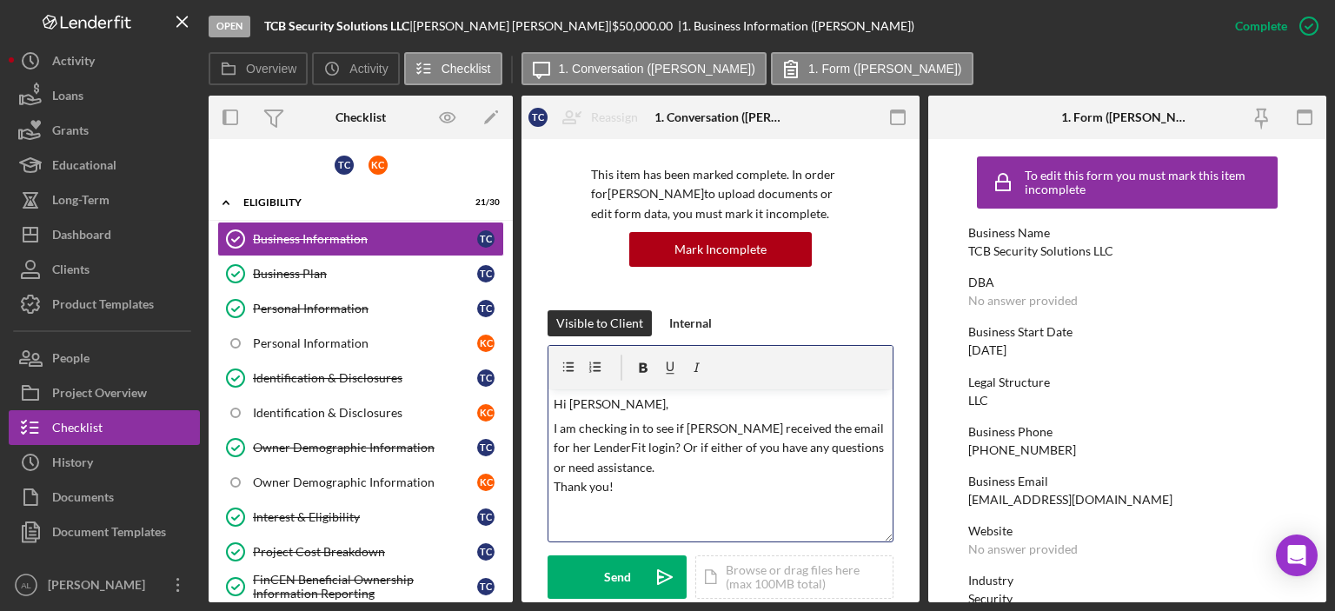
scroll to position [114, 0]
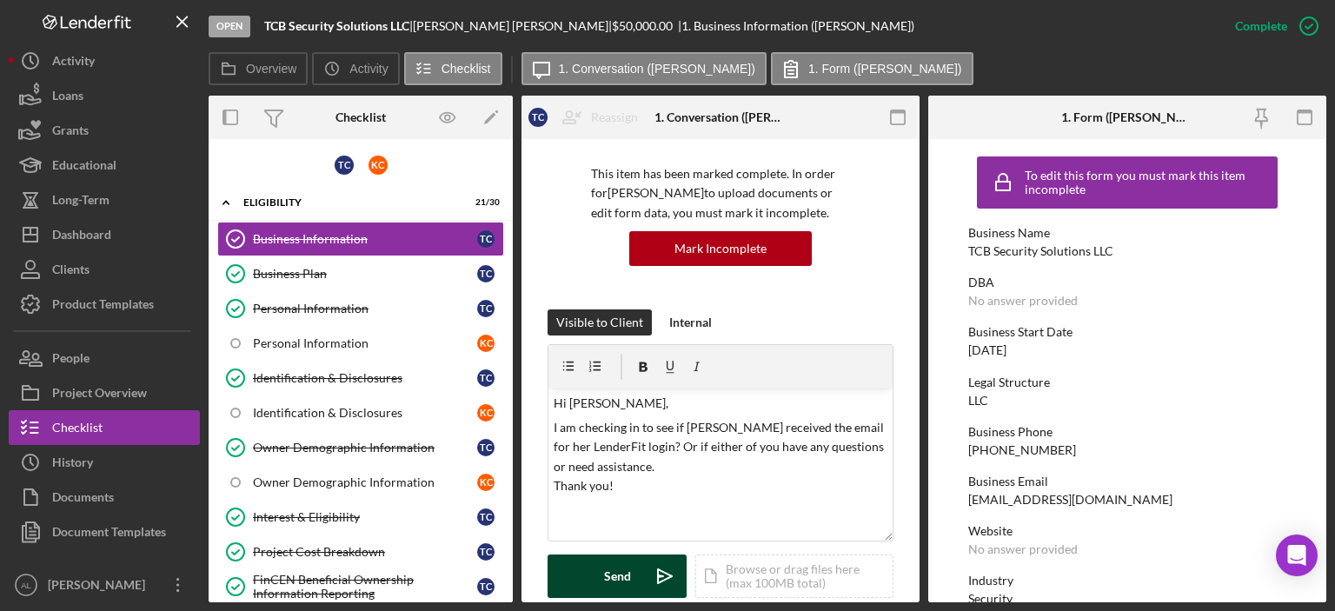
click at [629, 576] on div "Send" at bounding box center [617, 576] width 27 height 43
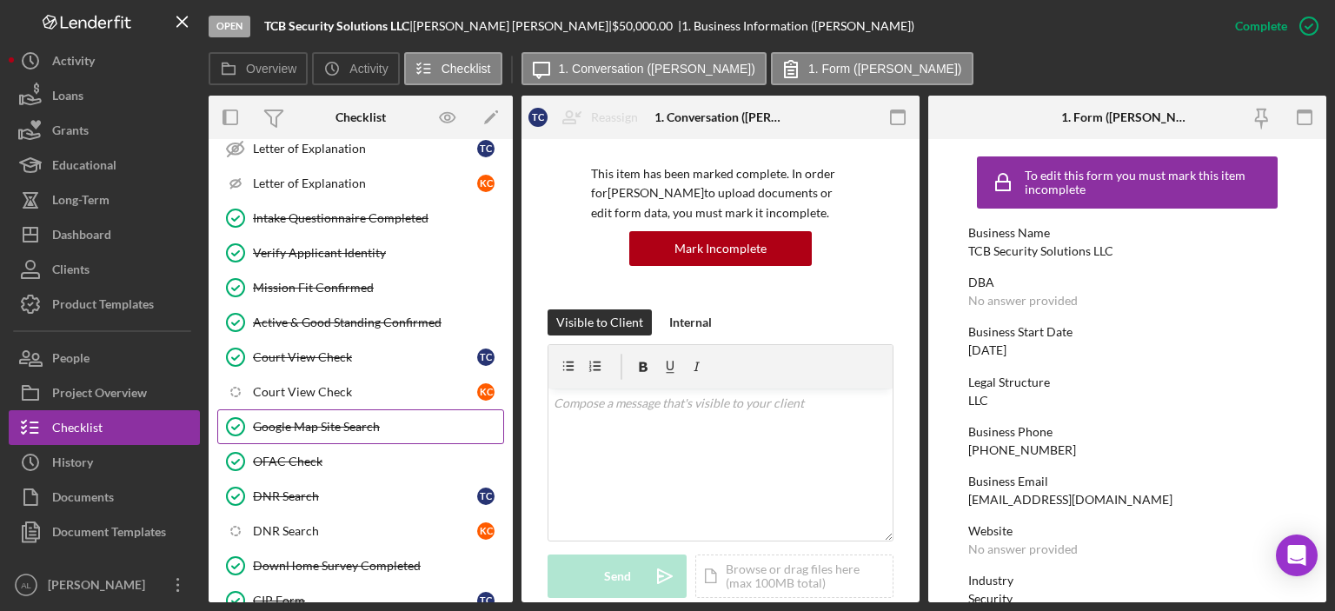
scroll to position [594, 0]
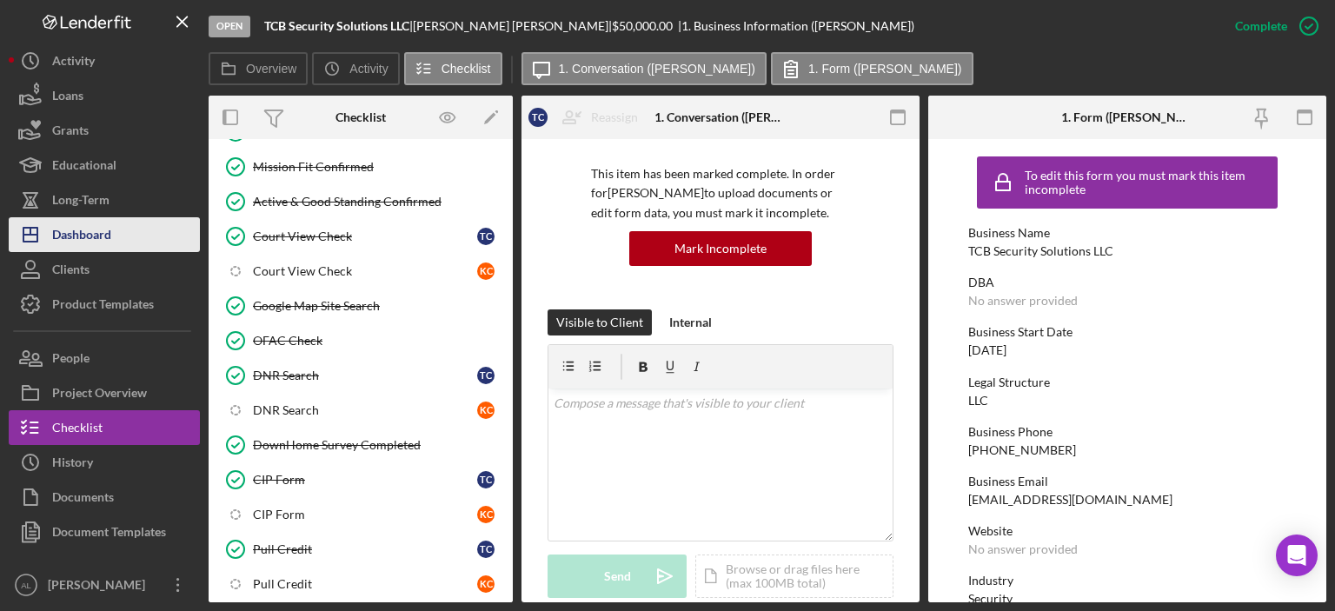
click at [132, 243] on button "Icon/Dashboard Dashboard" at bounding box center [104, 234] width 191 height 35
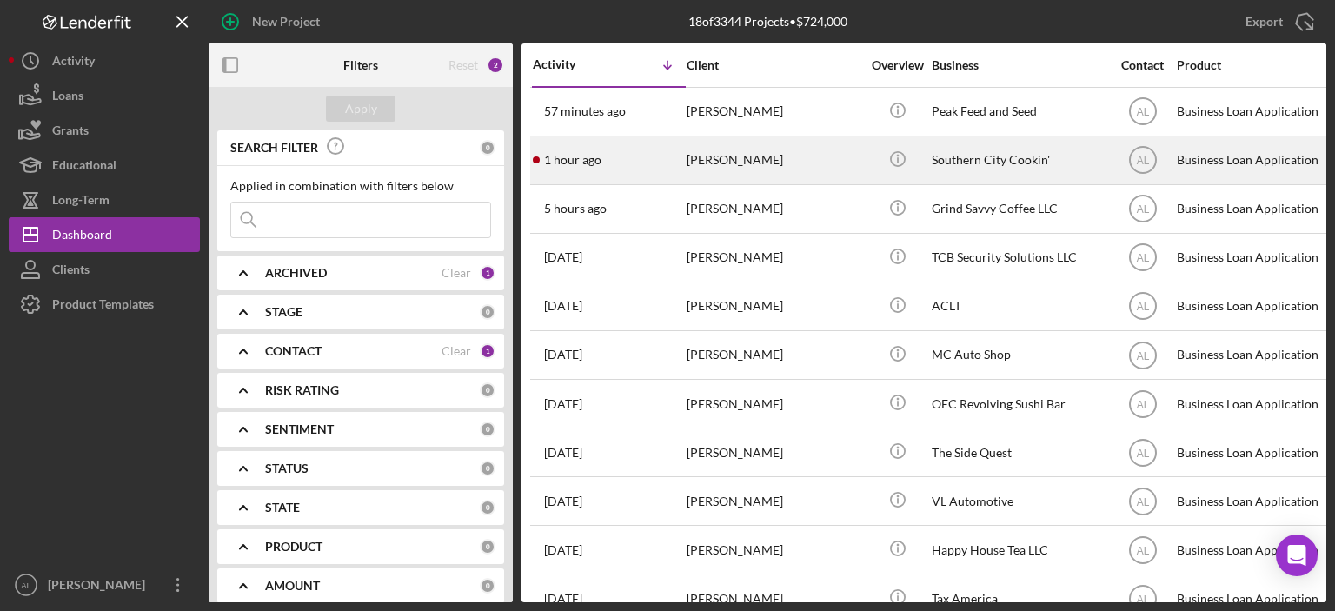
click at [683, 175] on div "1 hour ago Shawn Dinkins" at bounding box center [609, 160] width 152 height 46
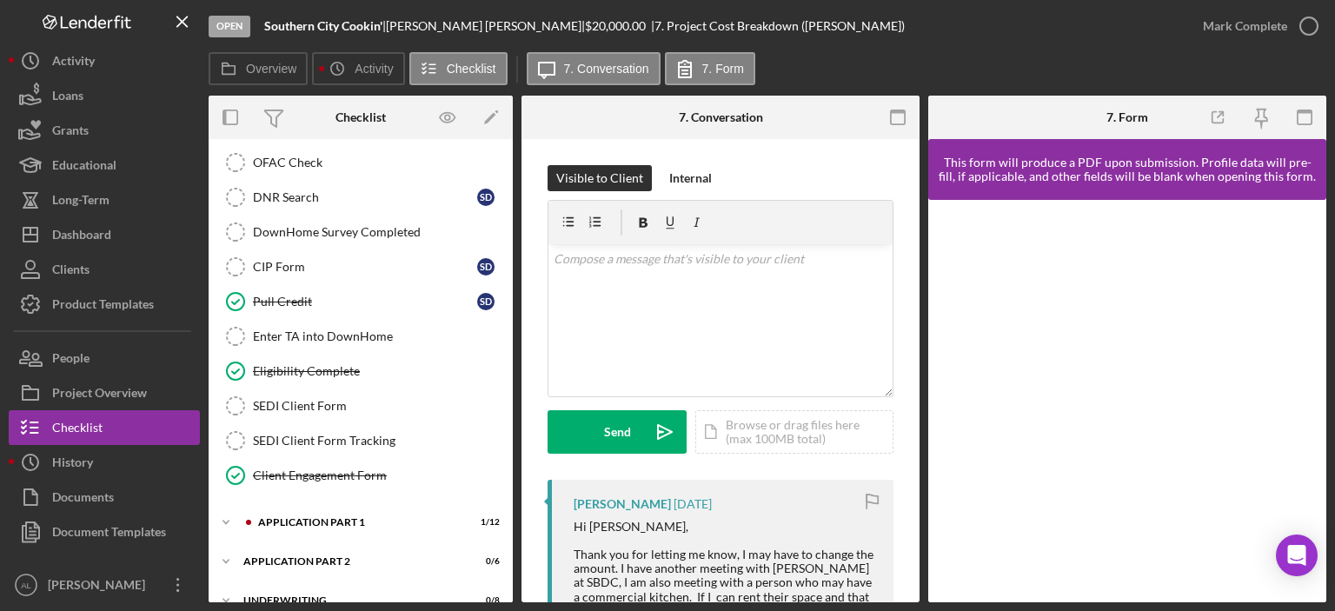
scroll to position [560, 0]
click at [383, 519] on div "Icon/Expander Application Part 1 1 / 12" at bounding box center [361, 522] width 304 height 35
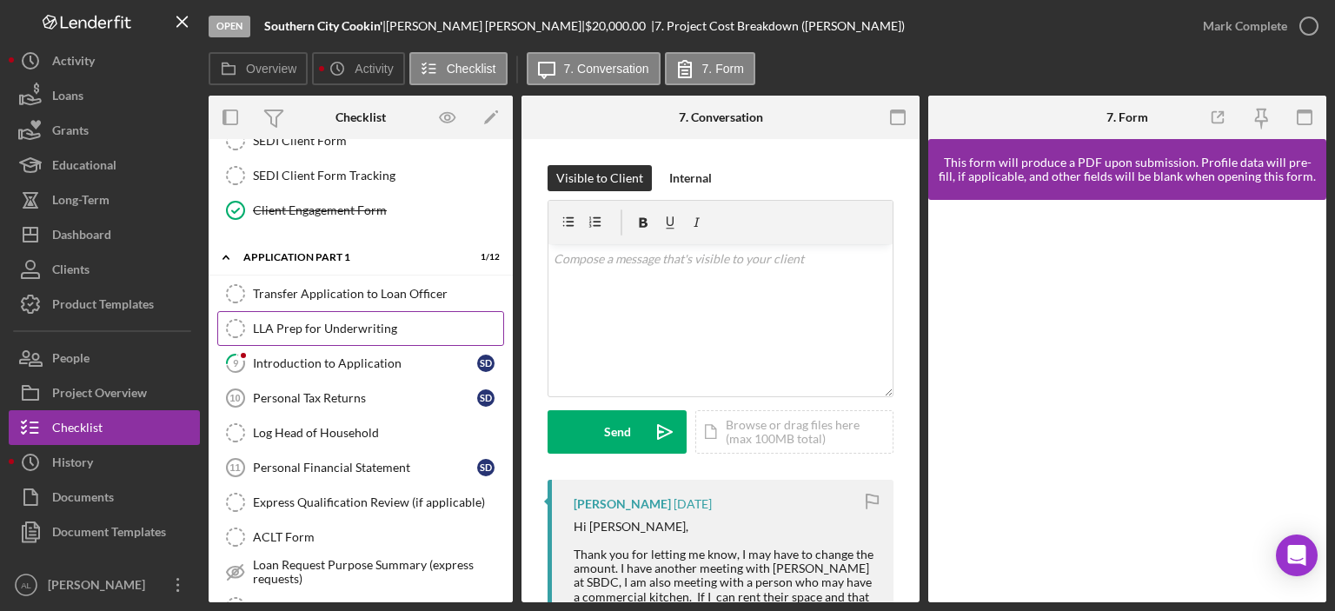
scroll to position [829, 0]
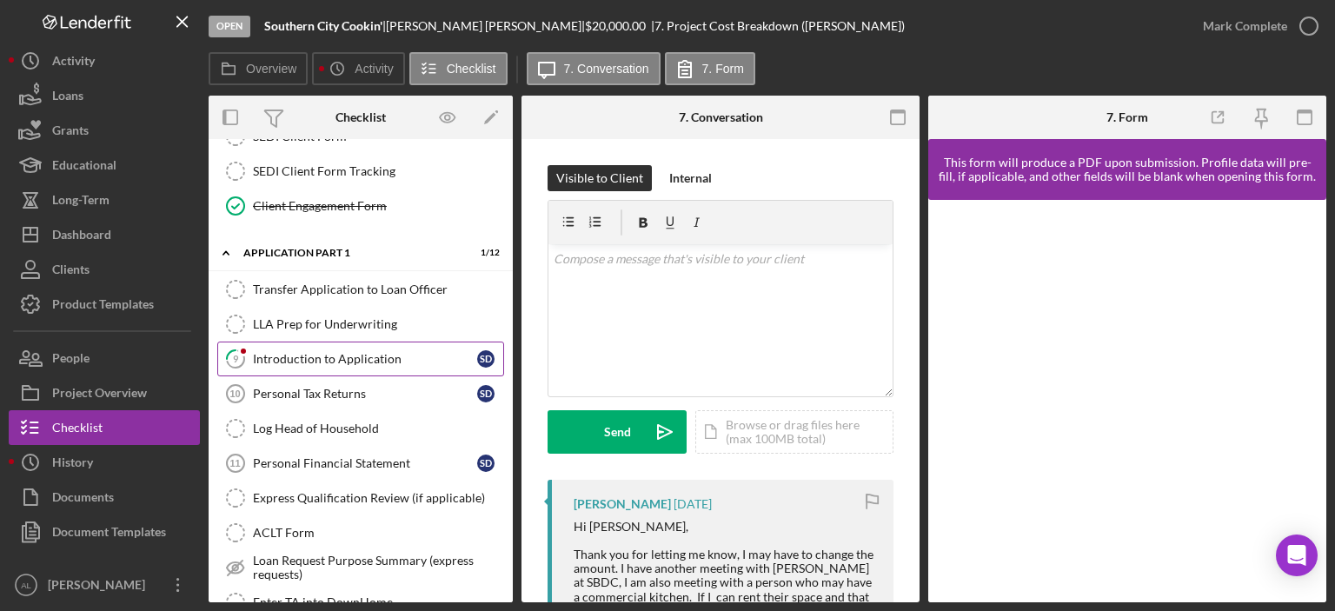
click at [390, 342] on link "9 Introduction to Application S D" at bounding box center [360, 359] width 287 height 35
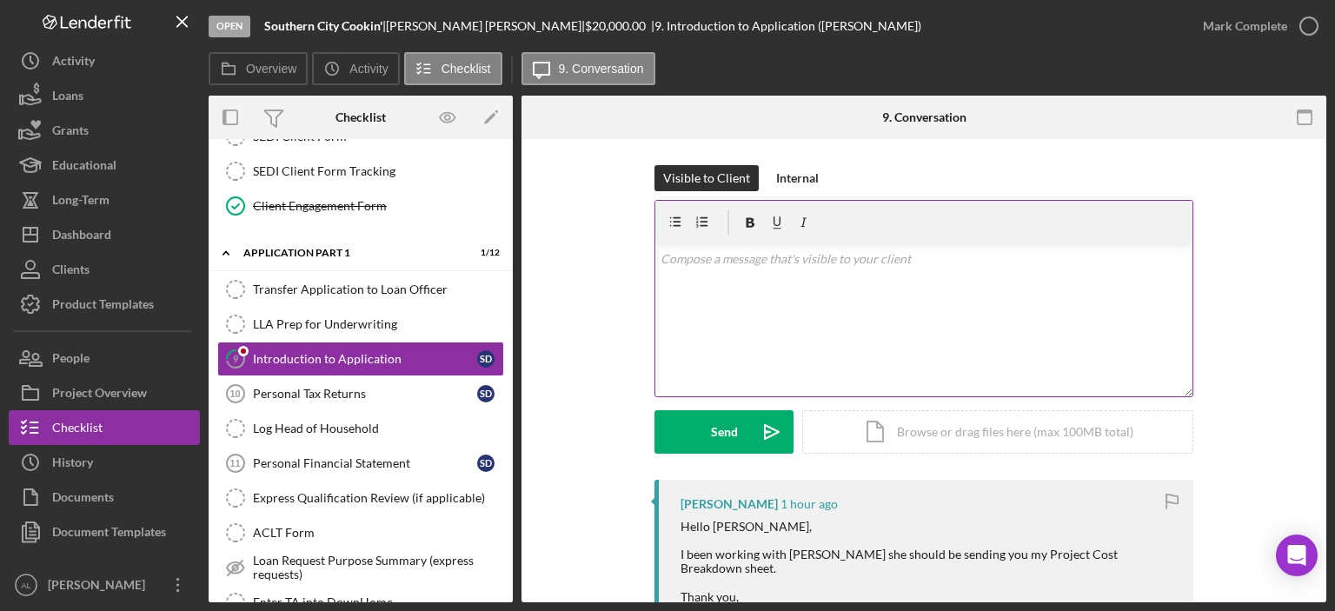
click at [777, 340] on div "v Color teal Color pink Remove color Add row above Add row below Add column bef…" at bounding box center [924, 320] width 537 height 152
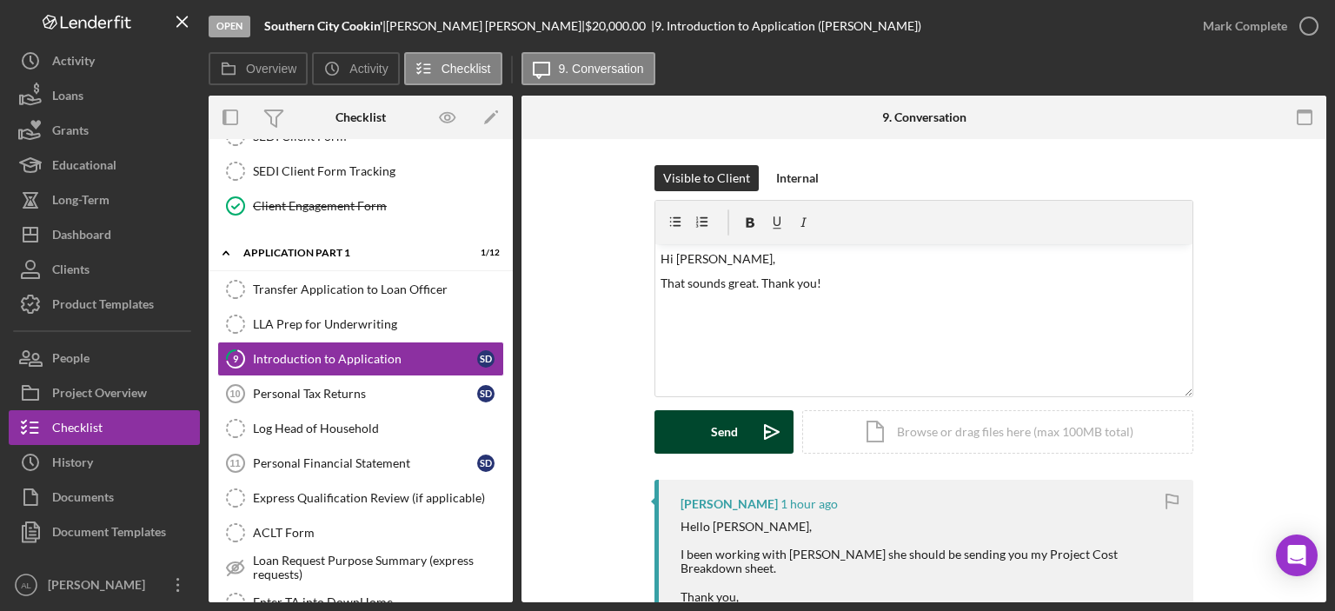
click at [750, 419] on icon "Icon/icon-invite-send" at bounding box center [771, 431] width 43 height 43
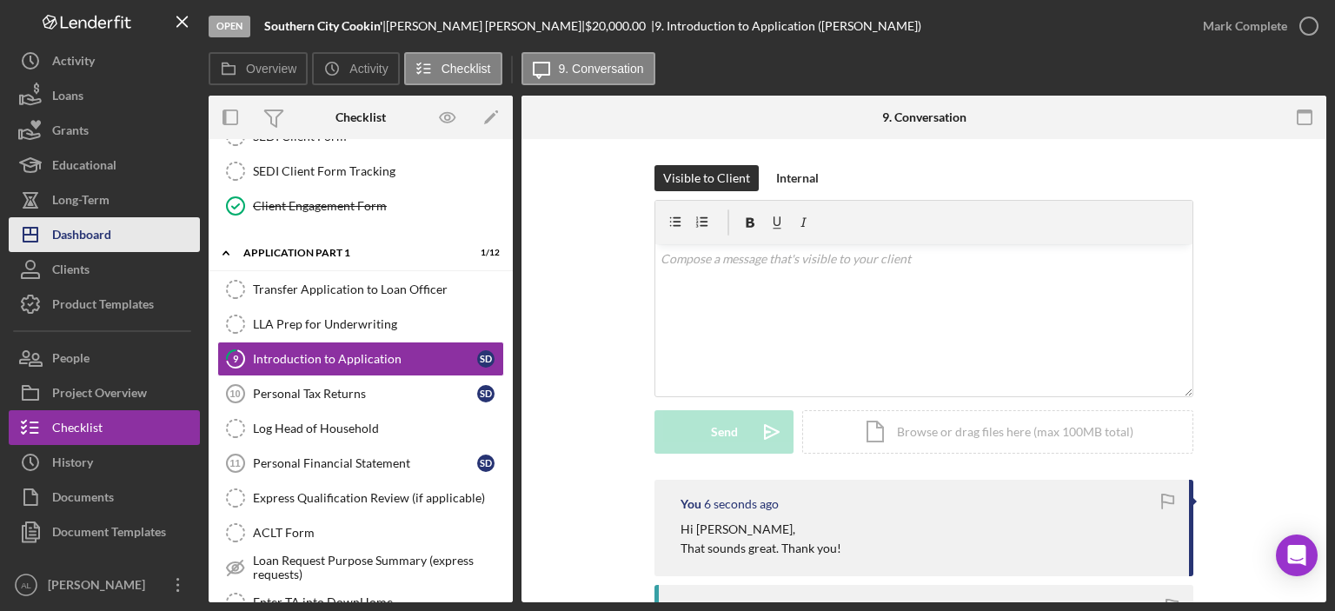
click at [102, 240] on div "Dashboard" at bounding box center [81, 236] width 59 height 39
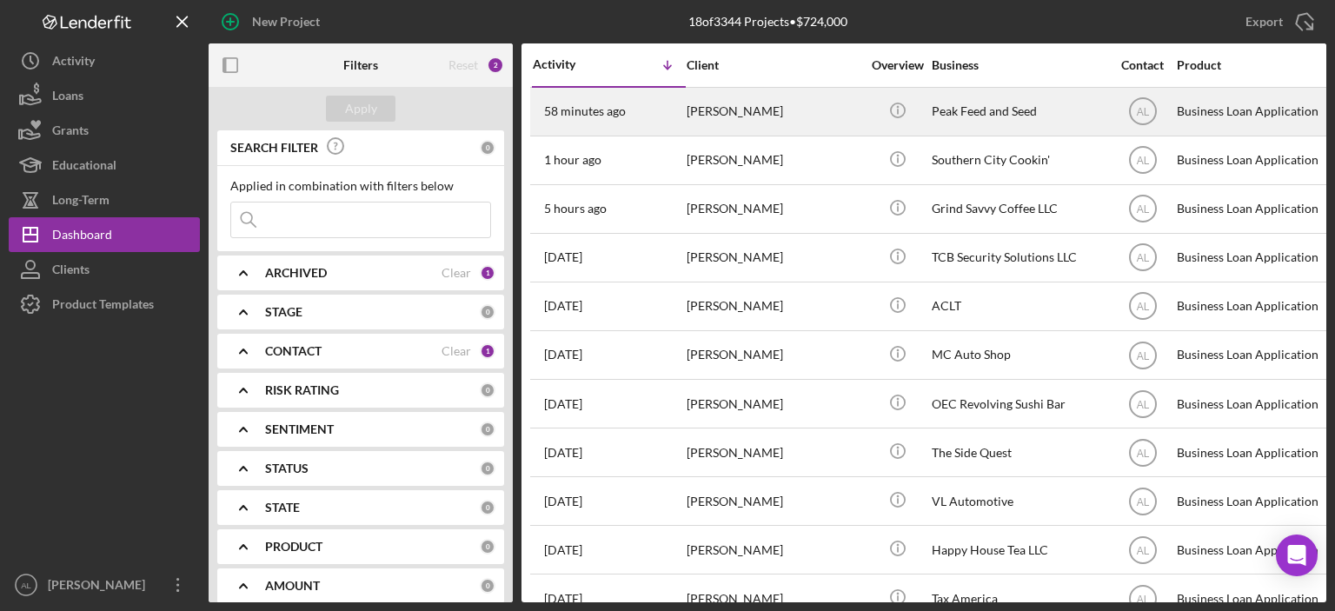
click at [636, 110] on div "58 minutes ago Rachel Schoonover" at bounding box center [609, 112] width 152 height 46
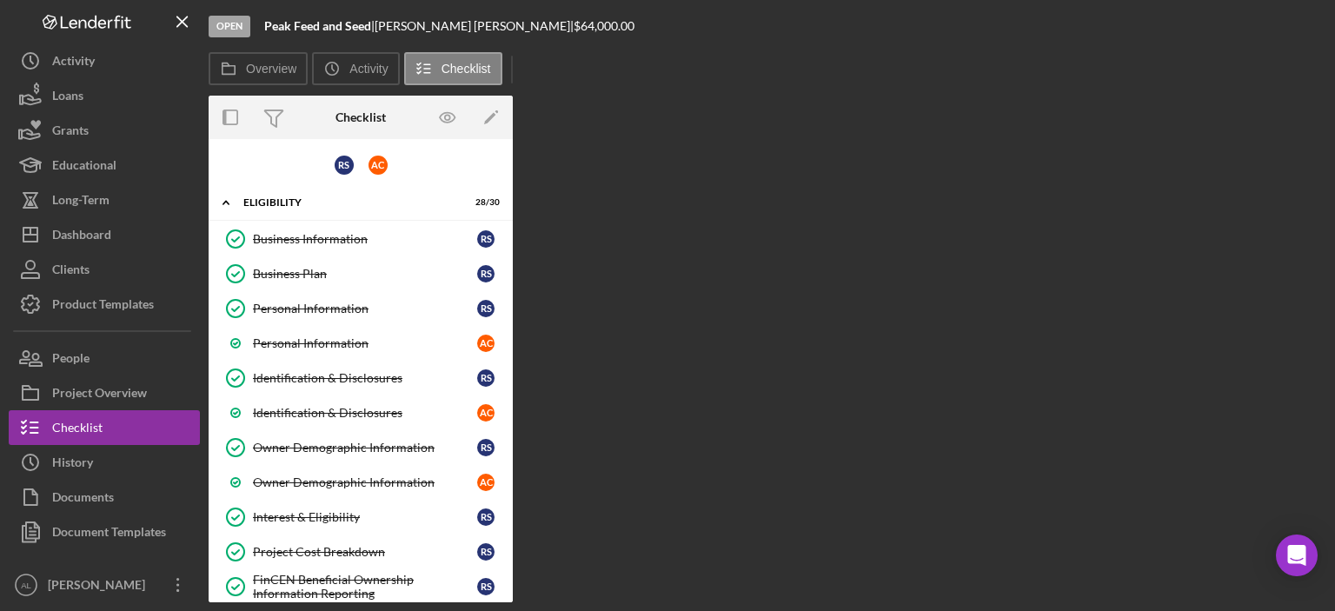
scroll to position [245, 0]
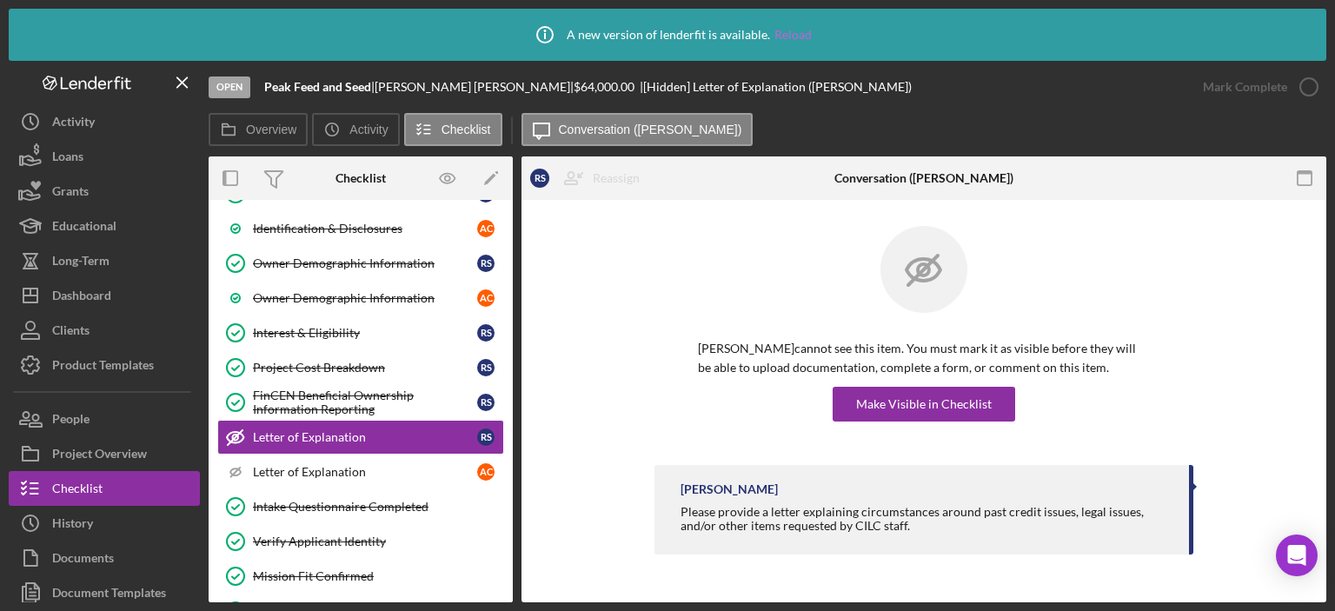
click at [792, 32] on link "Reload" at bounding box center [793, 35] width 37 height 14
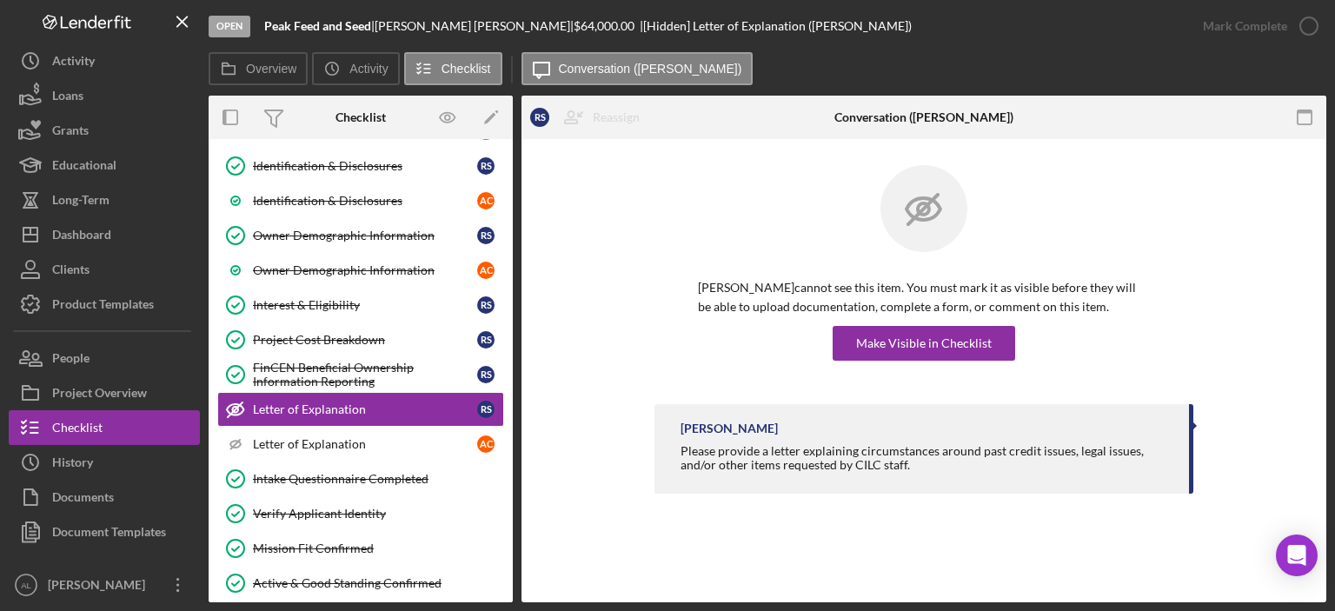
scroll to position [245, 0]
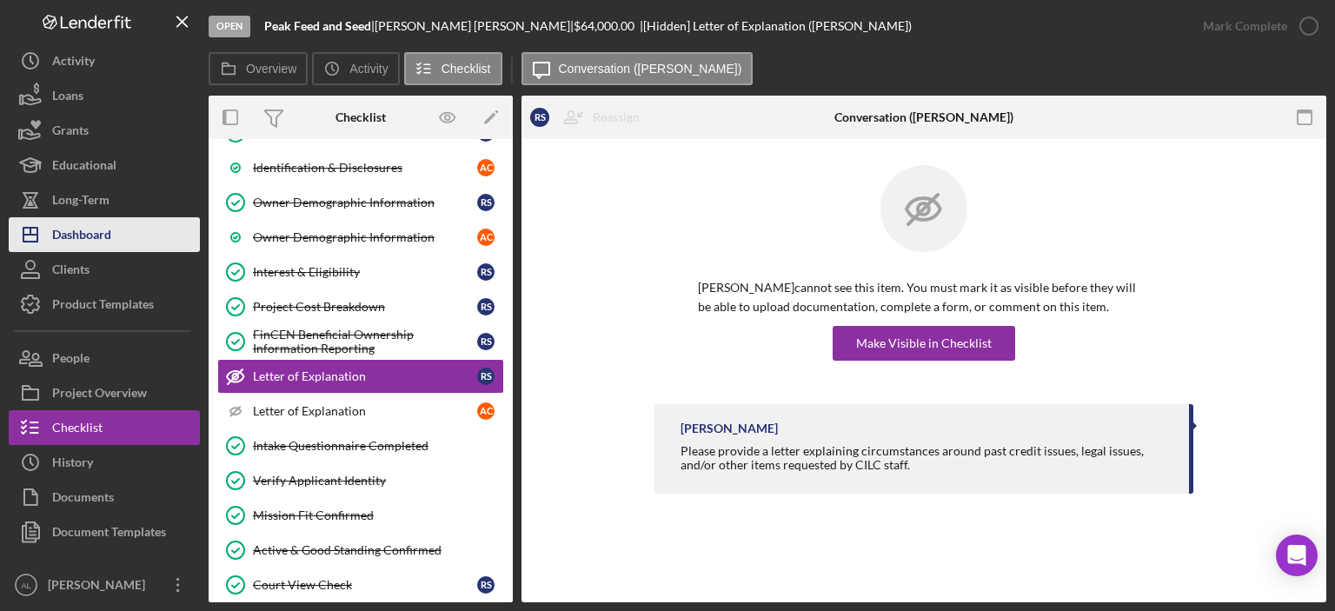
click at [79, 229] on div "Dashboard" at bounding box center [81, 236] width 59 height 39
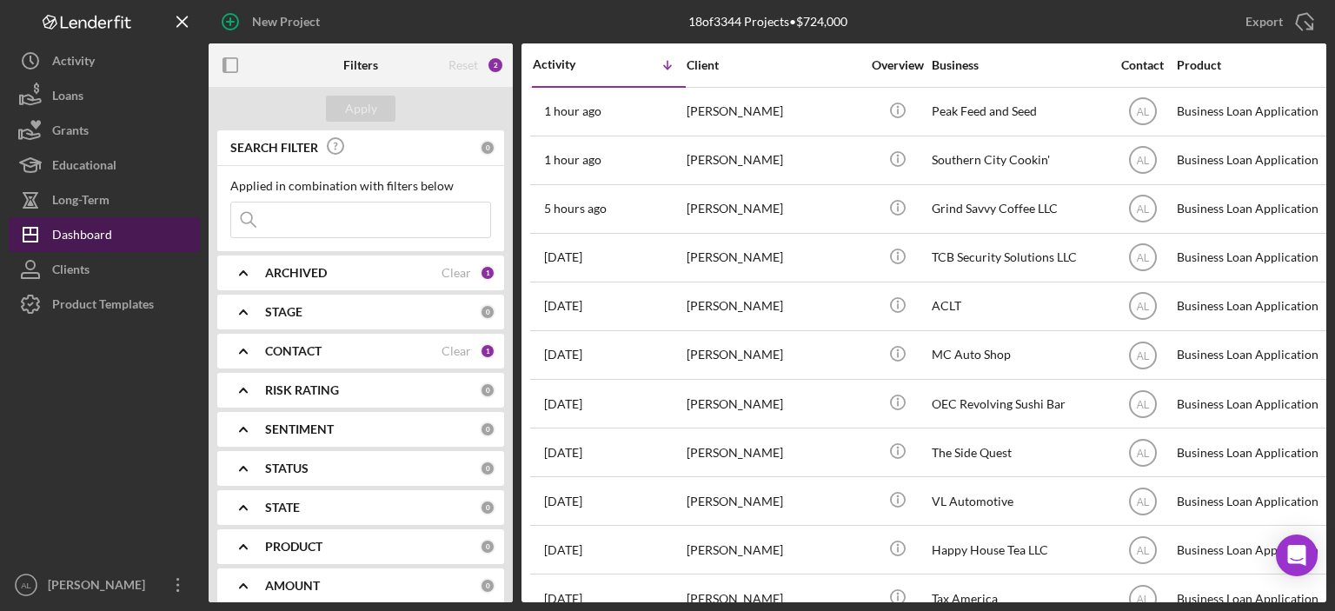
click at [117, 232] on button "Icon/Dashboard Dashboard" at bounding box center [104, 234] width 191 height 35
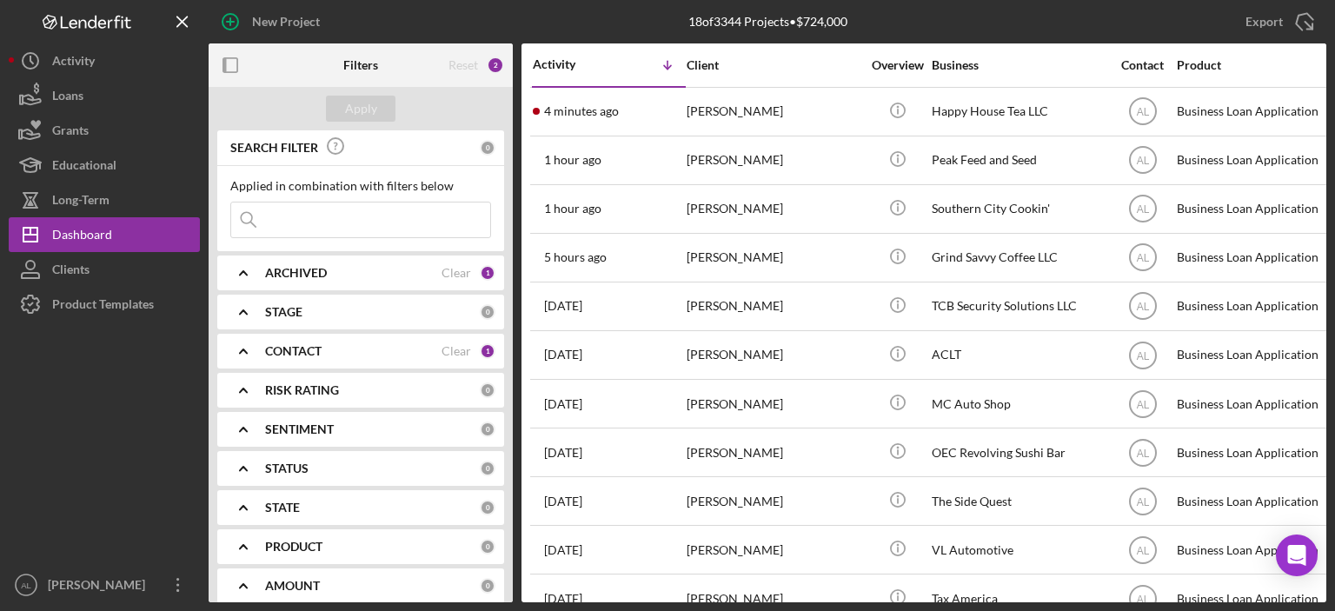
click at [656, 114] on div "4 minutes ago [PERSON_NAME]" at bounding box center [609, 112] width 152 height 46
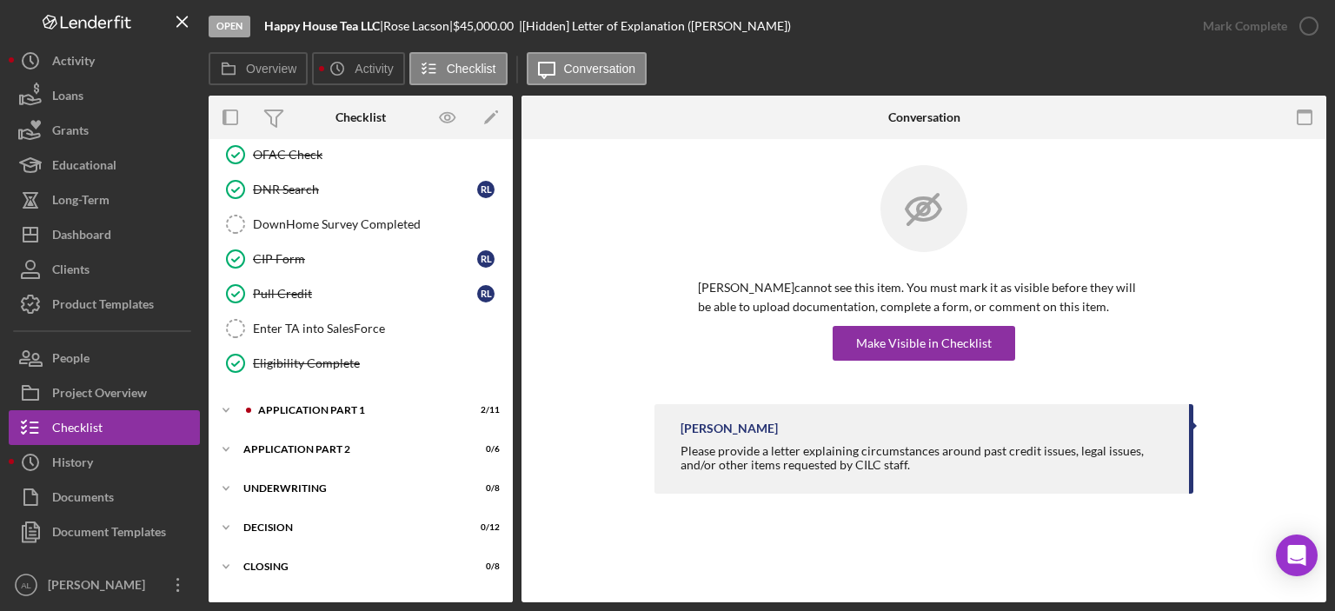
scroll to position [589, 0]
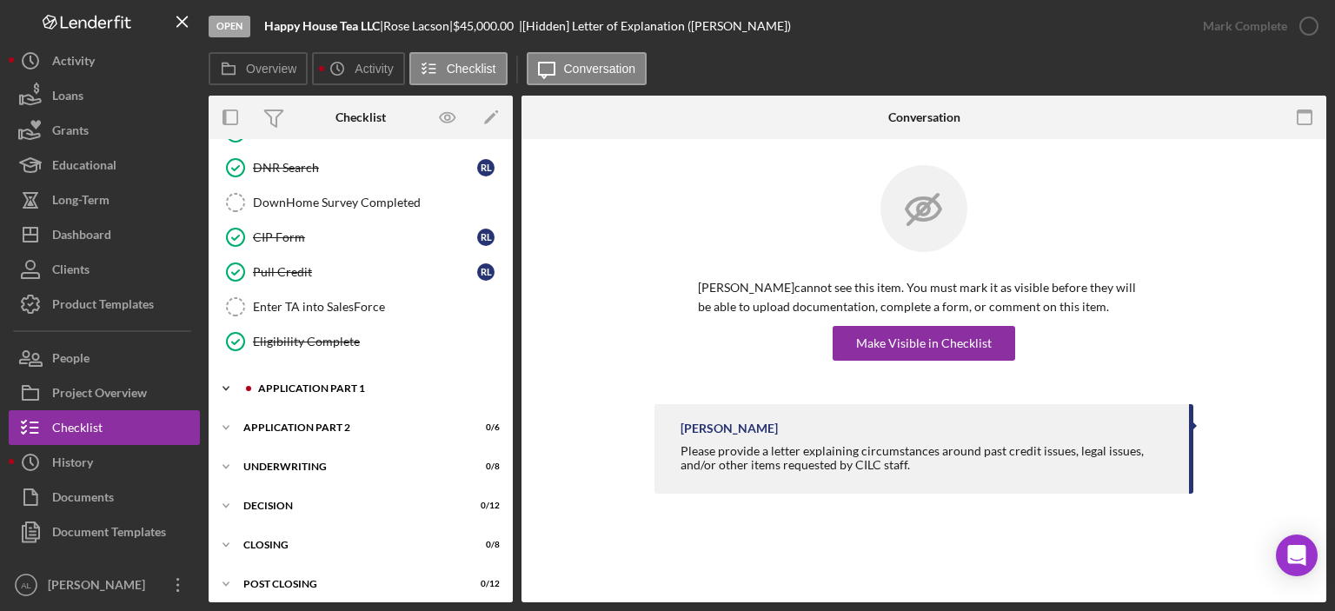
click at [362, 388] on div "Icon/Expander Application Part 1 2 / 11" at bounding box center [361, 388] width 304 height 35
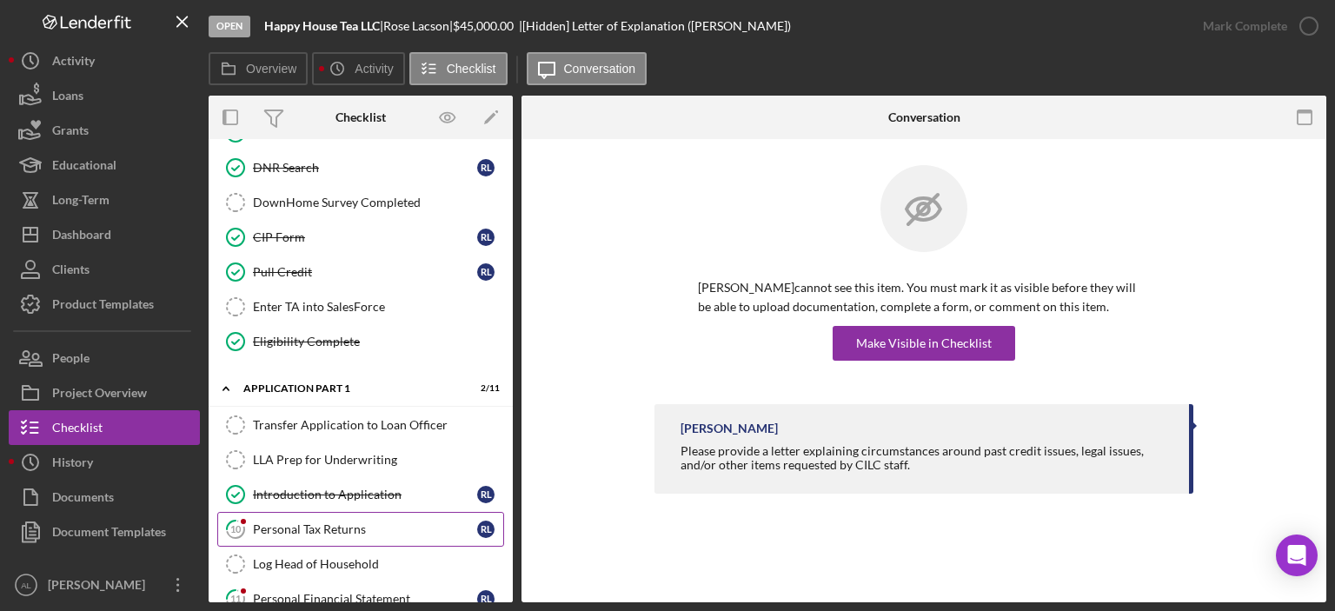
click at [359, 512] on link "10 Personal Tax Returns [PERSON_NAME]" at bounding box center [360, 529] width 287 height 35
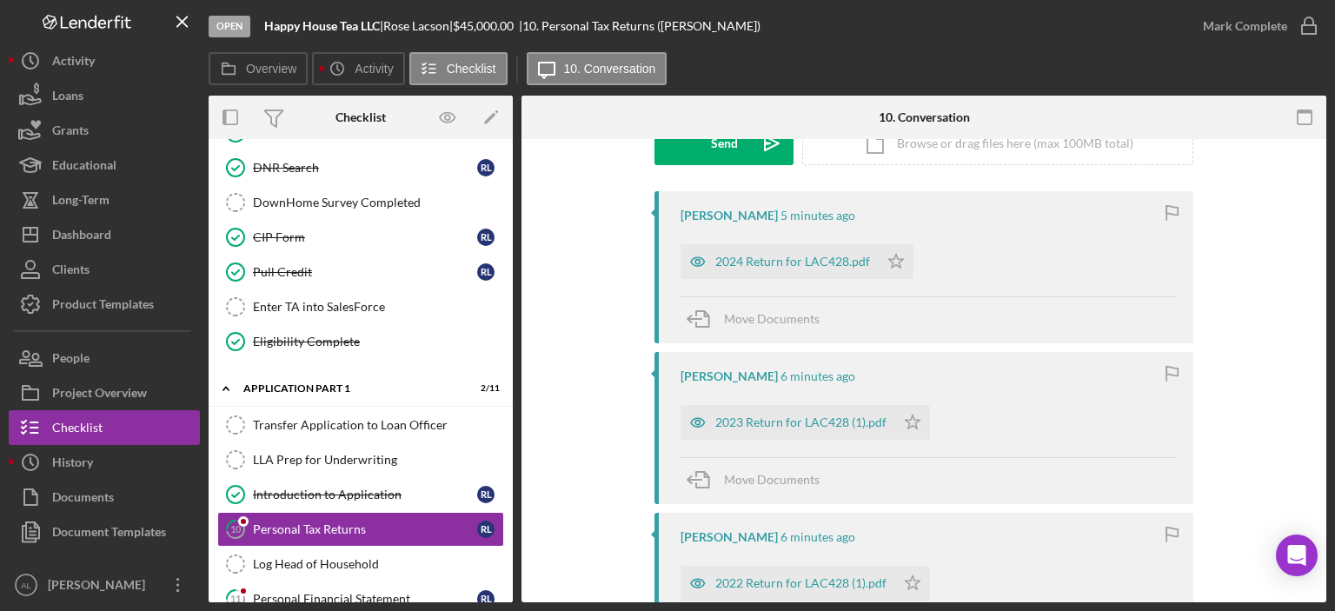
scroll to position [290, 0]
click at [784, 255] on div "2024 Return for LAC428.pdf" at bounding box center [793, 260] width 155 height 14
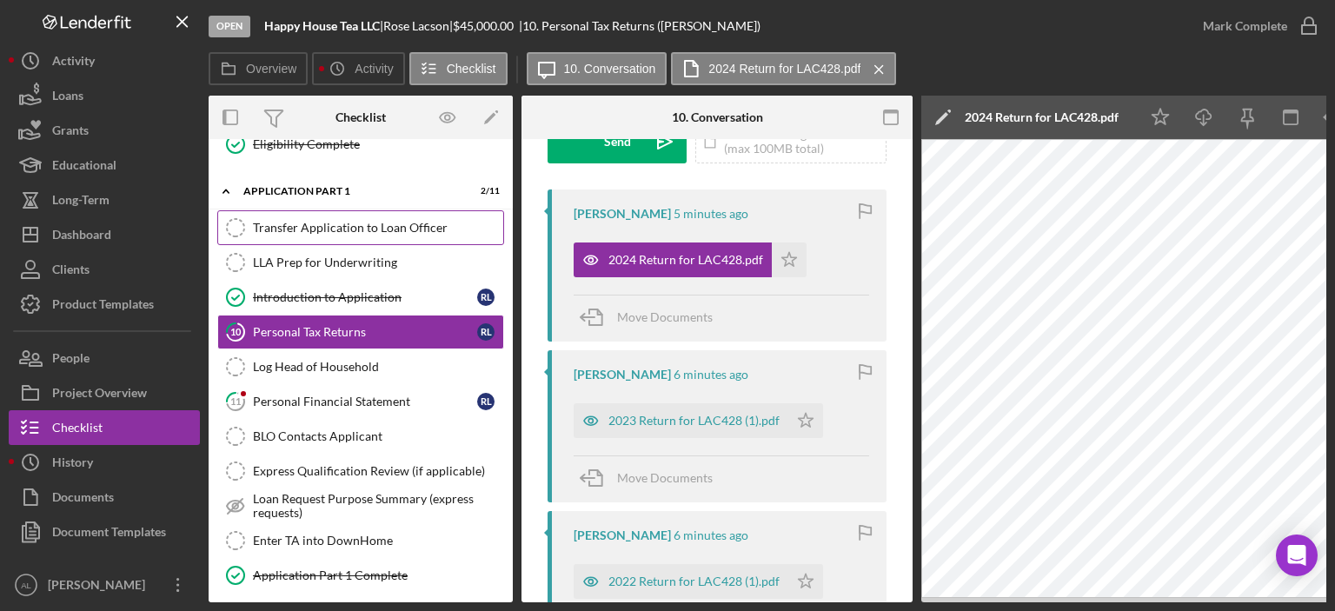
scroll to position [802, 0]
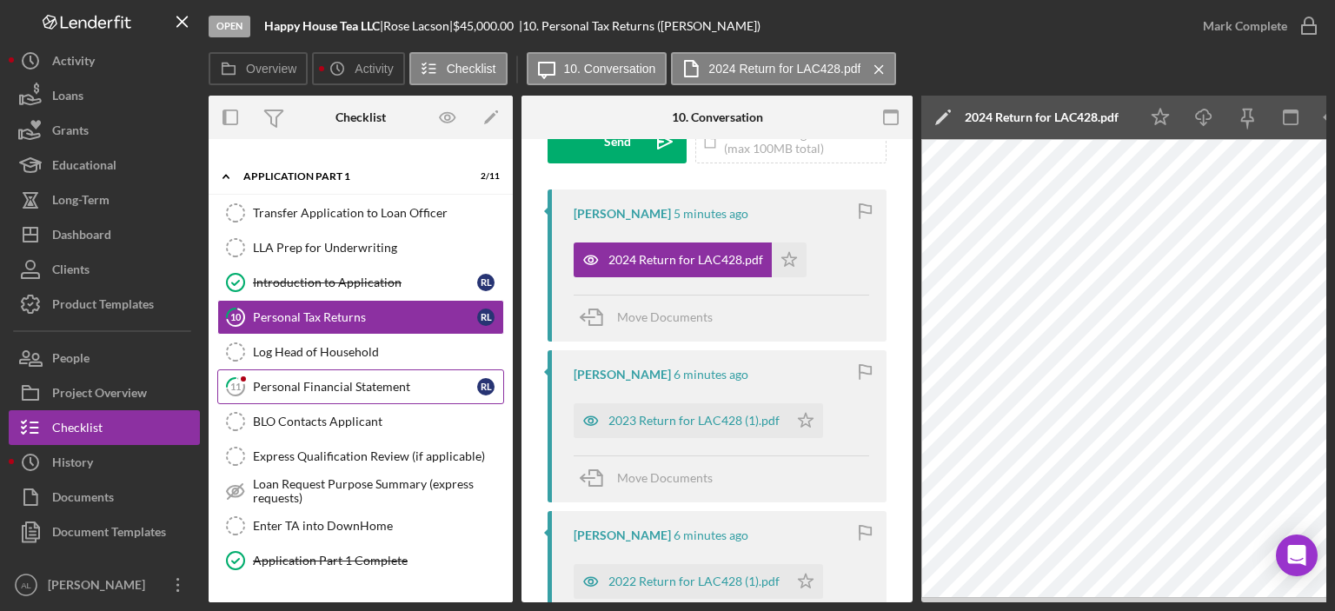
click at [400, 387] on link "11 Personal Financial Statement [PERSON_NAME]" at bounding box center [360, 387] width 287 height 35
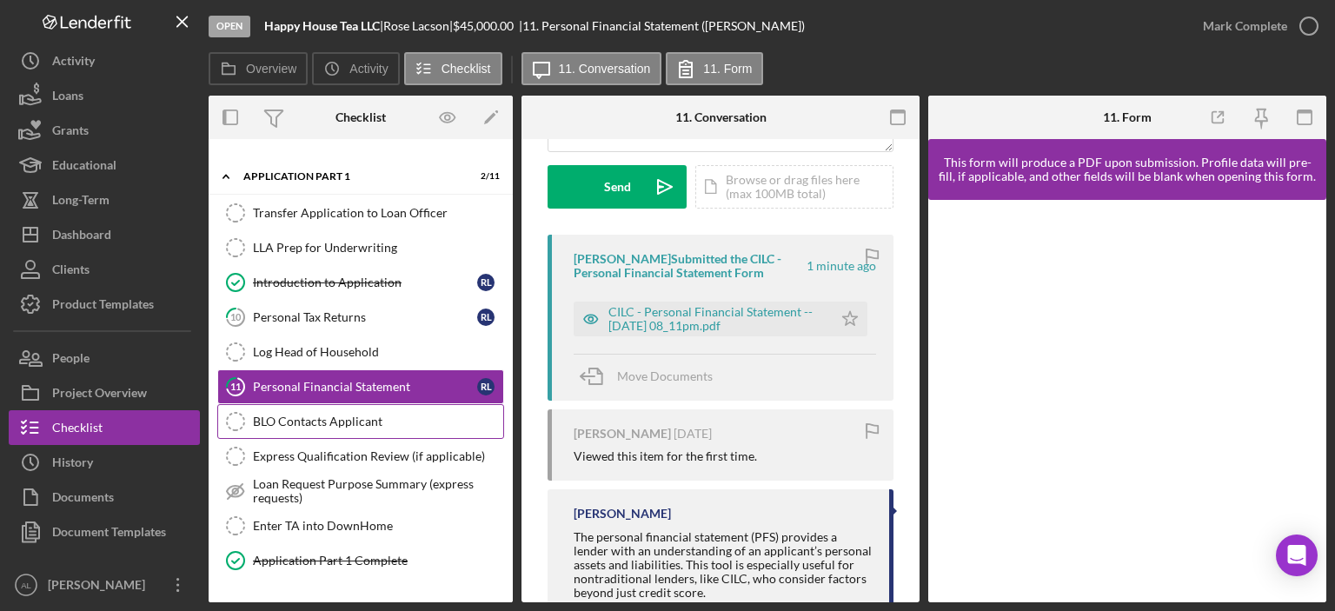
scroll to position [977, 0]
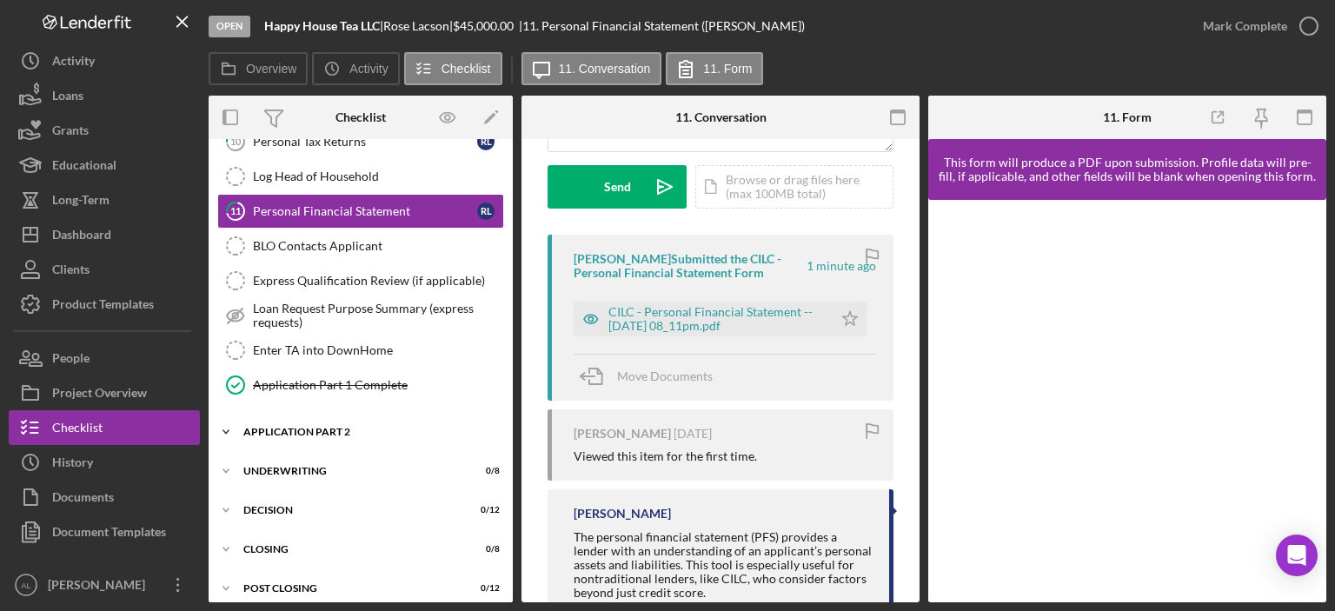
click at [380, 427] on div "Application Part 2" at bounding box center [367, 432] width 248 height 10
